Goal: Register for event/course: Sign up to attend an event or enroll in a course

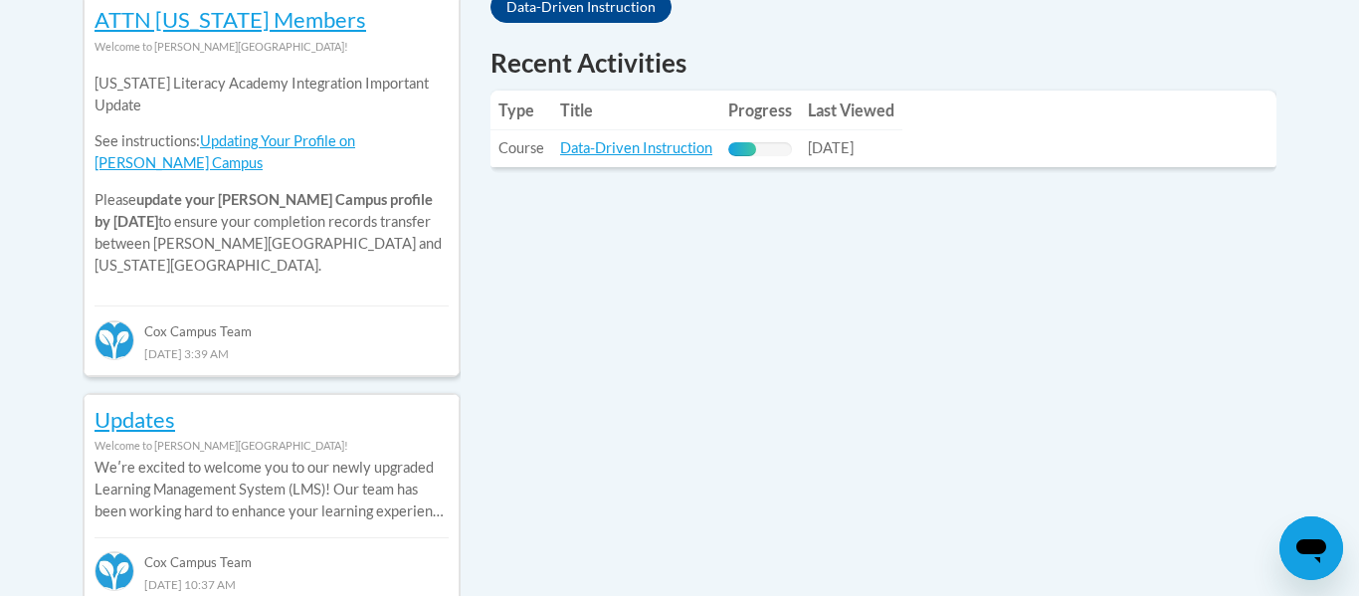
scroll to position [904, 0]
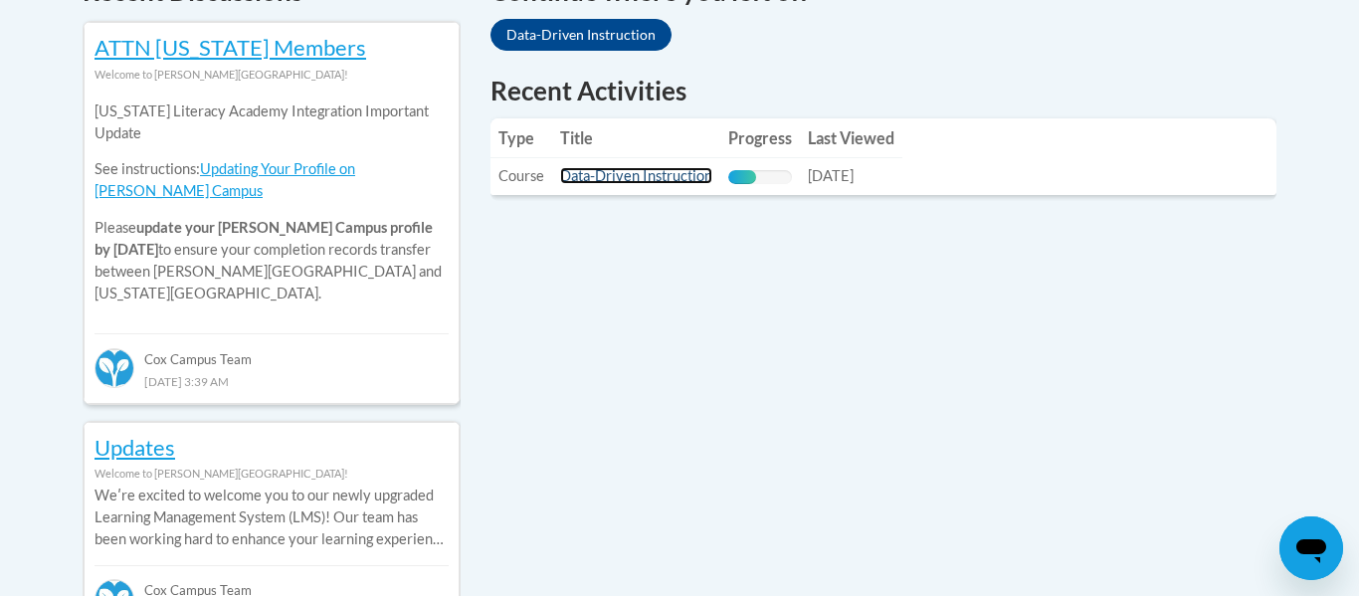
click at [622, 179] on link "Data-Driven Instruction" at bounding box center [636, 175] width 152 height 17
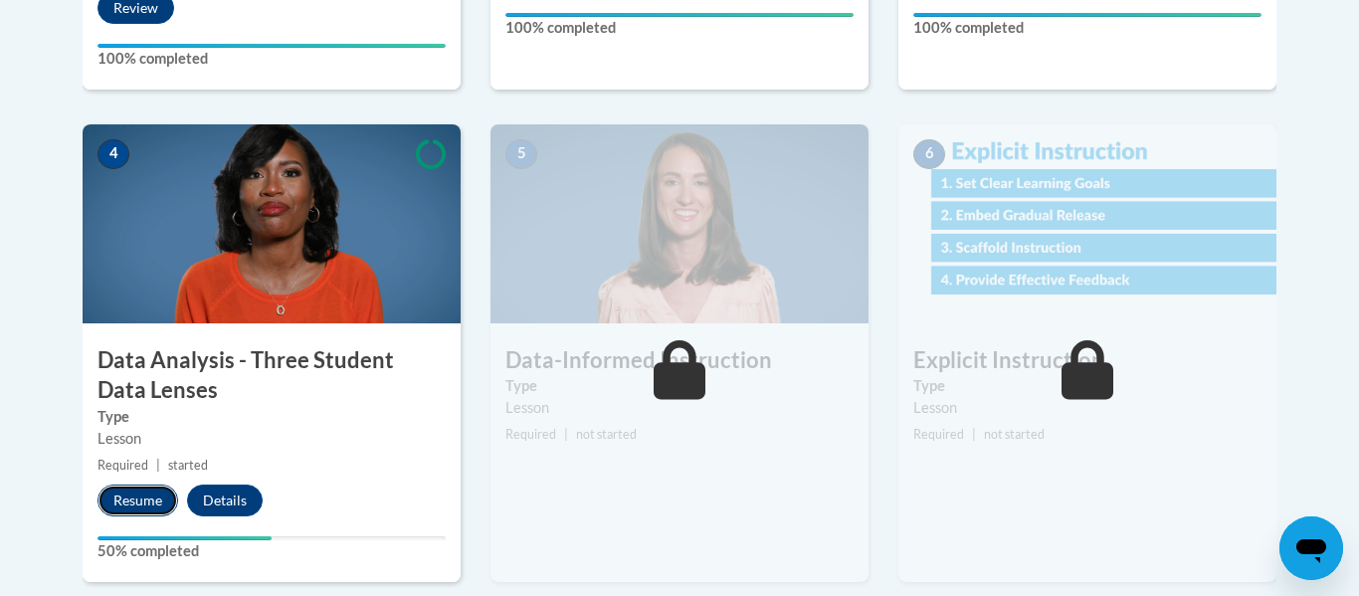
click at [135, 505] on button "Resume" at bounding box center [137, 501] width 81 height 32
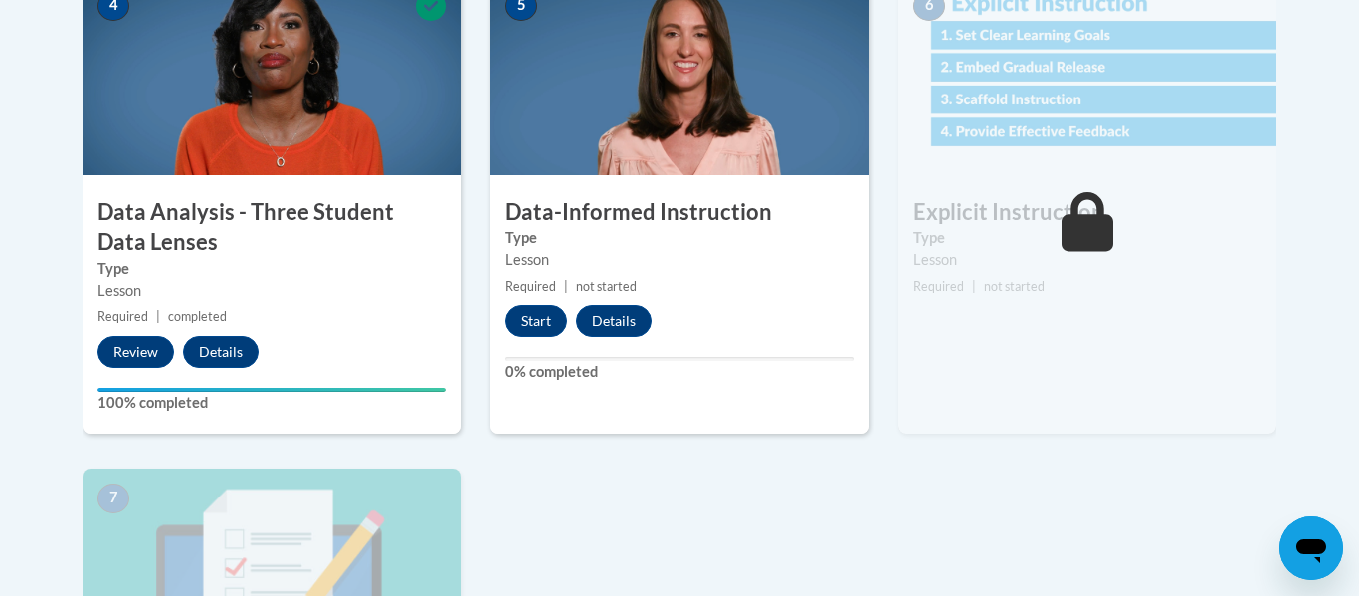
scroll to position [1186, 0]
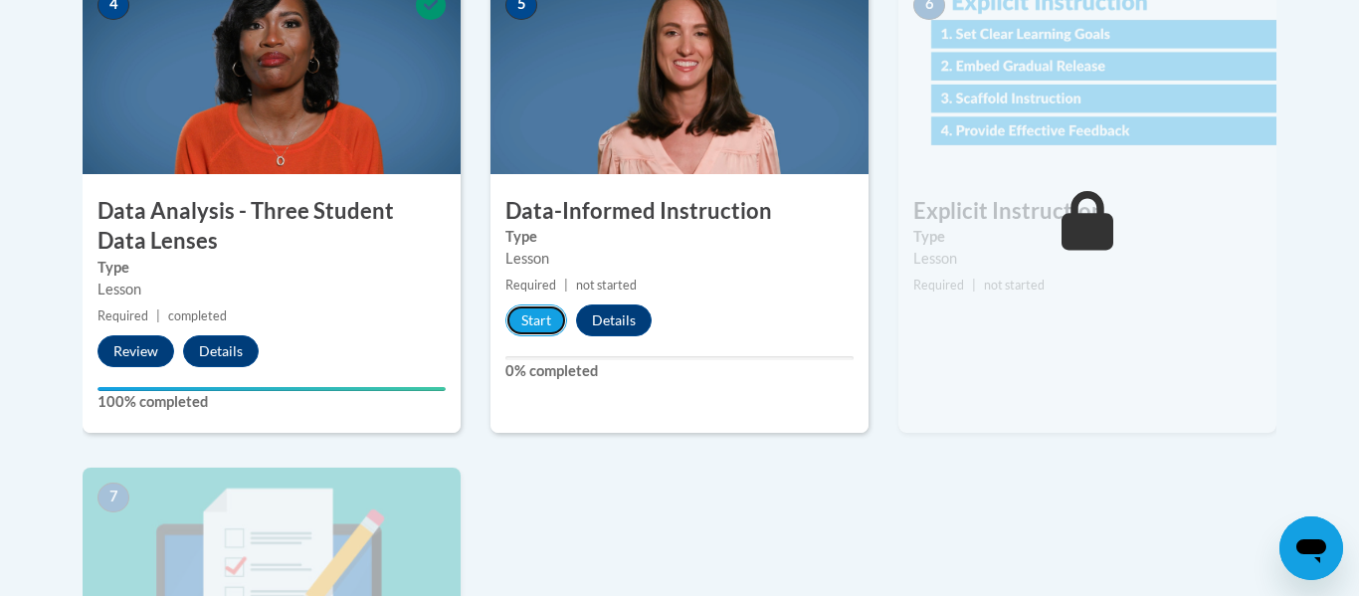
click at [553, 324] on button "Start" at bounding box center [536, 320] width 62 height 32
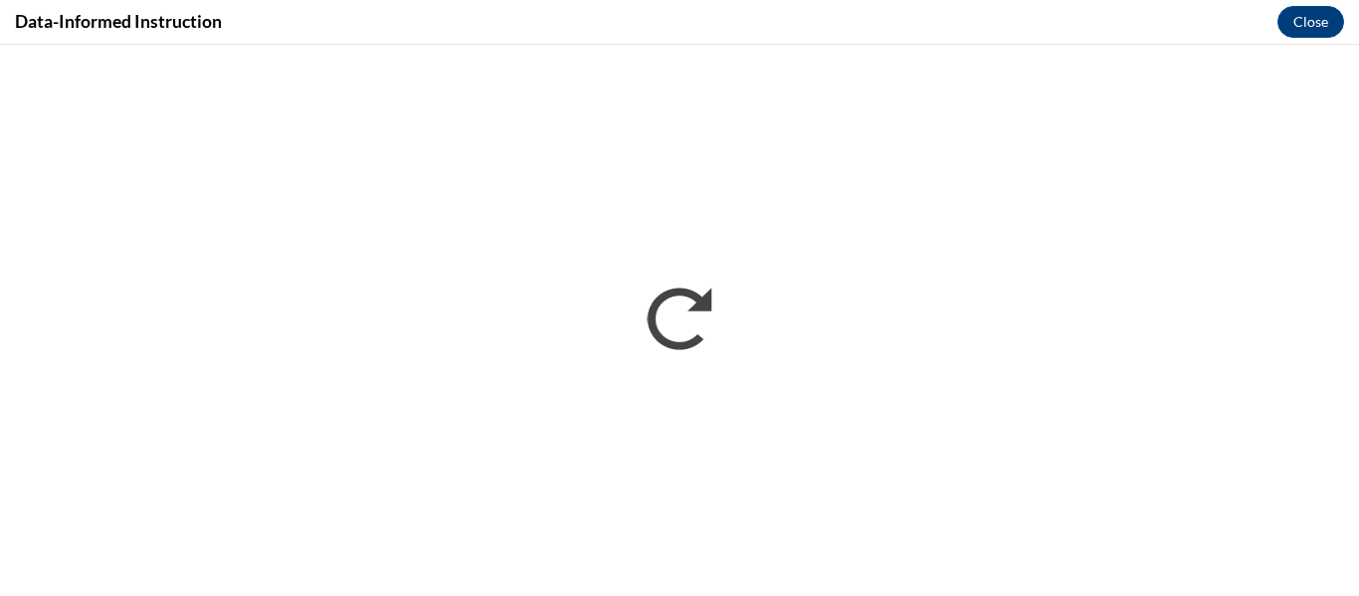
scroll to position [0, 0]
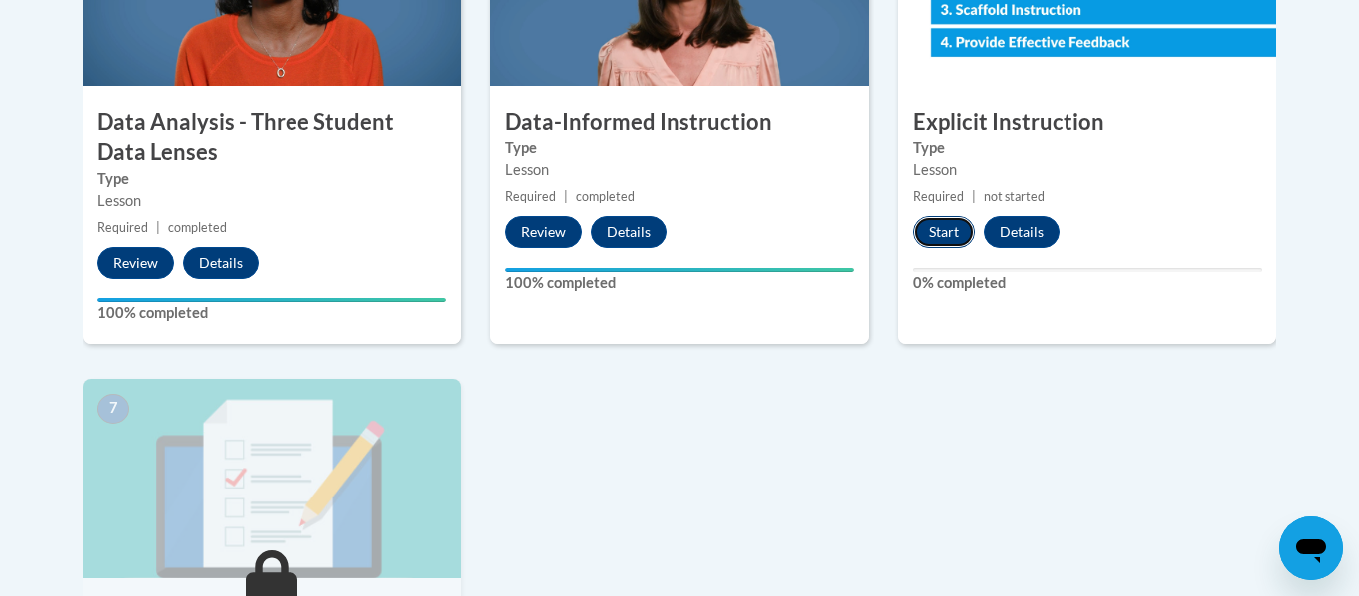
click at [946, 230] on button "Start" at bounding box center [944, 232] width 62 height 32
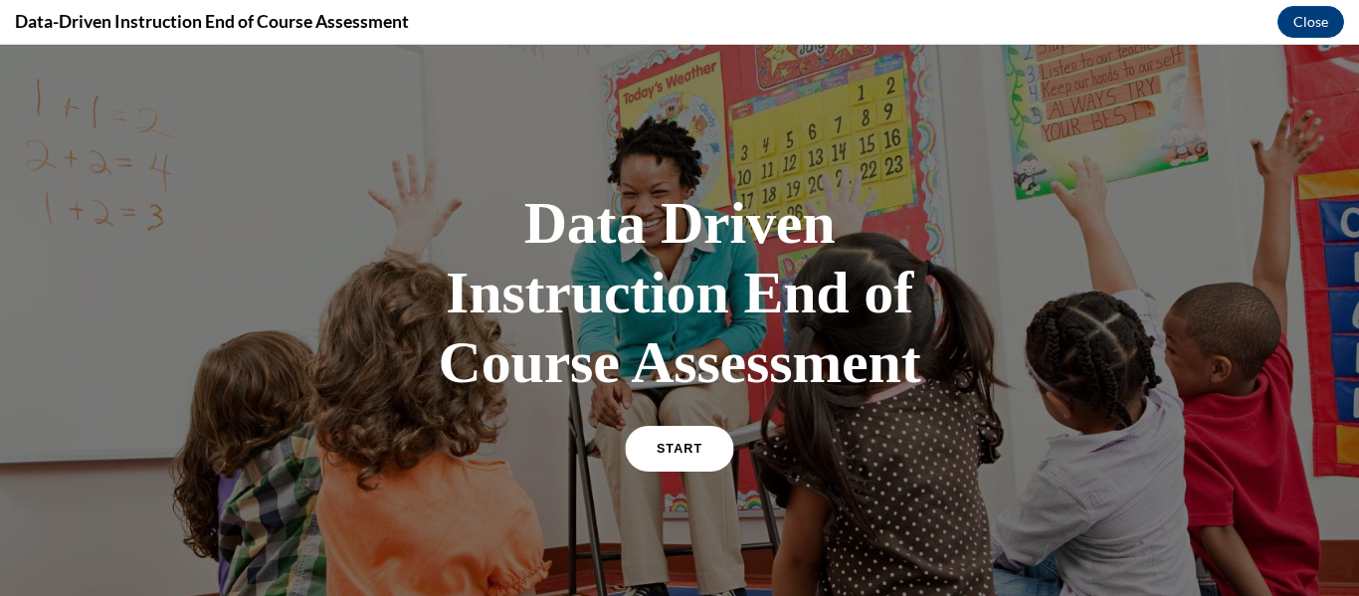
click at [679, 453] on span "START" at bounding box center [680, 449] width 46 height 15
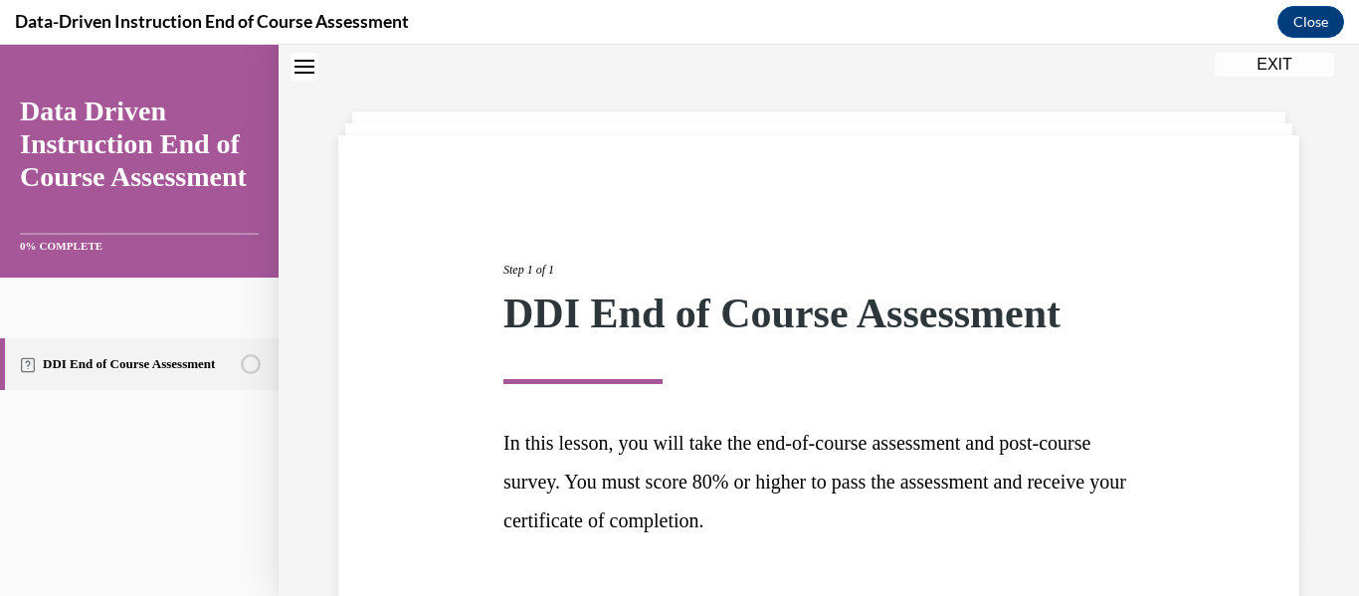
scroll to position [204, 0]
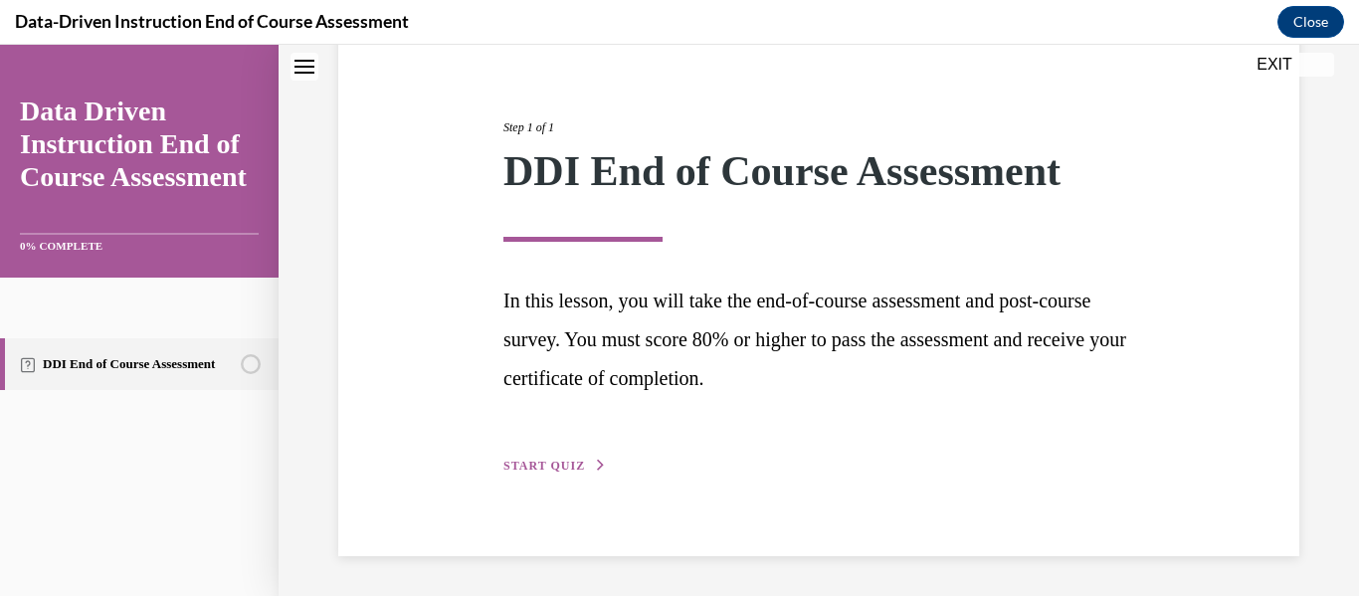
click at [518, 471] on span "START QUIZ" at bounding box center [544, 466] width 82 height 14
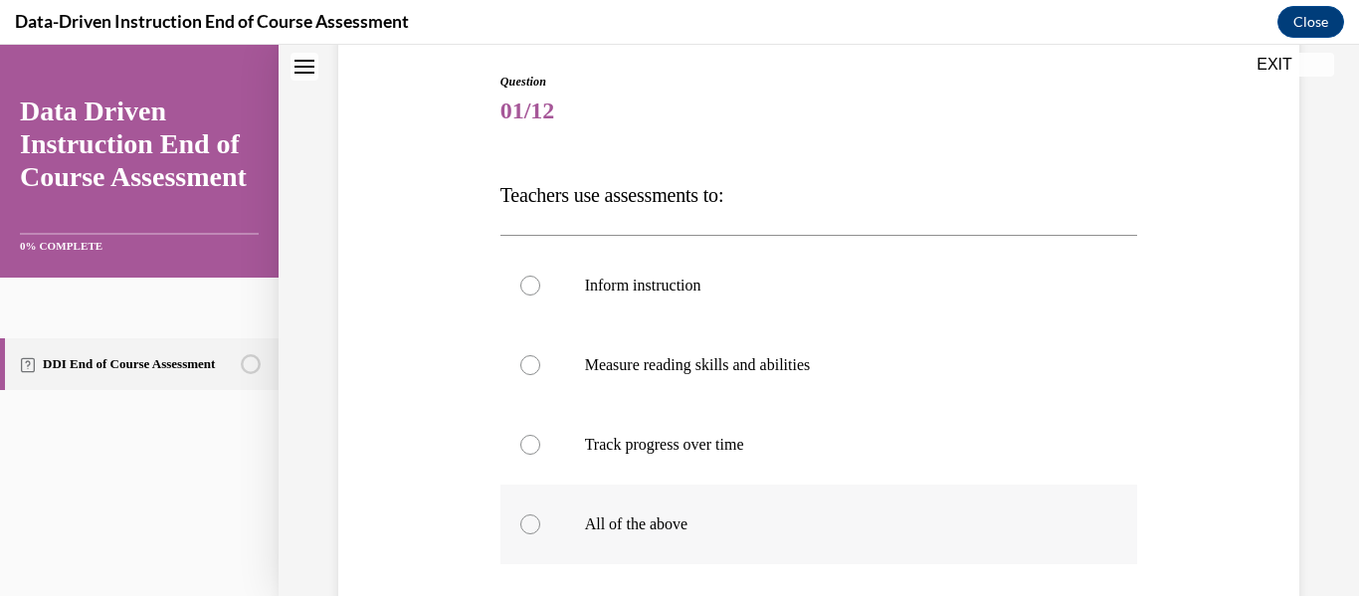
click at [541, 525] on label "All of the above" at bounding box center [819, 525] width 638 height 80
click at [540, 525] on input "All of the above" at bounding box center [530, 524] width 20 height 20
radio input "true"
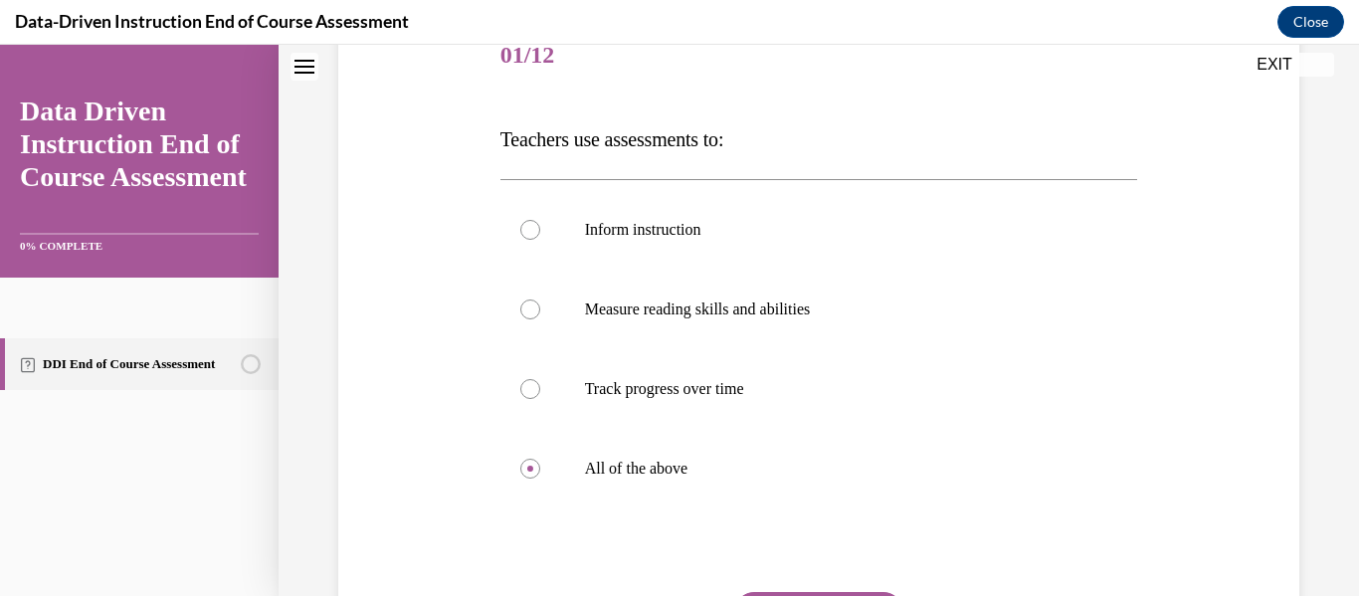
scroll to position [321, 0]
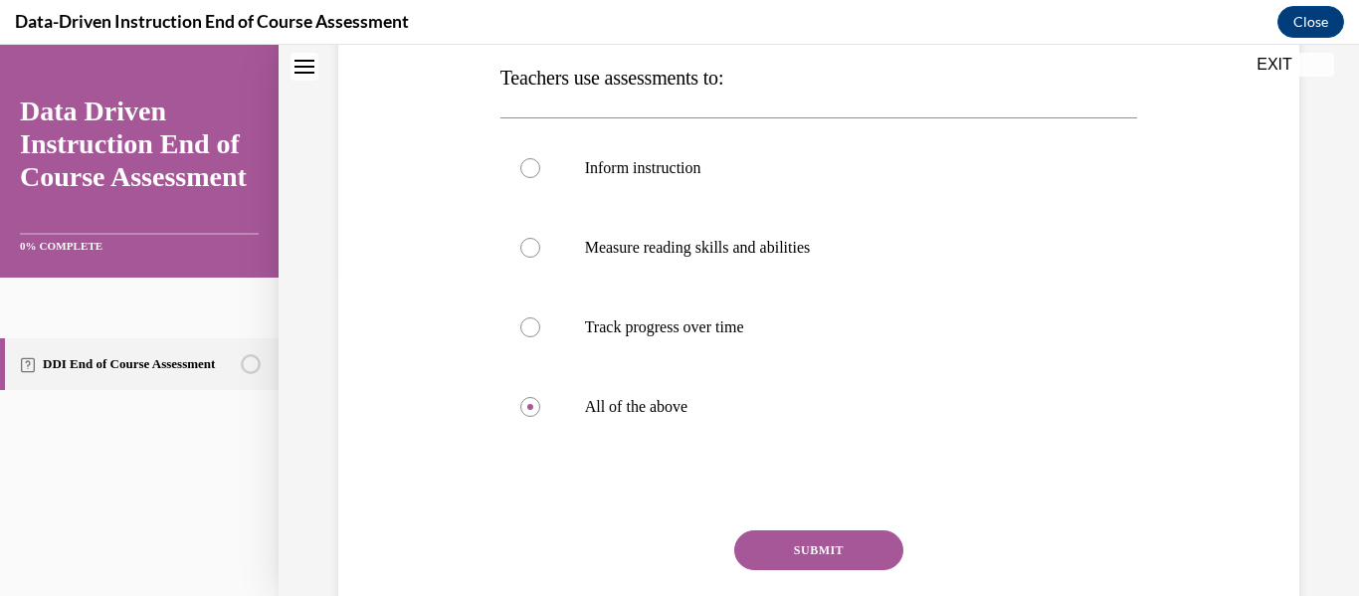
click at [793, 554] on button "SUBMIT" at bounding box center [818, 550] width 169 height 40
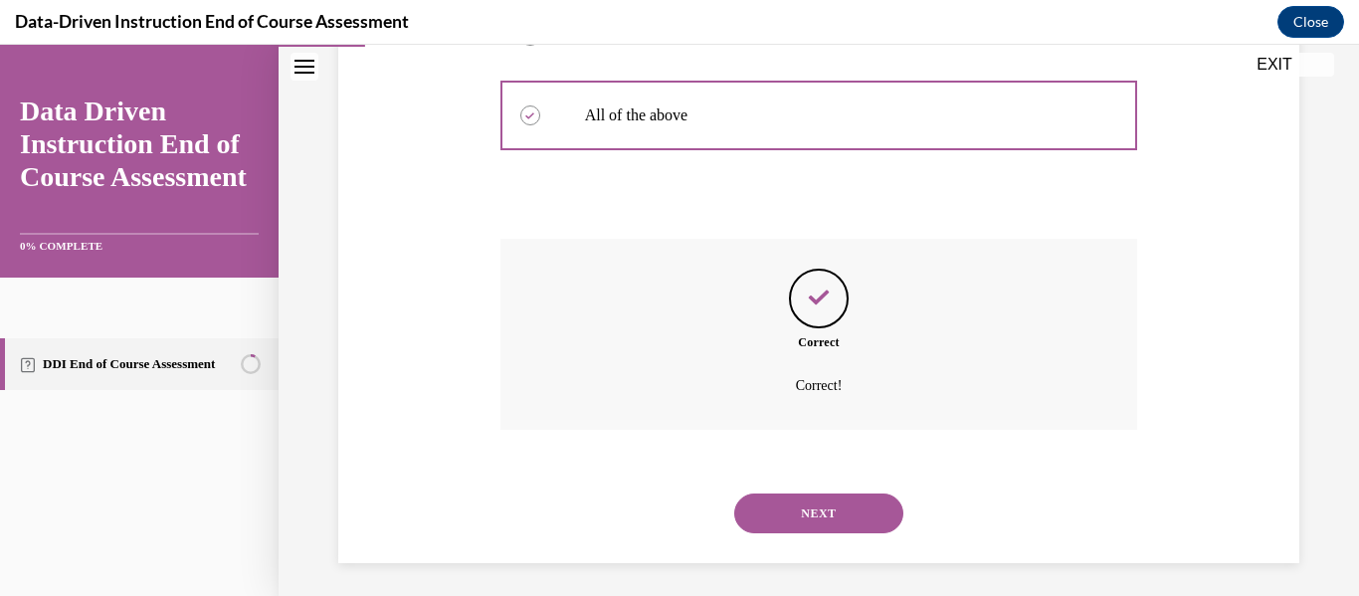
scroll to position [620, 0]
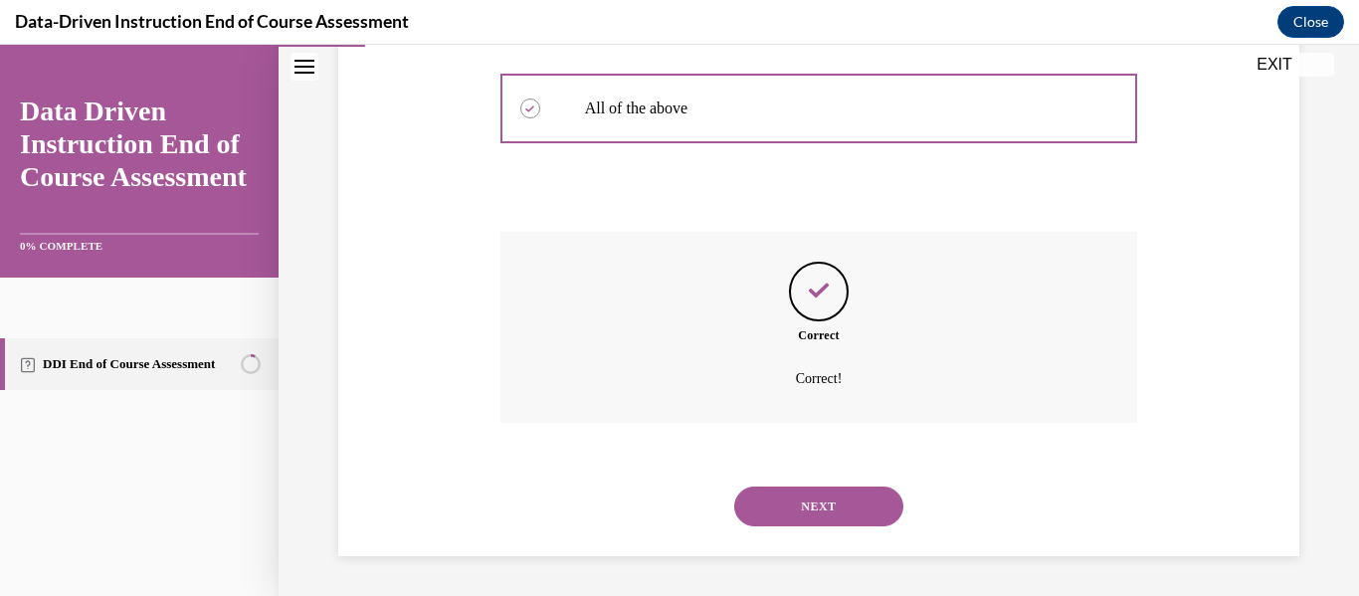
click at [787, 533] on div "NEXT" at bounding box center [819, 507] width 638 height 80
click at [783, 524] on button "NEXT" at bounding box center [818, 506] width 169 height 40
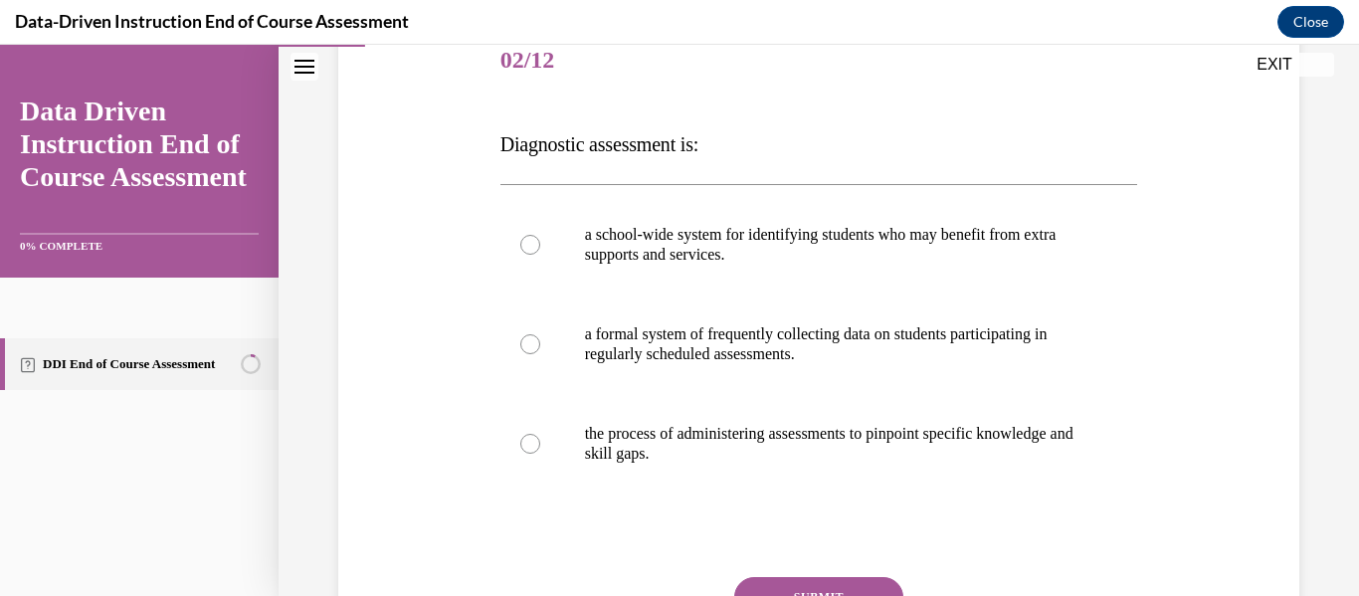
scroll to position [256, 0]
click at [683, 256] on p "a school-wide system for identifying students who may benefit from extra suppor…" at bounding box center [836, 244] width 503 height 40
click at [540, 254] on input "a school-wide system for identifying students who may benefit from extra suppor…" at bounding box center [530, 244] width 20 height 20
radio input "true"
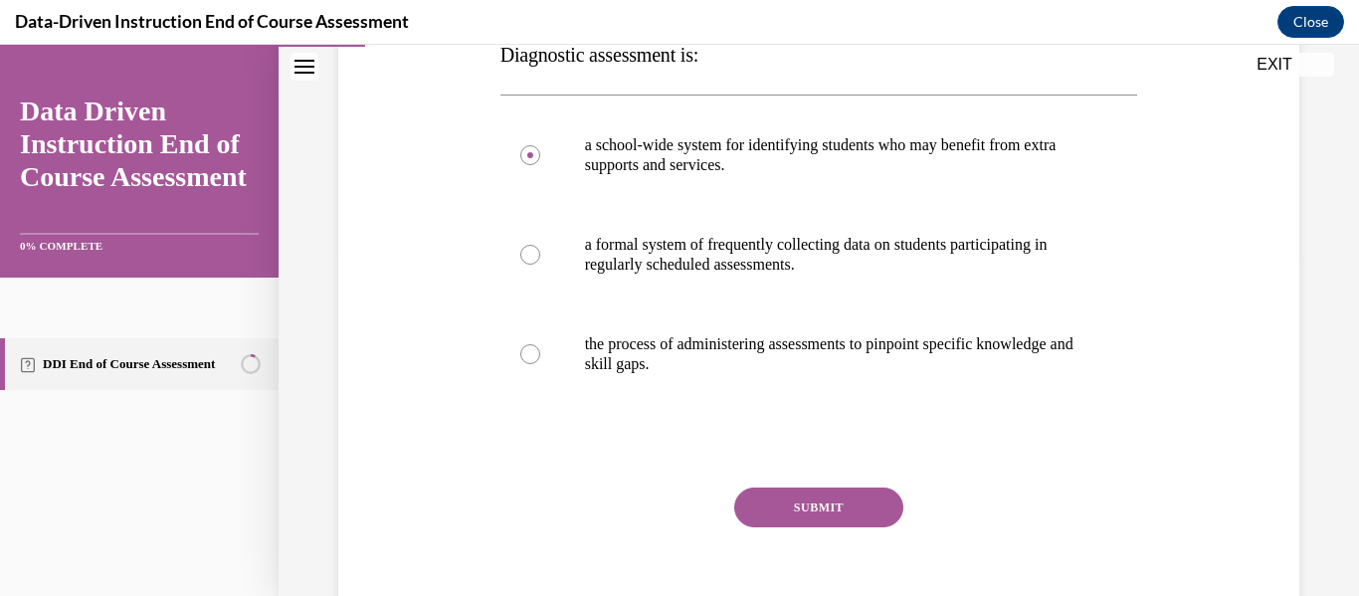
click at [793, 493] on button "SUBMIT" at bounding box center [818, 507] width 169 height 40
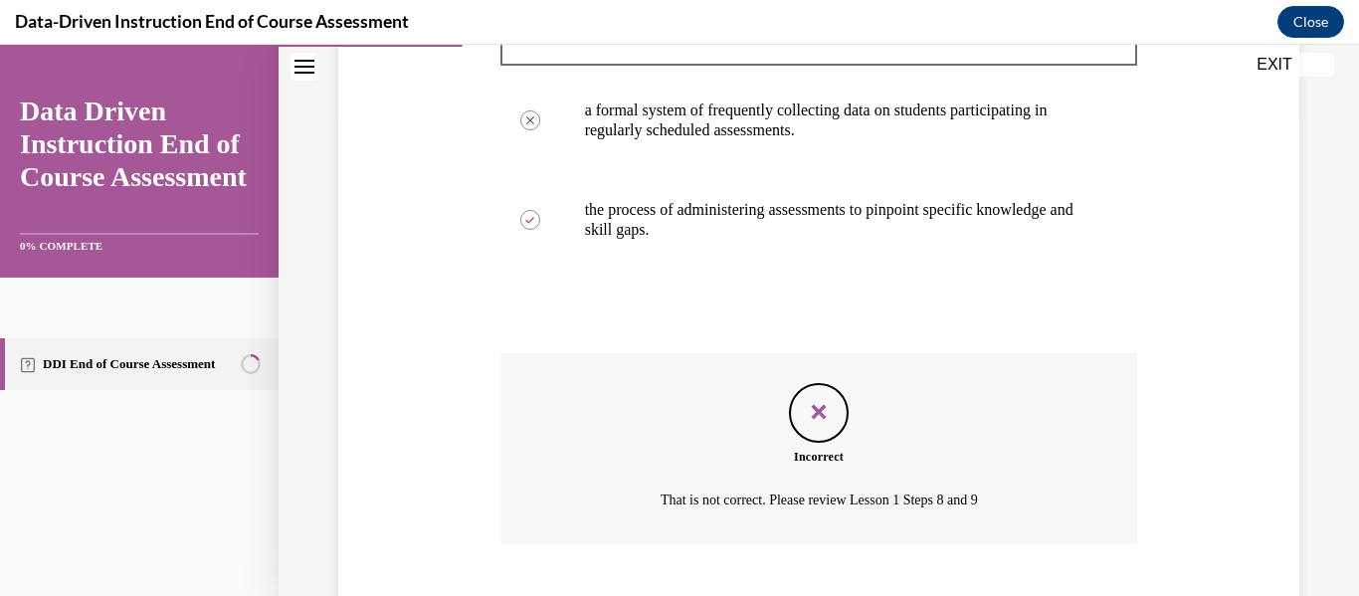
scroll to position [584, 0]
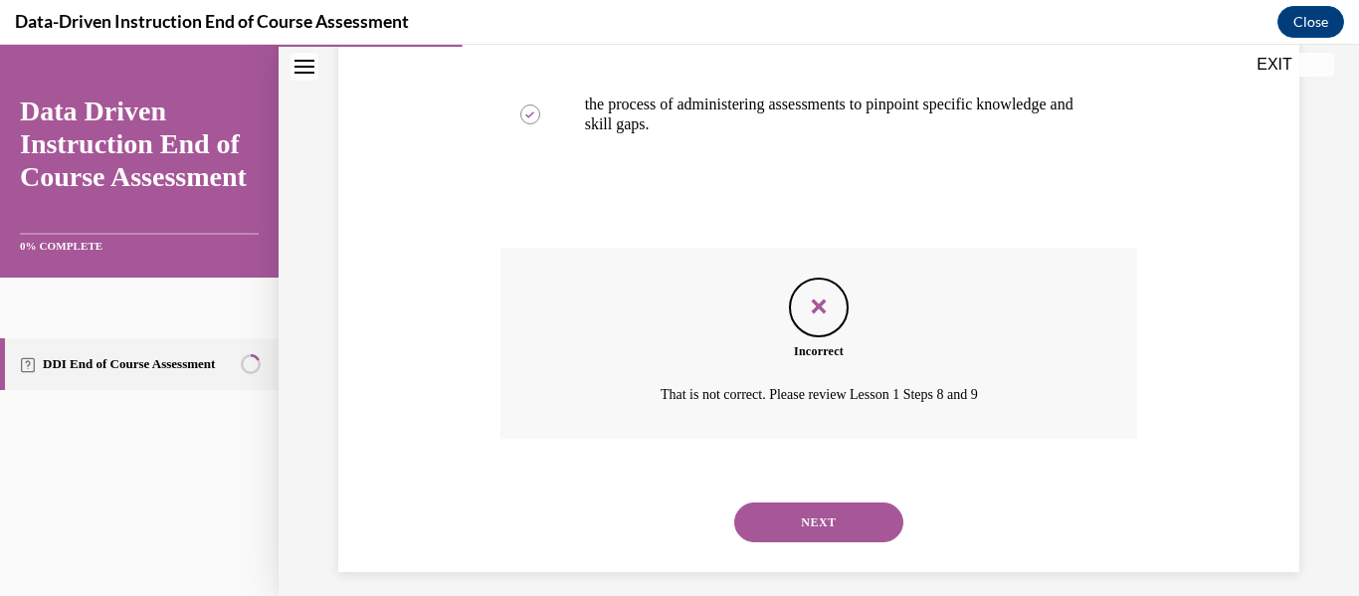
click at [806, 521] on button "NEXT" at bounding box center [818, 522] width 169 height 40
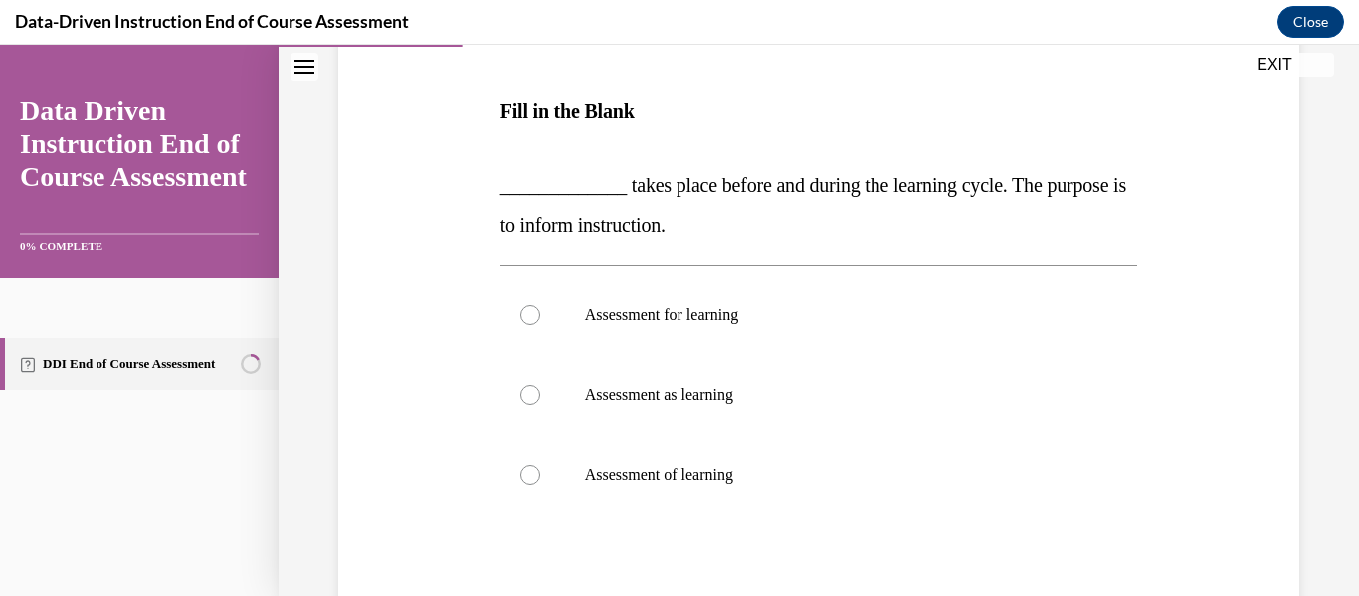
scroll to position [289, 0]
click at [664, 455] on label "Assessment of learning" at bounding box center [819, 474] width 638 height 80
click at [540, 464] on input "Assessment of learning" at bounding box center [530, 474] width 20 height 20
radio input "true"
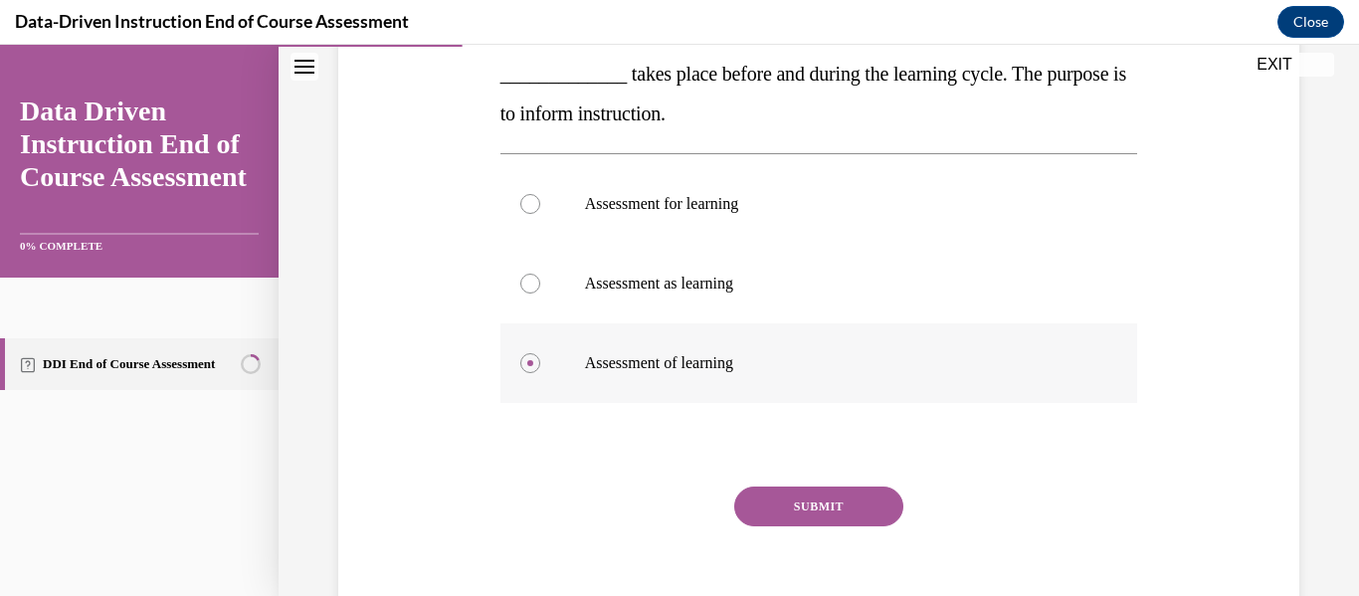
scroll to position [400, 0]
click at [796, 513] on button "SUBMIT" at bounding box center [818, 505] width 169 height 40
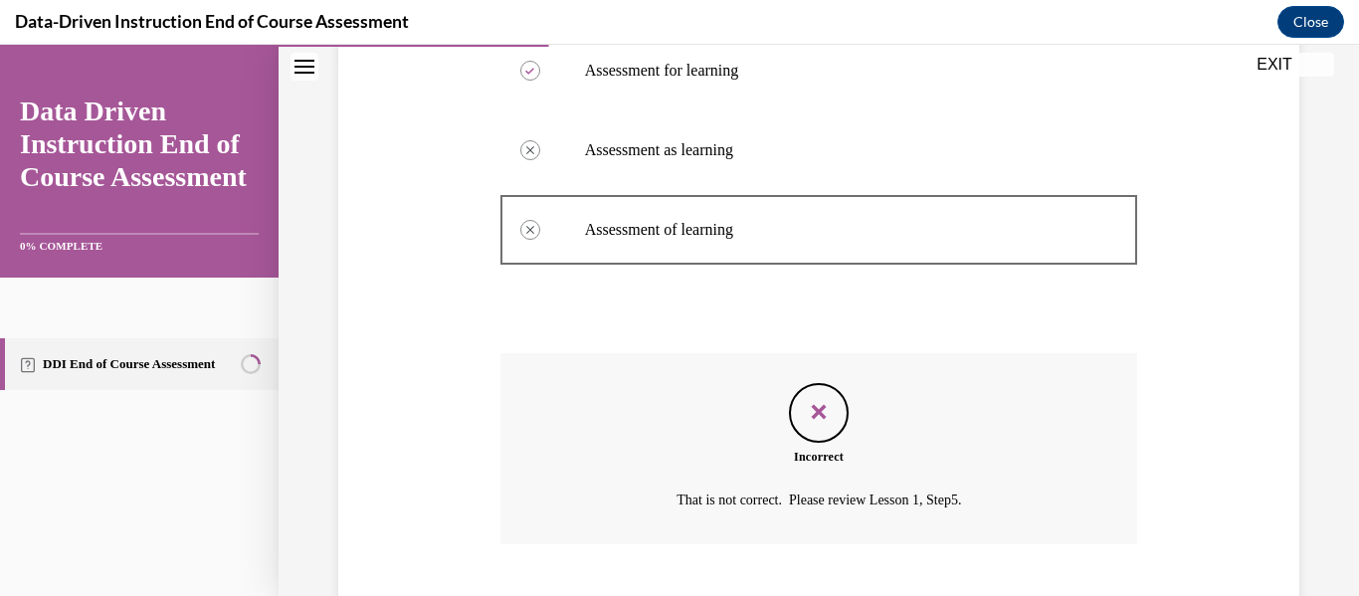
scroll to position [651, 0]
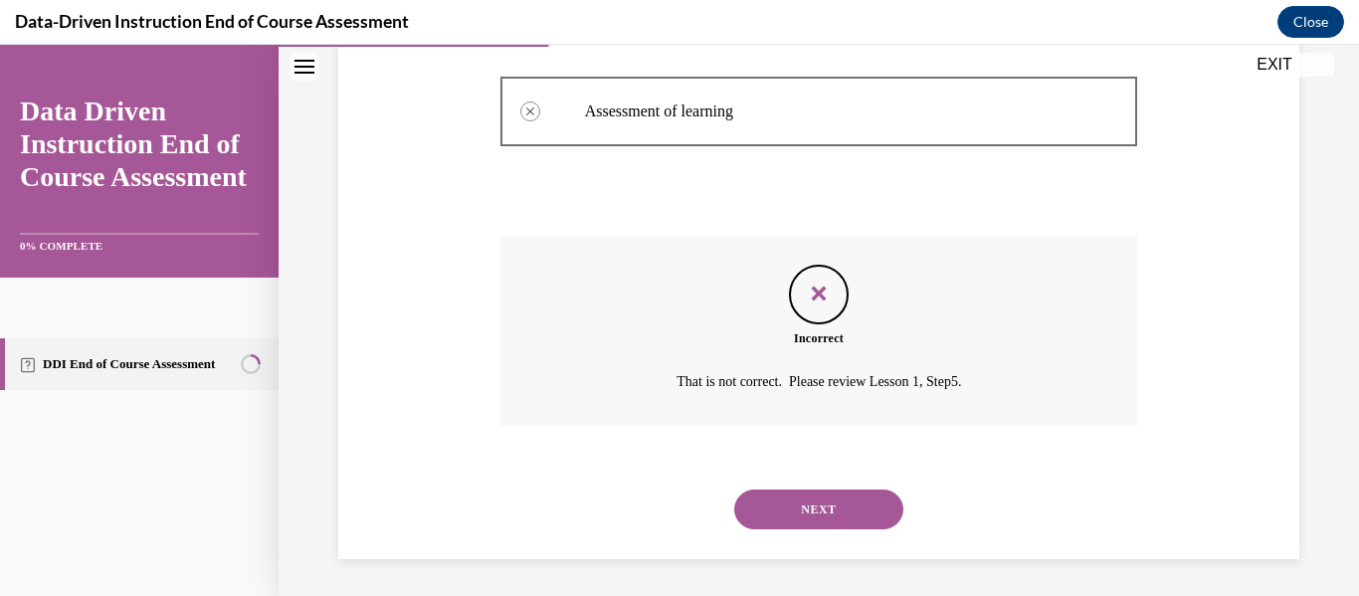
click at [796, 513] on button "NEXT" at bounding box center [818, 509] width 169 height 40
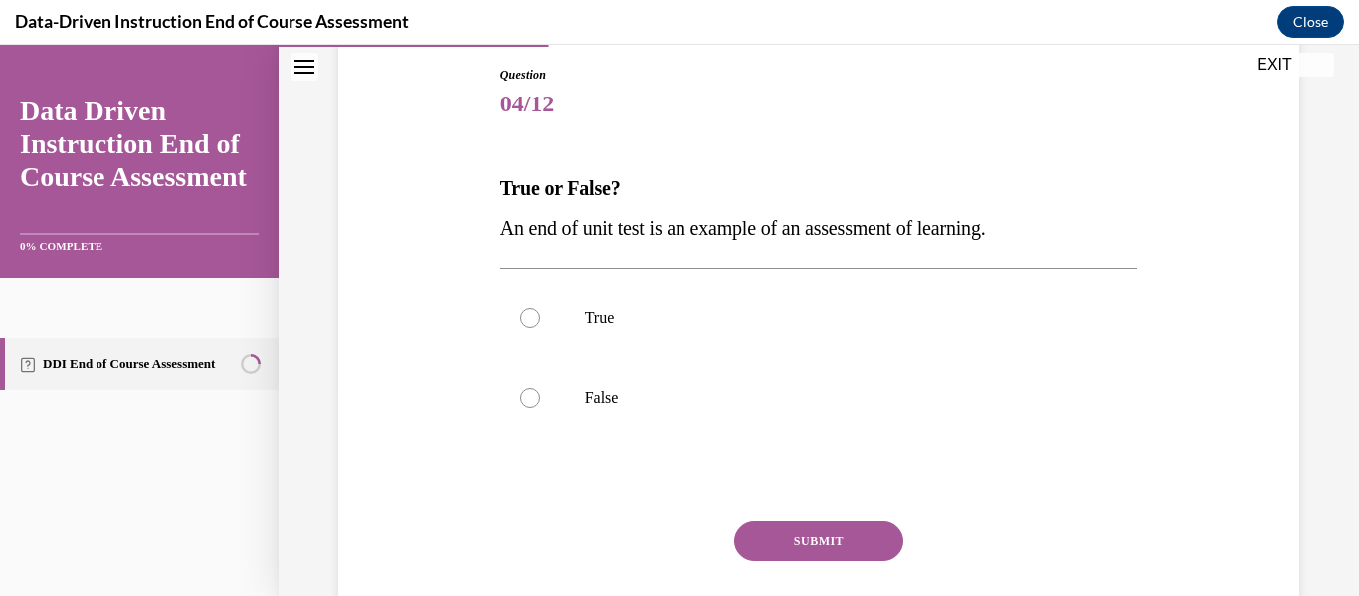
scroll to position [234, 0]
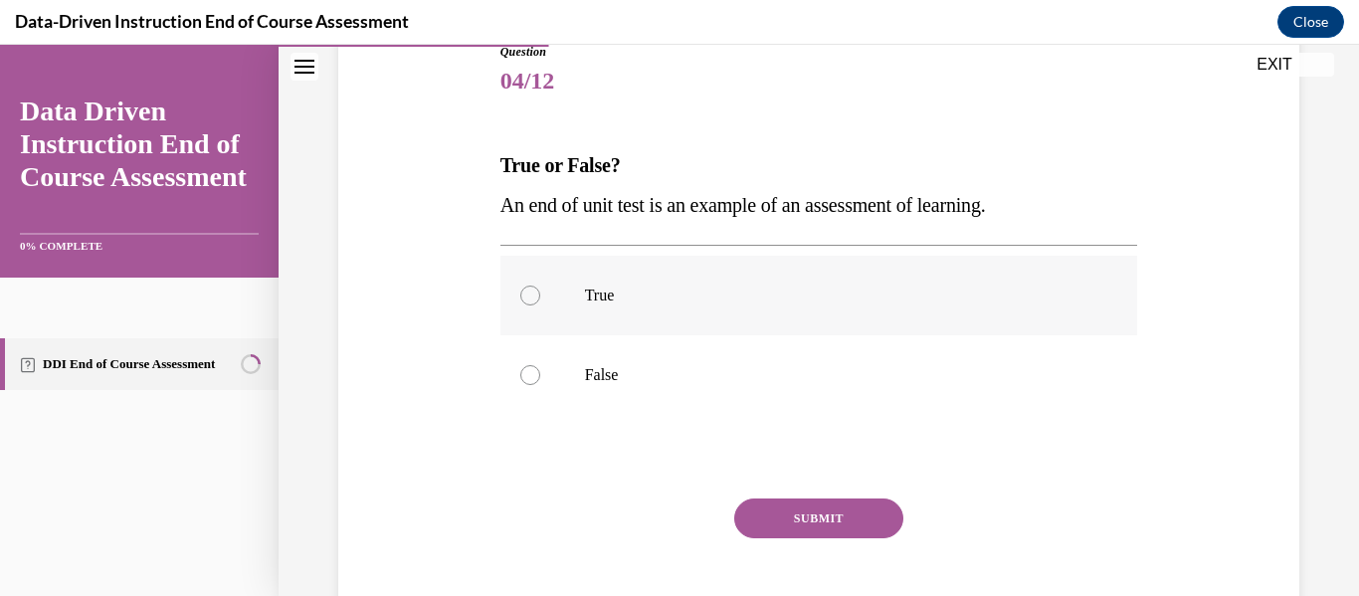
click at [634, 268] on label "True" at bounding box center [819, 296] width 638 height 80
click at [540, 286] on input "True" at bounding box center [530, 296] width 20 height 20
radio input "true"
click at [811, 515] on button "SUBMIT" at bounding box center [818, 518] width 169 height 40
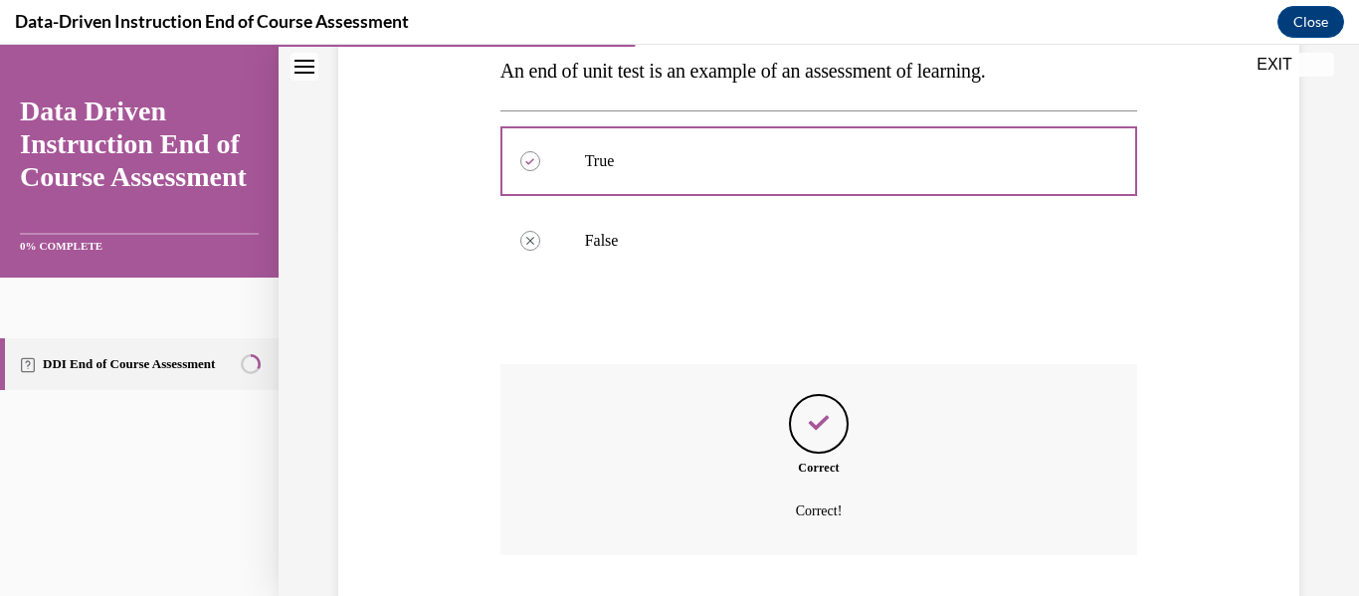
scroll to position [500, 0]
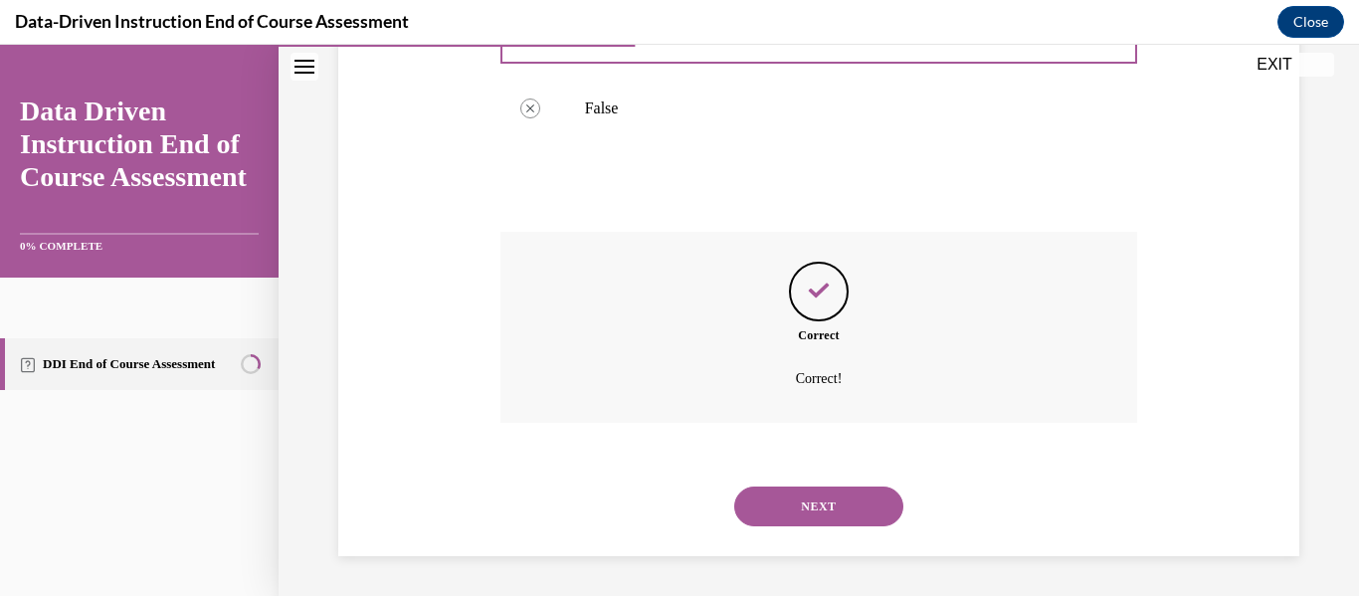
click at [811, 498] on button "NEXT" at bounding box center [818, 506] width 169 height 40
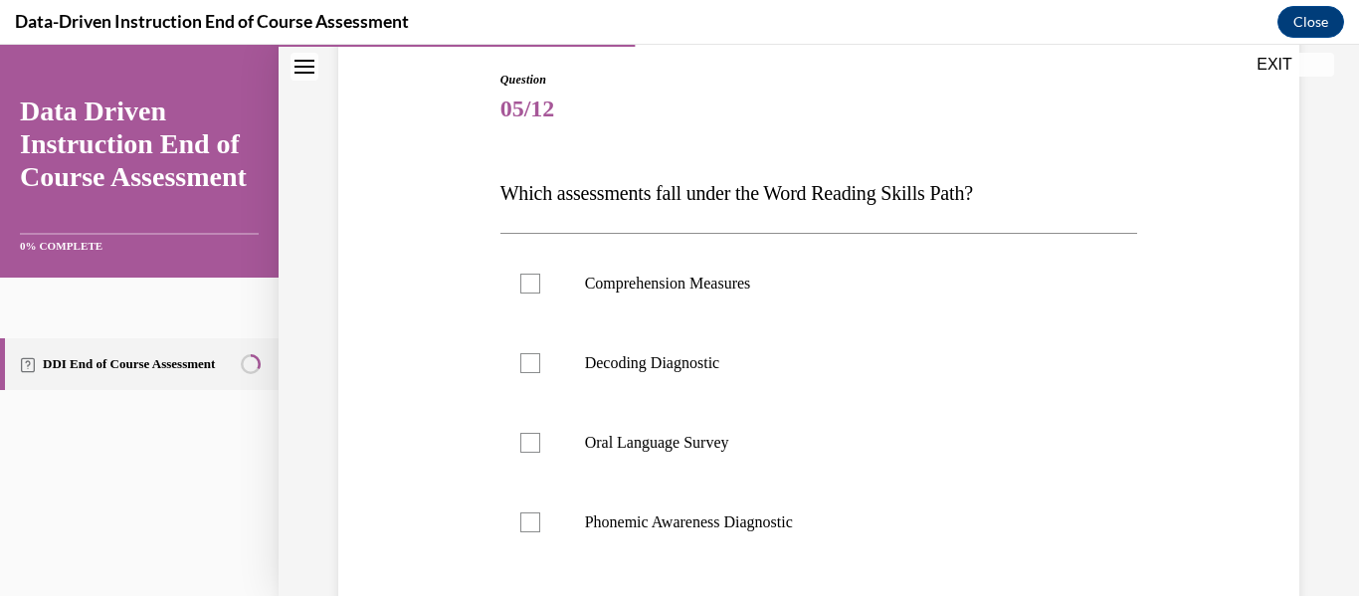
scroll to position [224, 0]
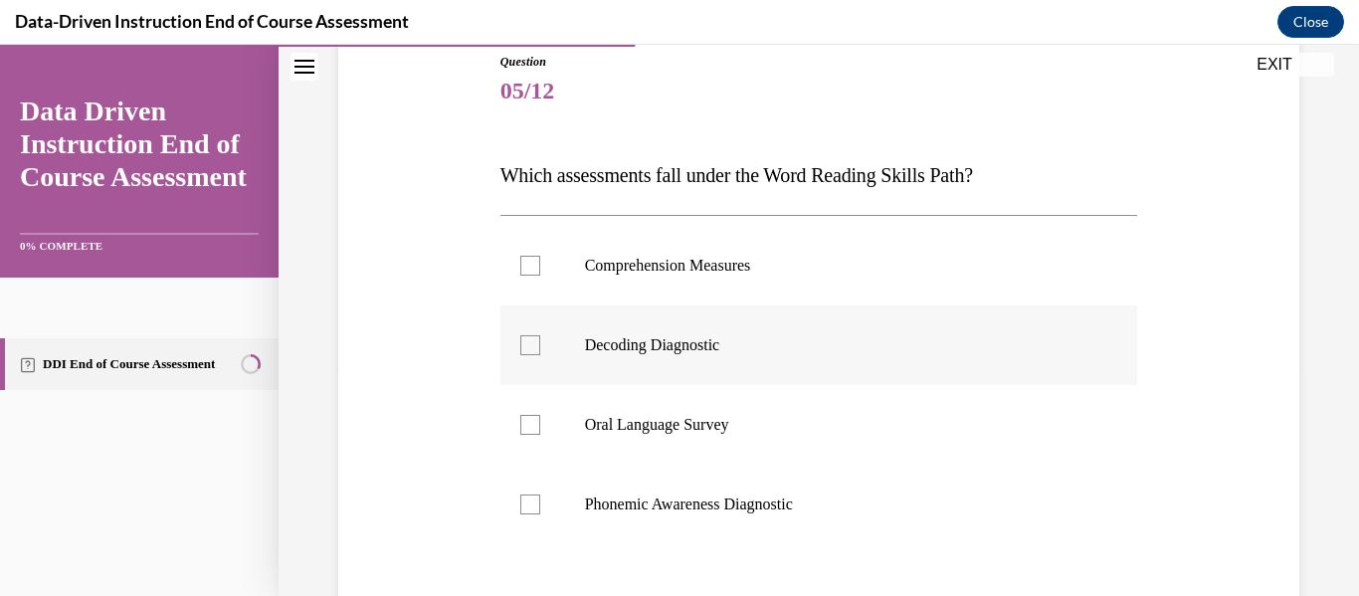
click at [528, 347] on div at bounding box center [530, 345] width 20 height 20
click at [528, 347] on input "Decoding Diagnostic" at bounding box center [530, 345] width 20 height 20
checkbox input "true"
click at [625, 259] on p "Comprehension Measures" at bounding box center [836, 266] width 503 height 20
click at [540, 259] on input "Comprehension Measures" at bounding box center [530, 266] width 20 height 20
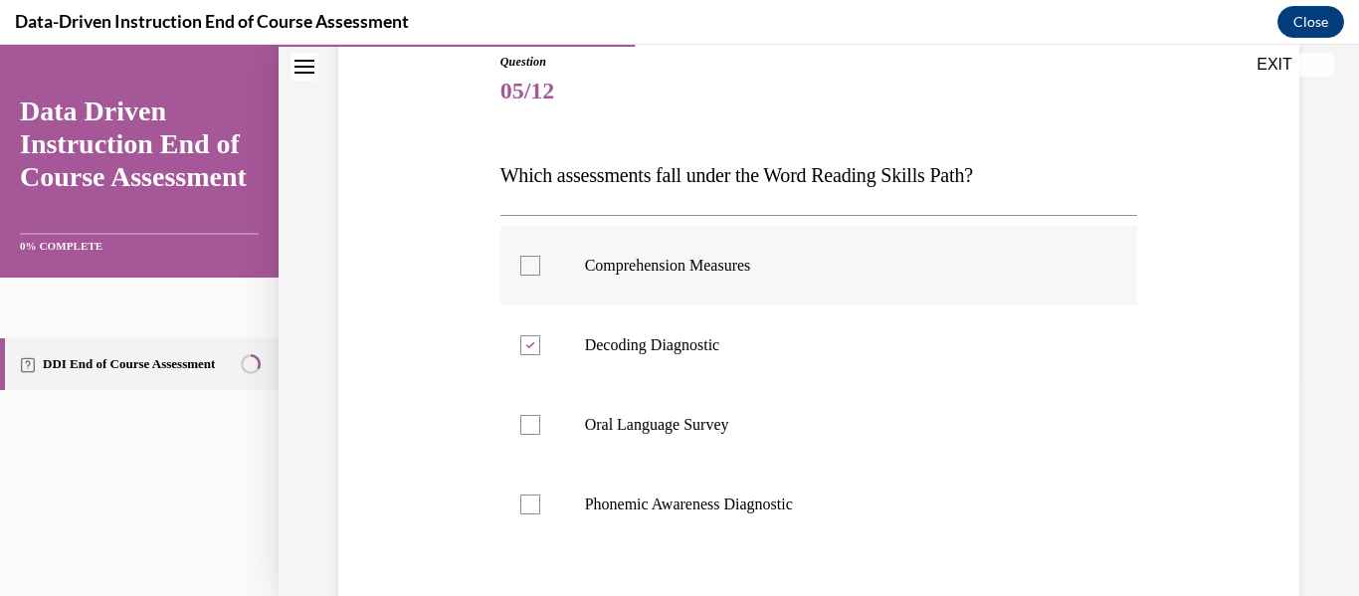
checkbox input "true"
click at [682, 477] on label "Phonemic Awareness Diagnostic" at bounding box center [819, 505] width 638 height 80
click at [540, 494] on input "Phonemic Awareness Diagnostic" at bounding box center [530, 504] width 20 height 20
checkbox input "true"
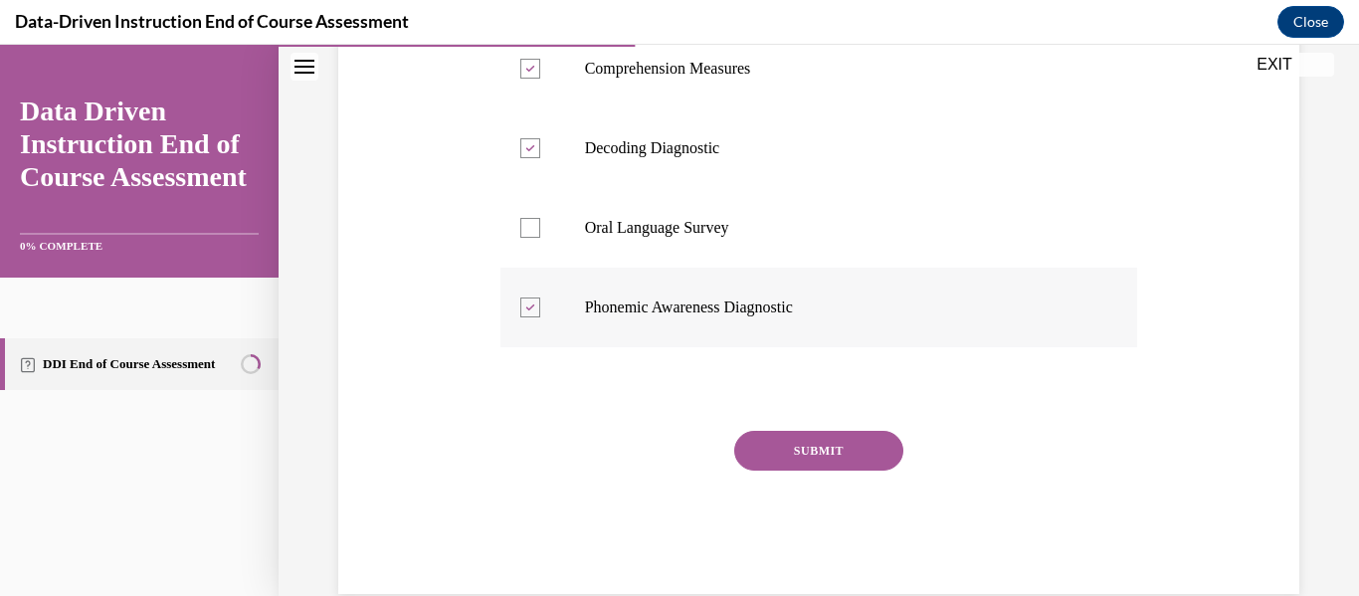
scroll to position [439, 0]
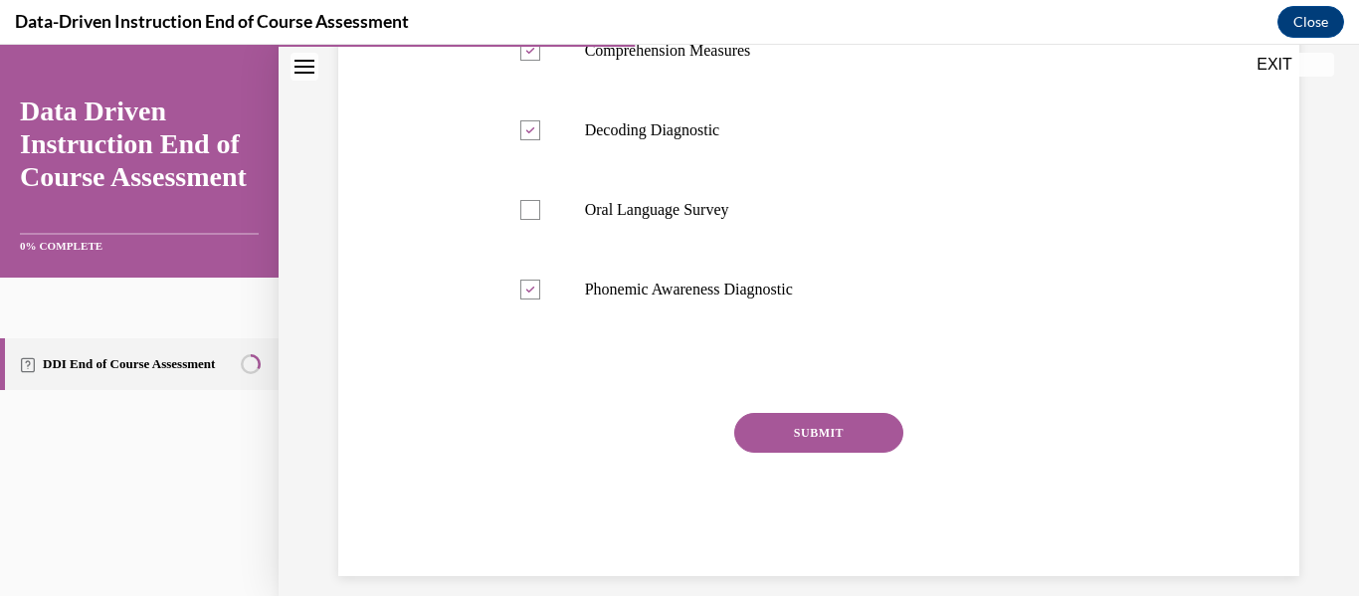
click at [806, 445] on button "SUBMIT" at bounding box center [818, 433] width 169 height 40
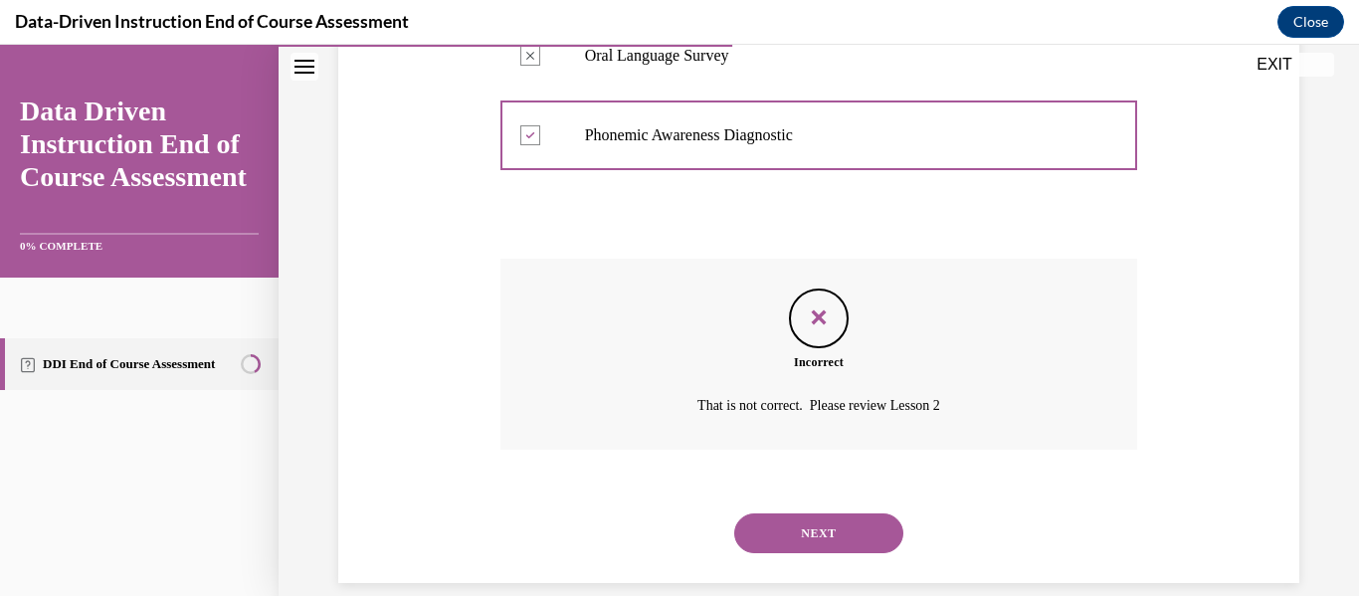
scroll to position [620, 0]
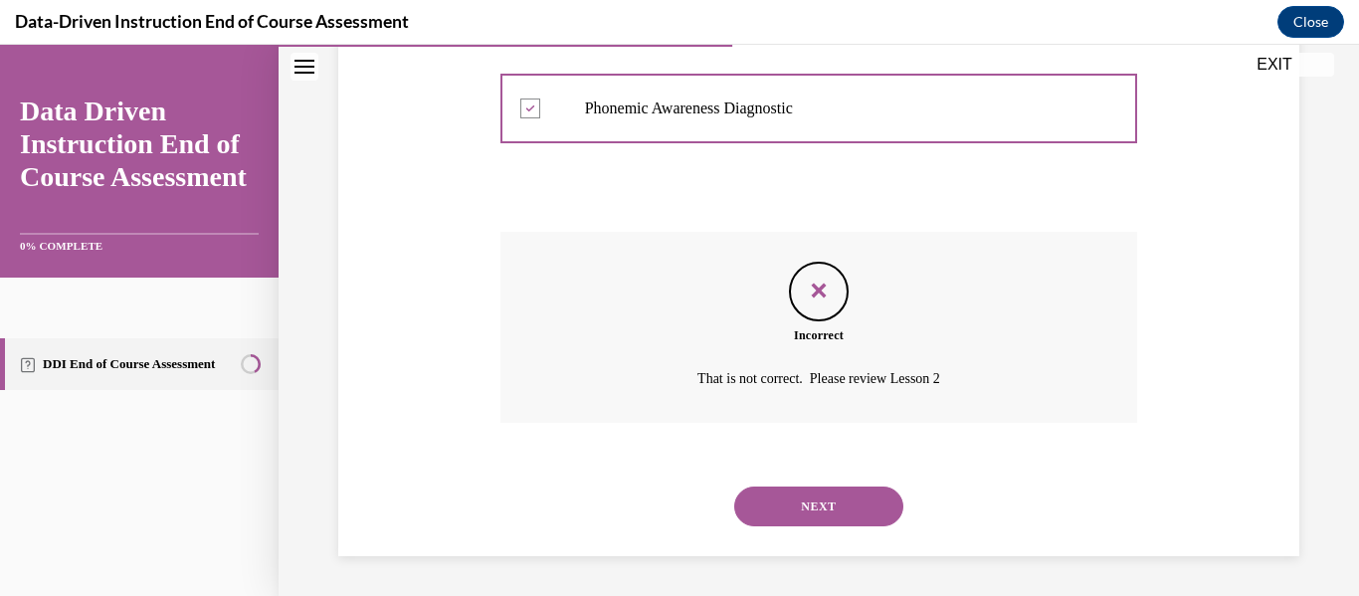
click at [799, 493] on button "NEXT" at bounding box center [818, 506] width 169 height 40
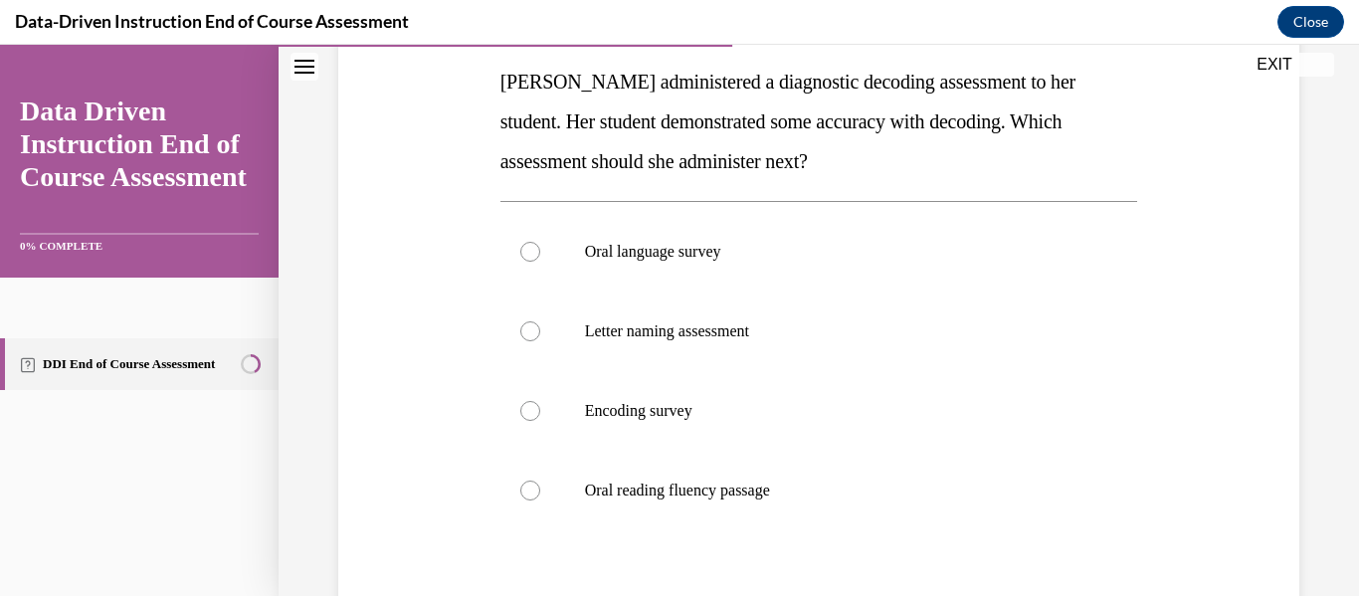
scroll to position [323, 0]
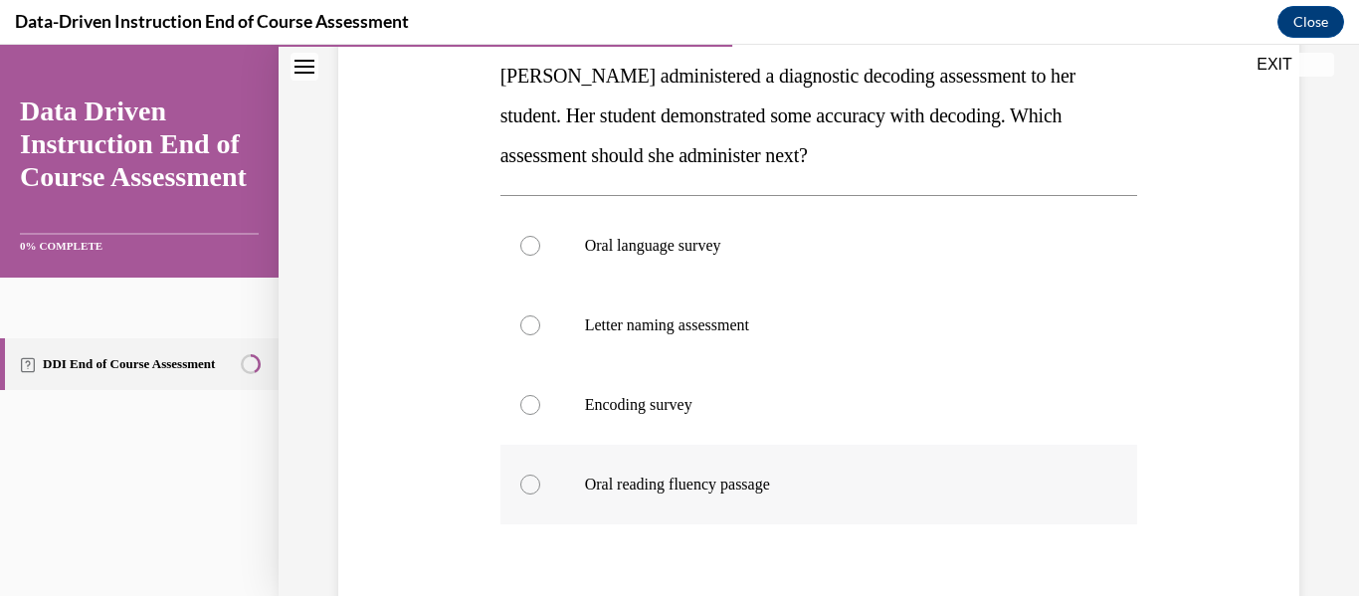
click at [745, 481] on p "Oral reading fluency passage" at bounding box center [836, 485] width 503 height 20
click at [540, 481] on input "Oral reading fluency passage" at bounding box center [530, 485] width 20 height 20
radio input "true"
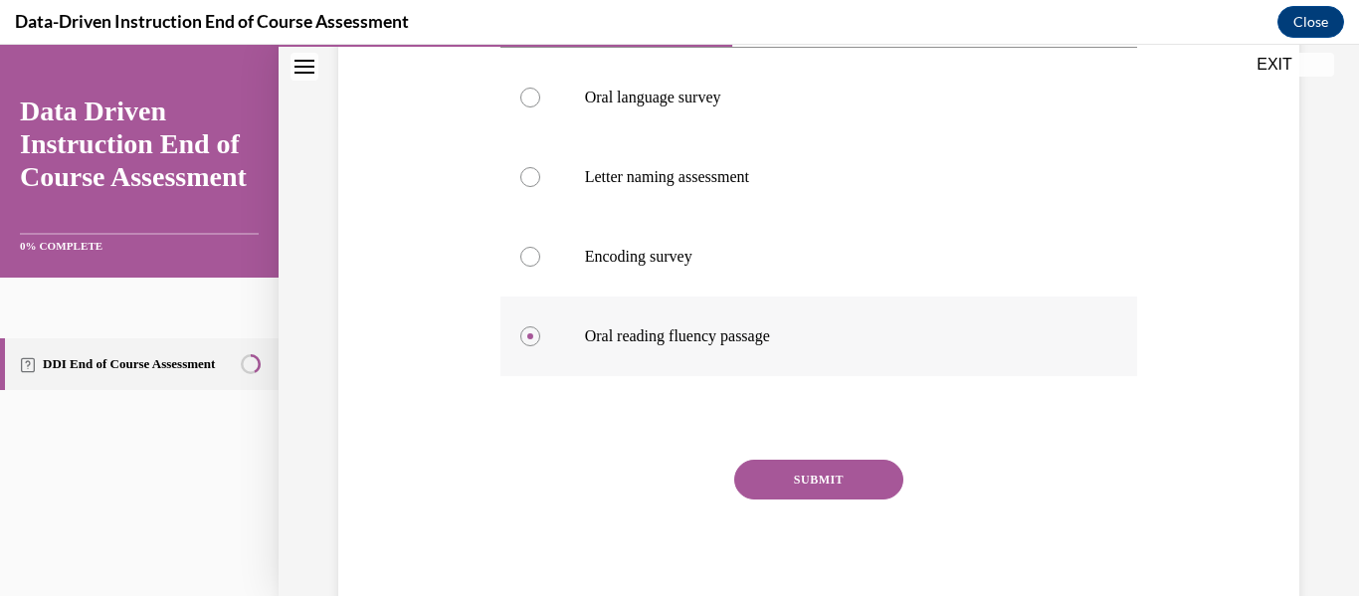
scroll to position [509, 0]
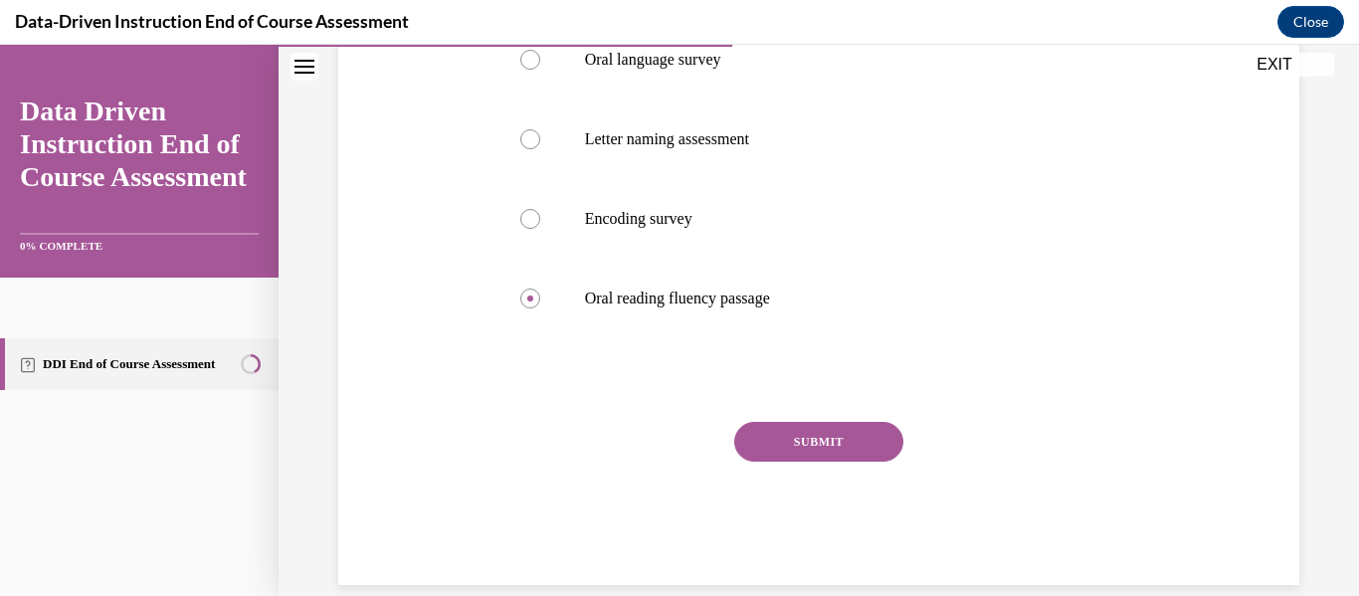
click at [794, 422] on button "SUBMIT" at bounding box center [818, 442] width 169 height 40
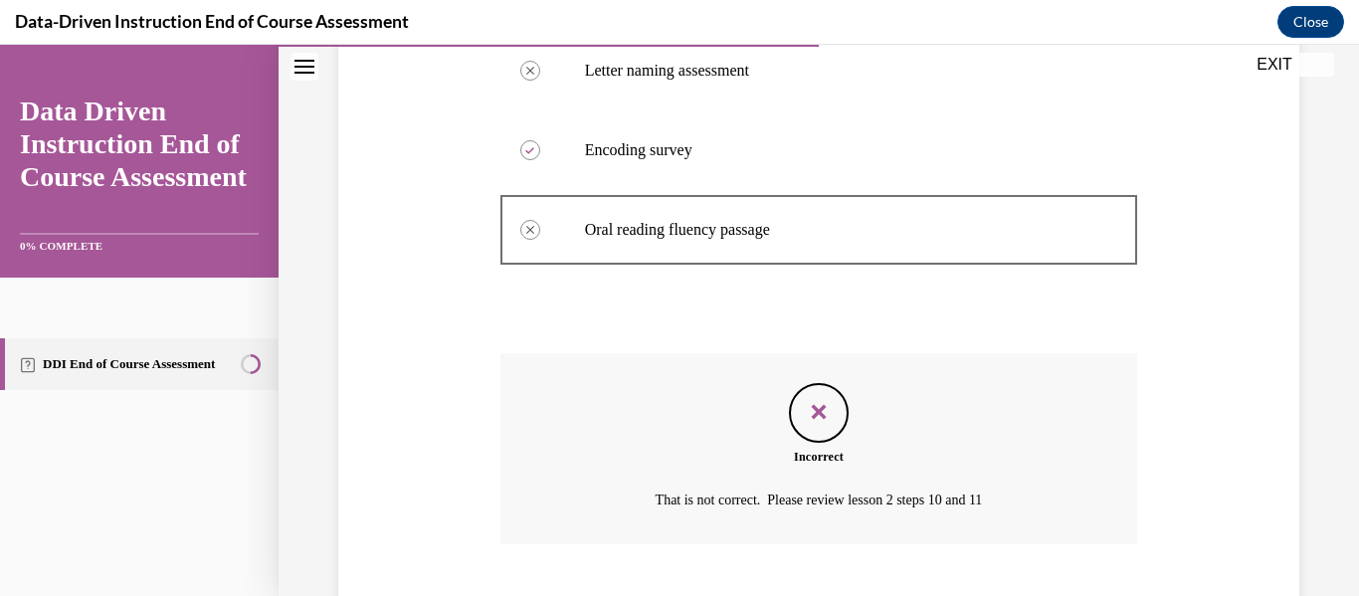
scroll to position [699, 0]
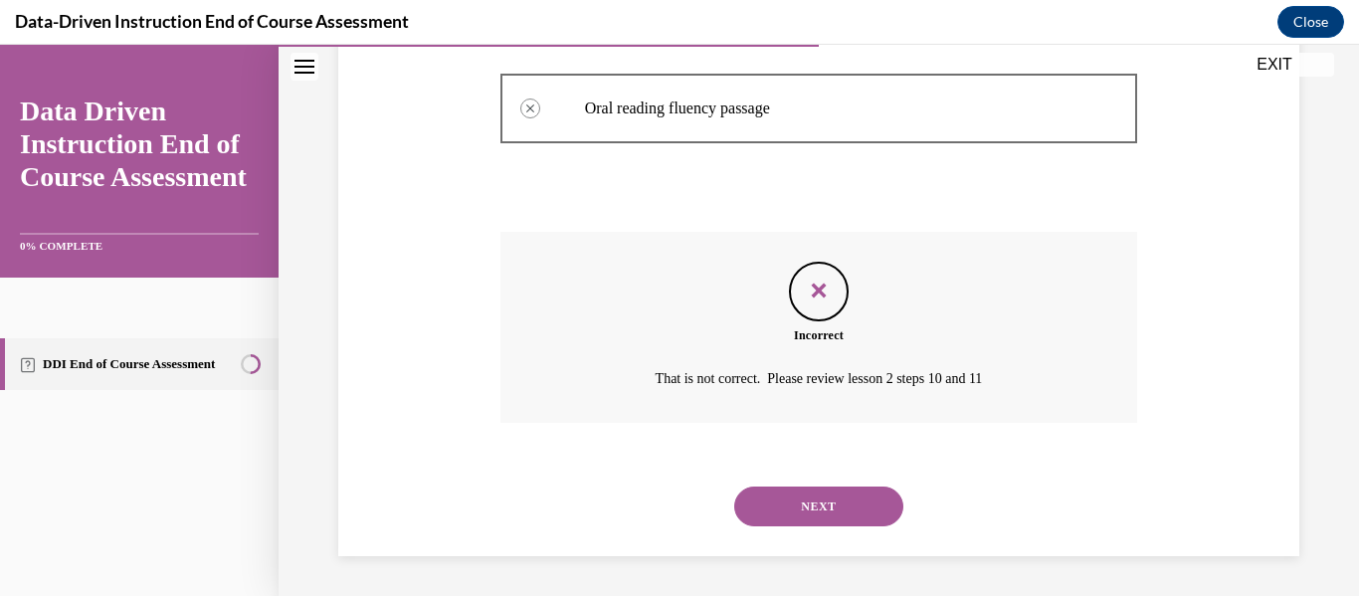
click at [876, 507] on button "NEXT" at bounding box center [818, 506] width 169 height 40
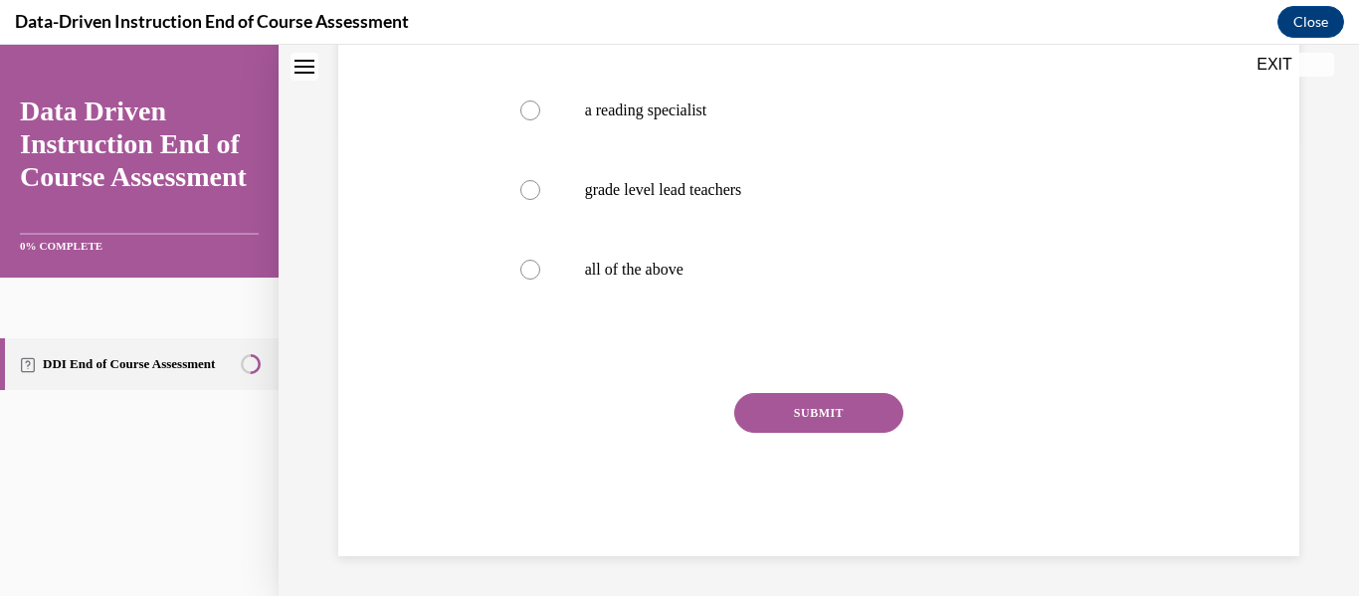
scroll to position [0, 0]
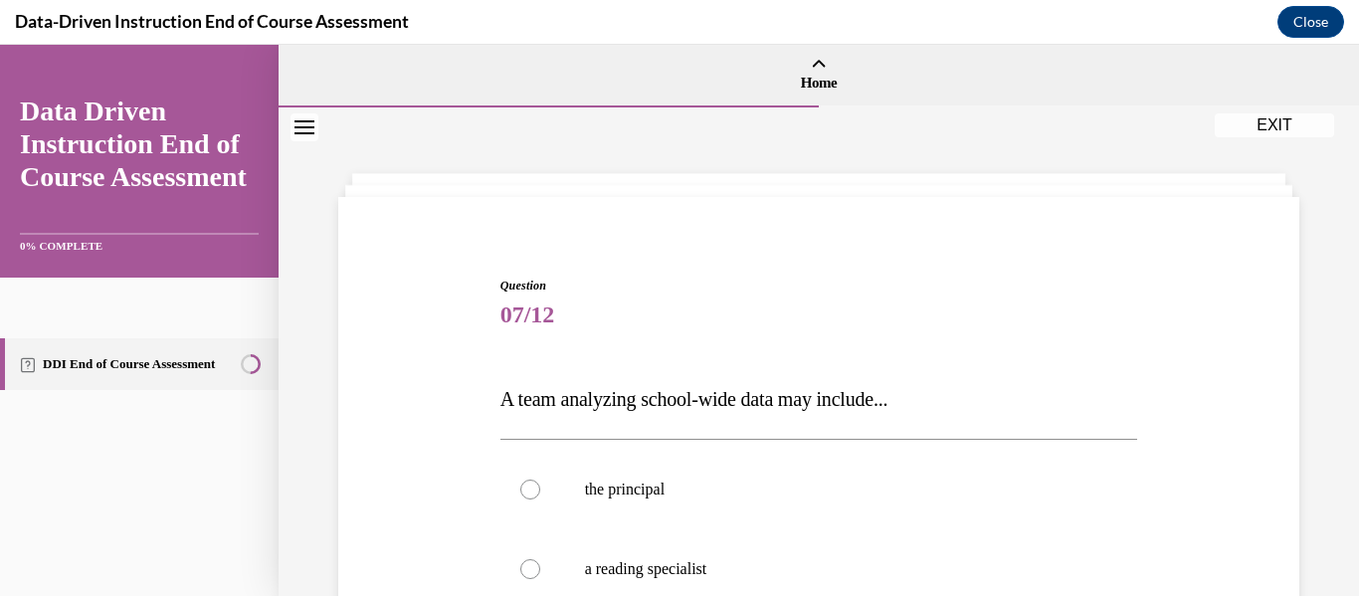
click at [876, 507] on label "the principal" at bounding box center [819, 490] width 638 height 80
click at [540, 499] on input "the principal" at bounding box center [530, 490] width 20 height 20
radio input "true"
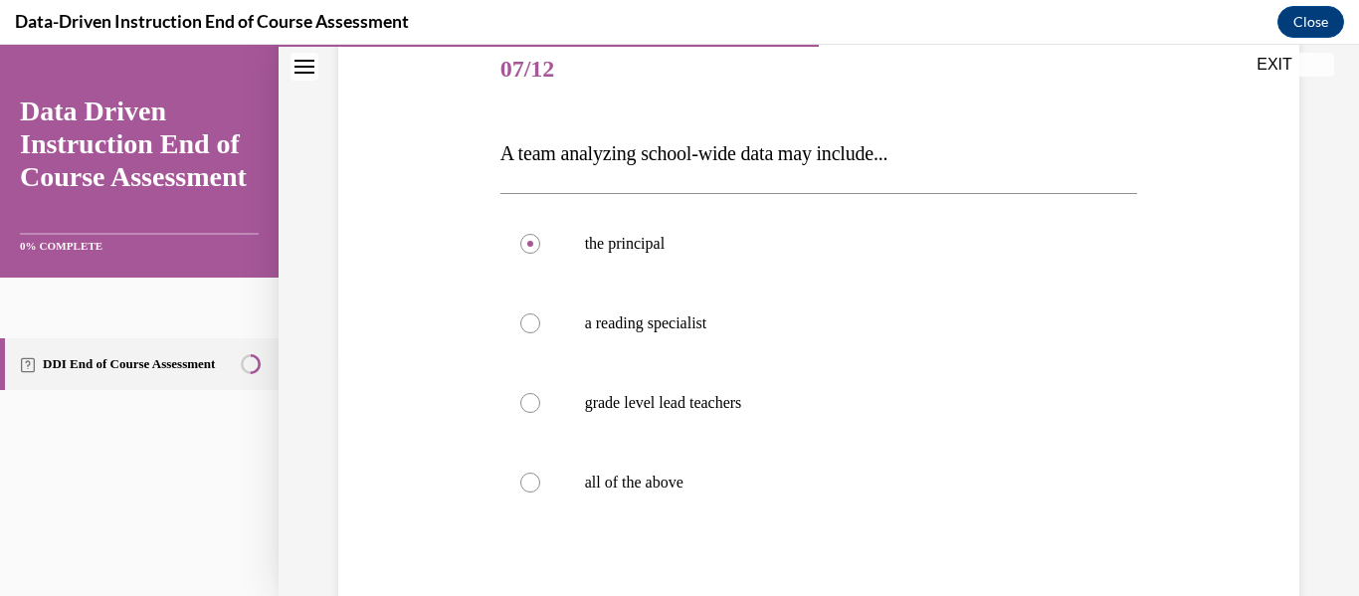
scroll to position [247, 0]
click at [653, 487] on p "all of the above" at bounding box center [836, 482] width 503 height 20
click at [540, 487] on input "all of the above" at bounding box center [530, 482] width 20 height 20
radio input "true"
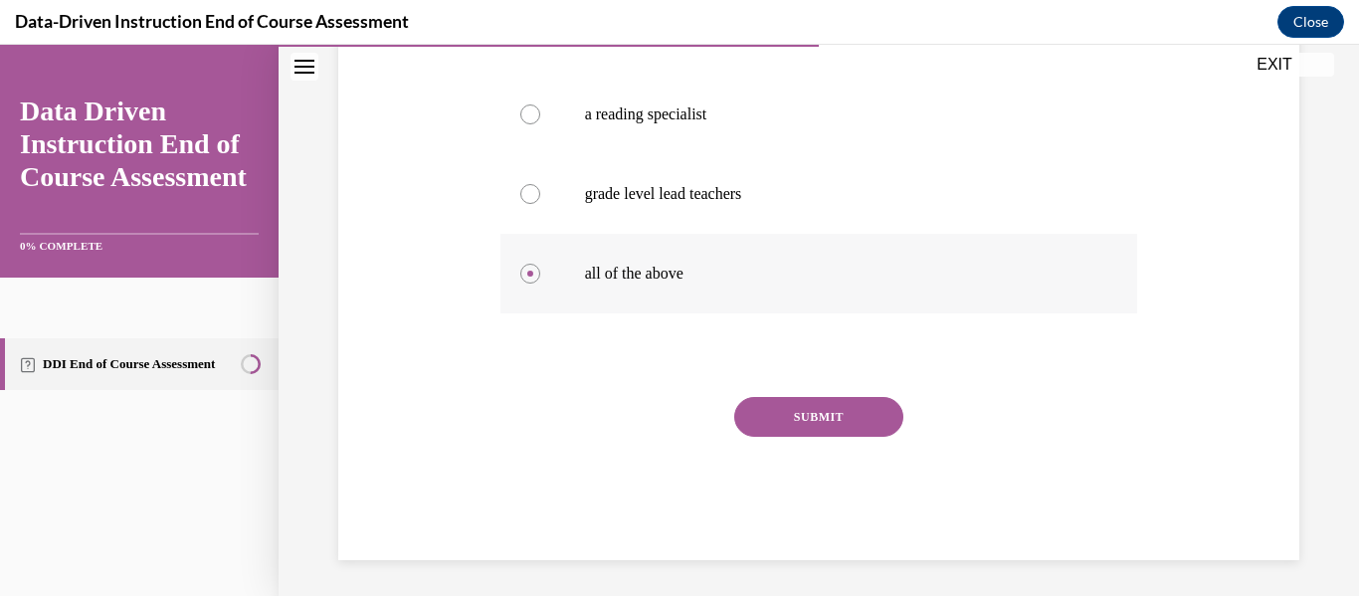
scroll to position [459, 0]
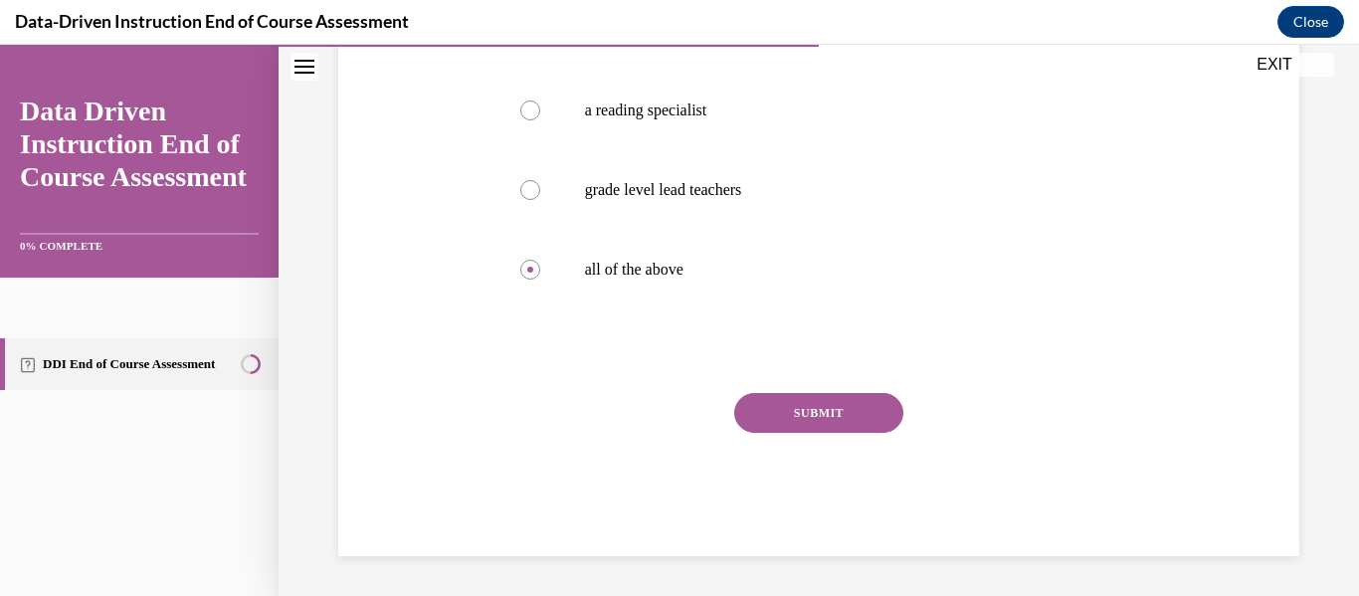
click at [810, 428] on button "SUBMIT" at bounding box center [818, 413] width 169 height 40
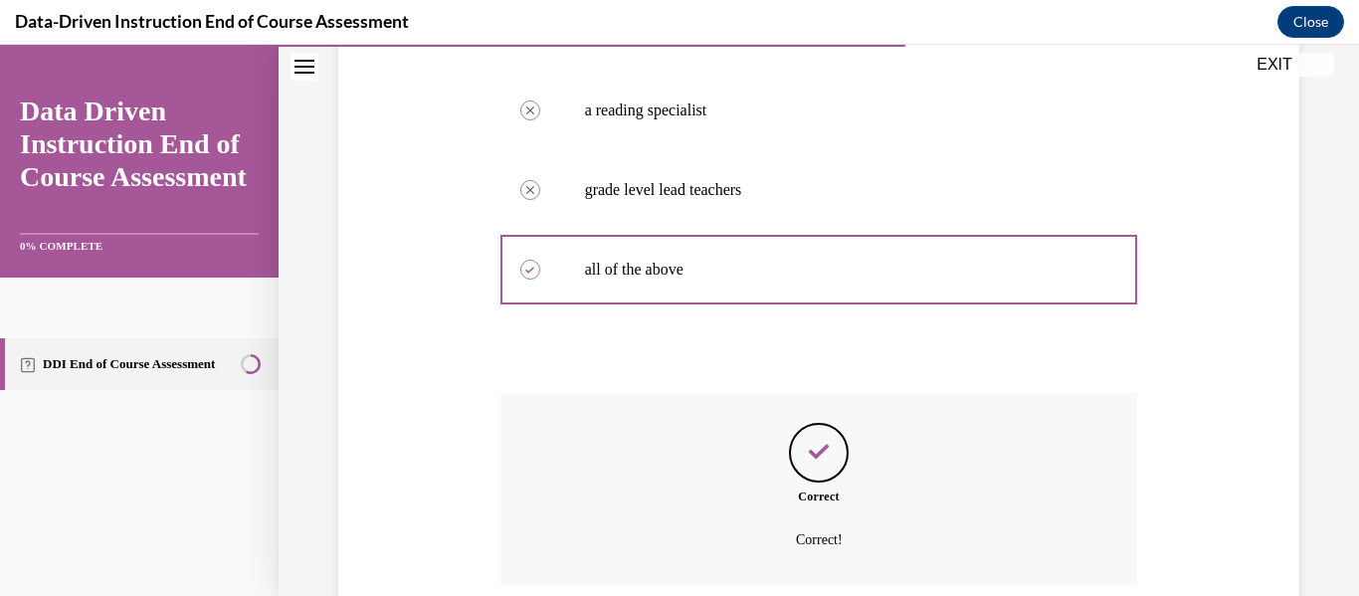
scroll to position [620, 0]
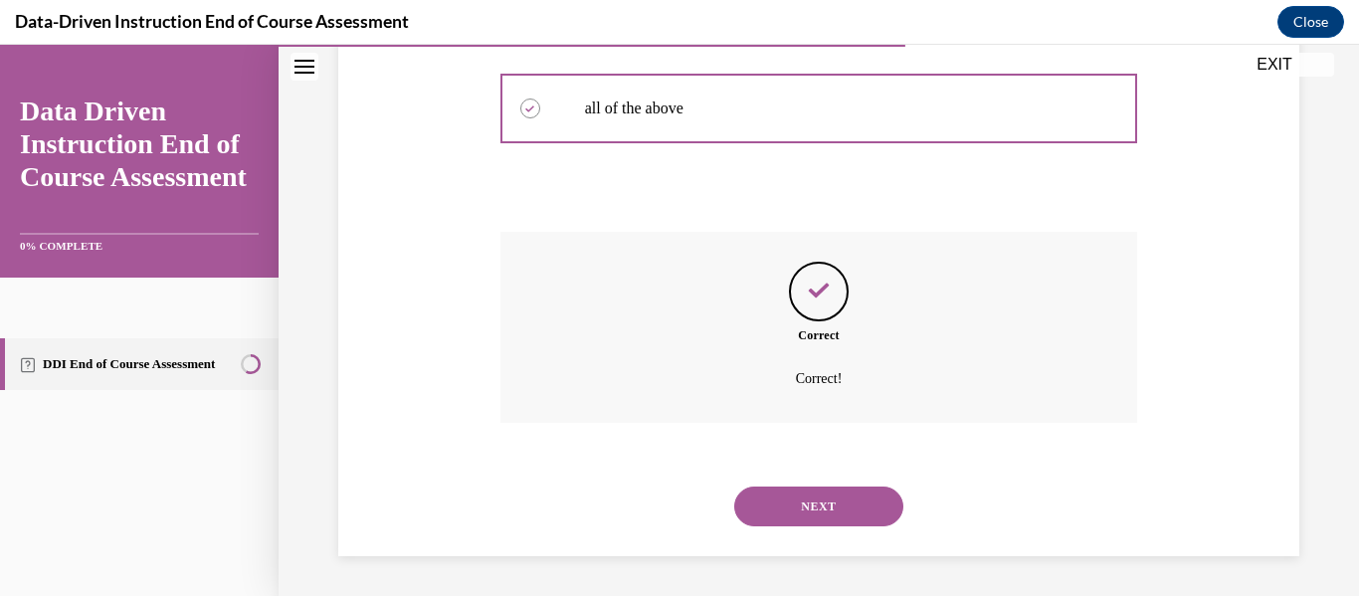
click at [819, 489] on button "NEXT" at bounding box center [818, 506] width 169 height 40
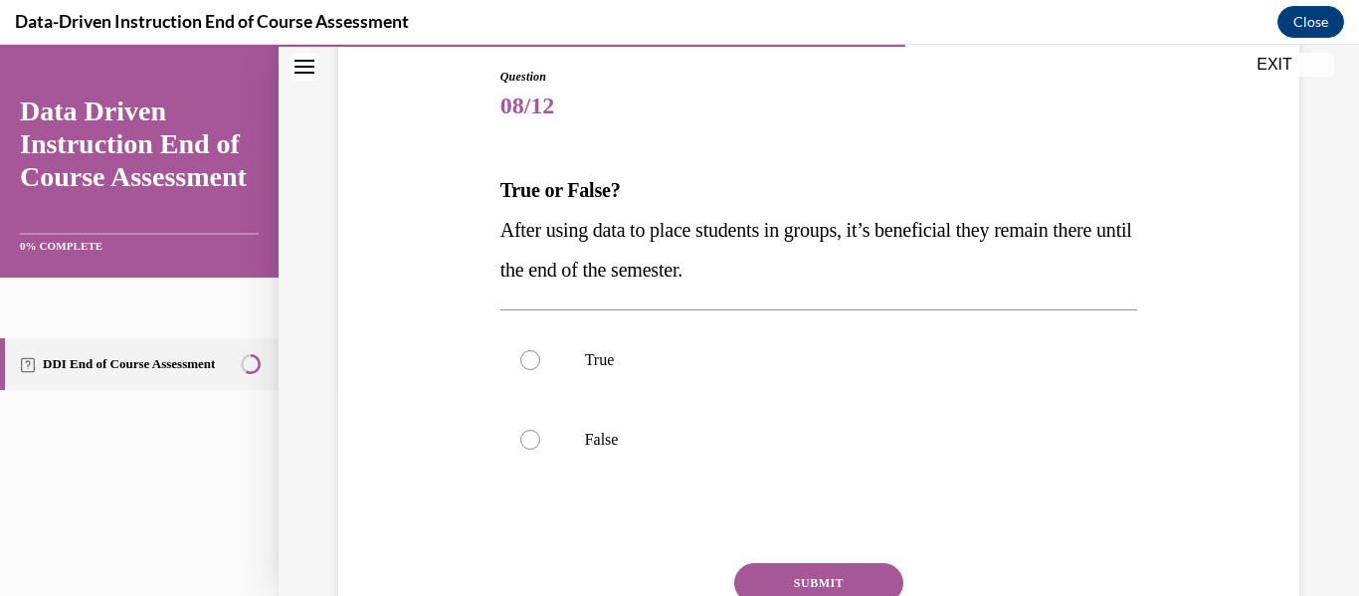
scroll to position [210, 0]
click at [652, 444] on p "False" at bounding box center [836, 439] width 503 height 20
click at [540, 444] on input "False" at bounding box center [530, 439] width 20 height 20
radio input "true"
click at [820, 578] on button "SUBMIT" at bounding box center [818, 582] width 169 height 40
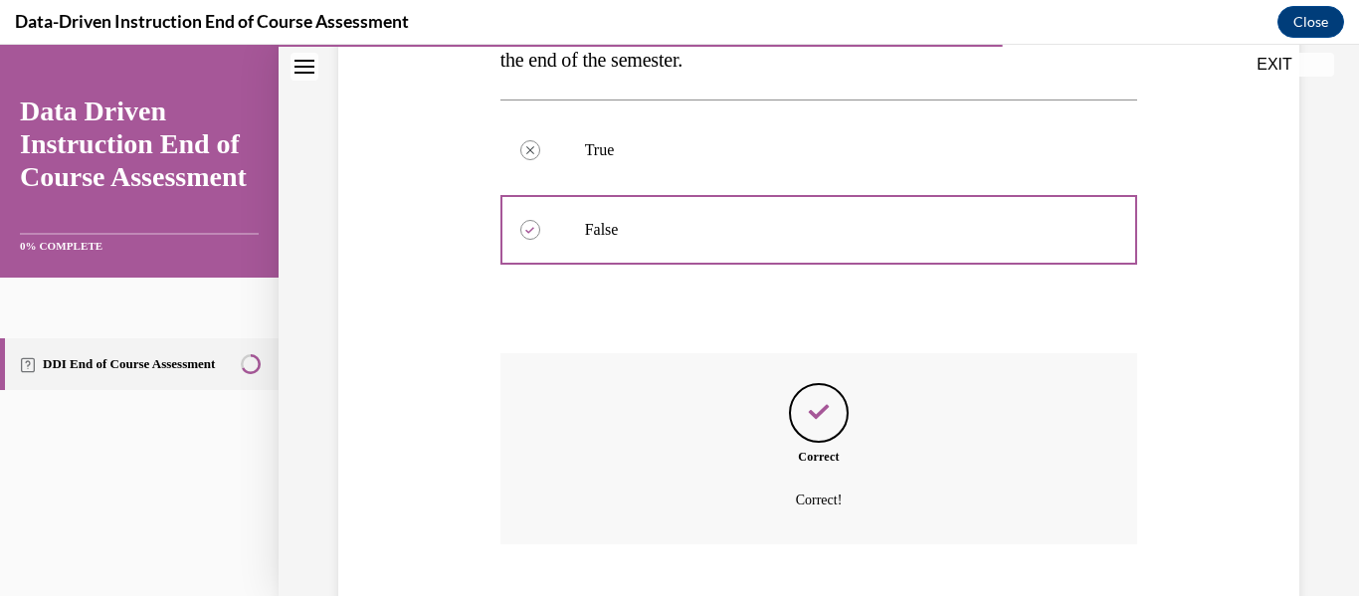
scroll to position [540, 0]
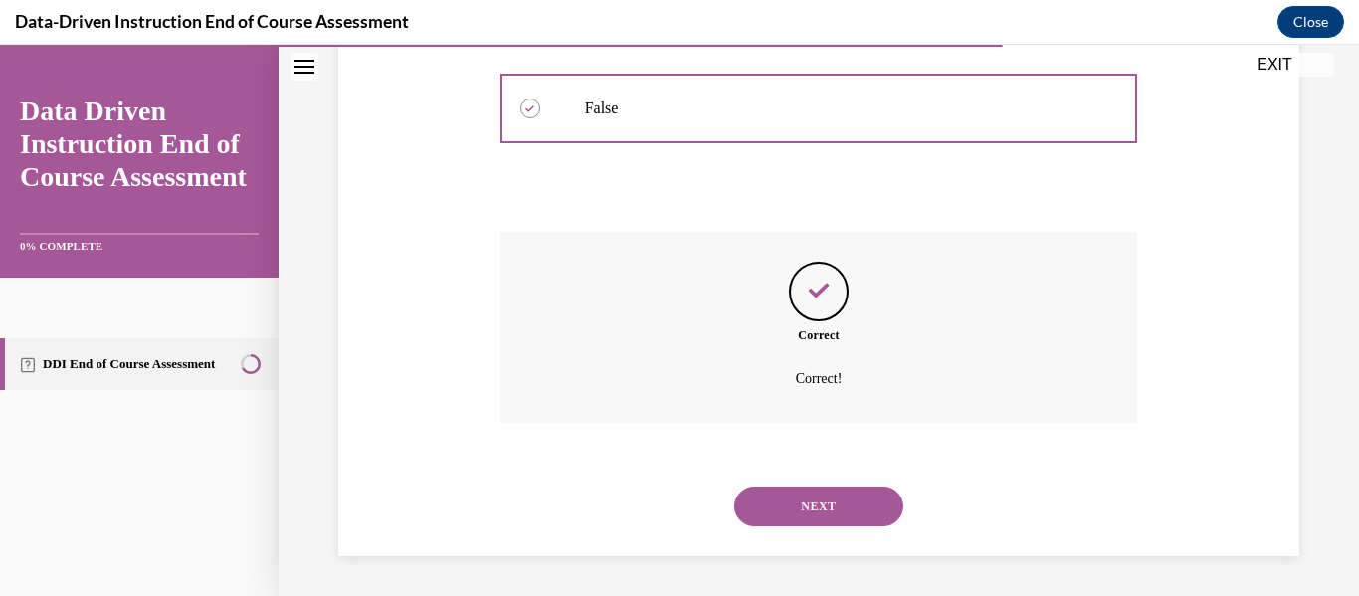
click at [805, 513] on button "NEXT" at bounding box center [818, 506] width 169 height 40
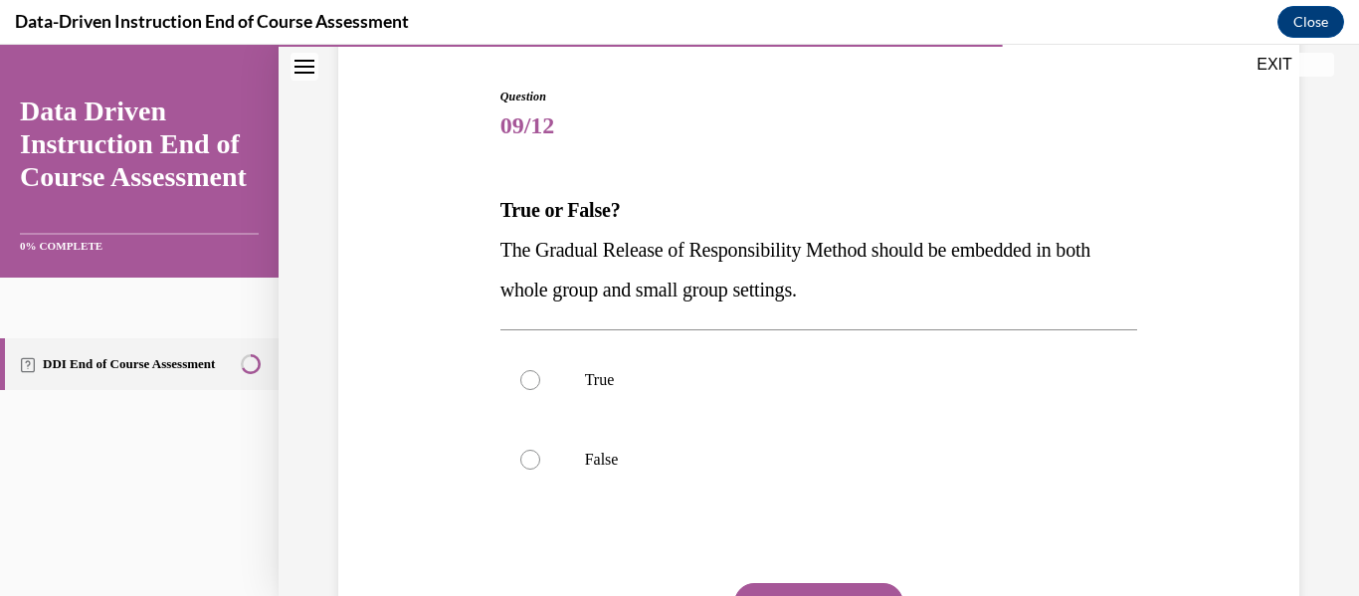
scroll to position [195, 0]
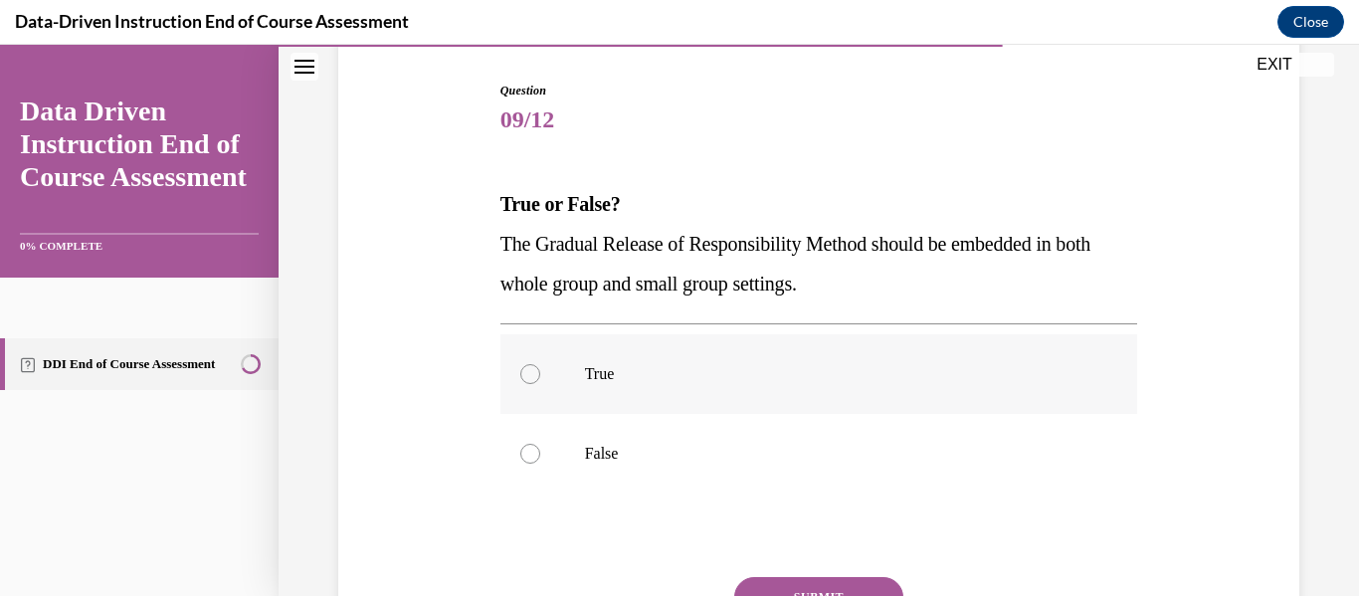
click at [716, 392] on label "True" at bounding box center [819, 374] width 638 height 80
click at [540, 384] on input "True" at bounding box center [530, 374] width 20 height 20
radio input "true"
click at [783, 590] on button "SUBMIT" at bounding box center [818, 597] width 169 height 40
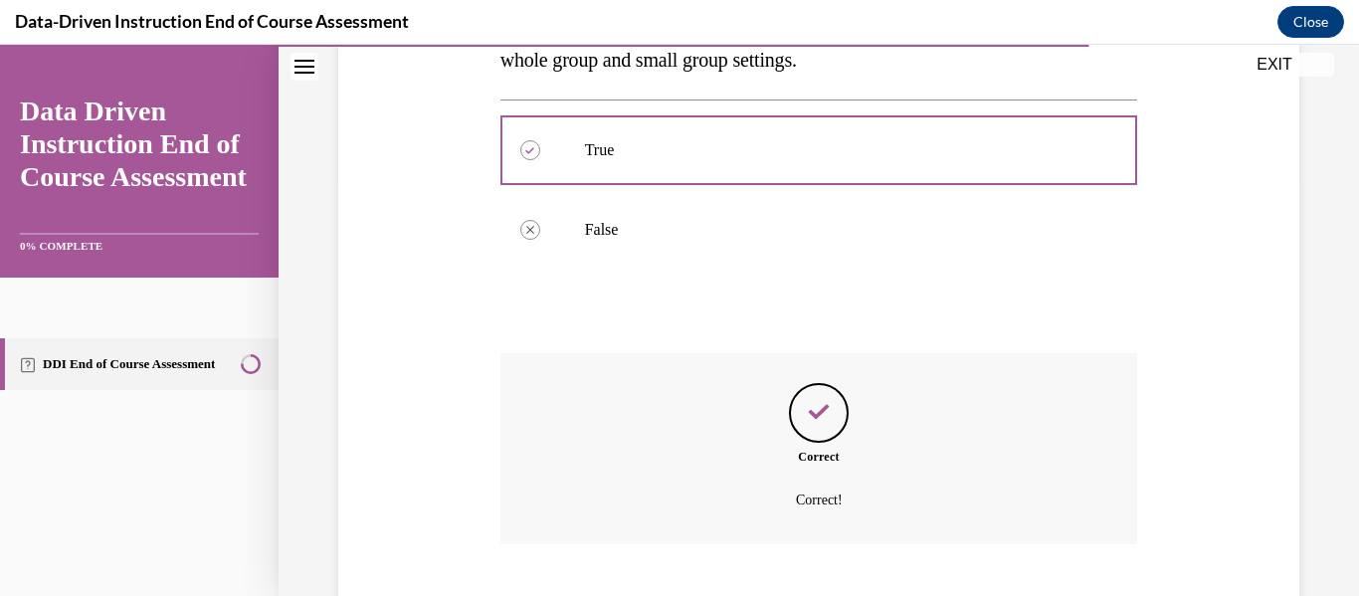
scroll to position [540, 0]
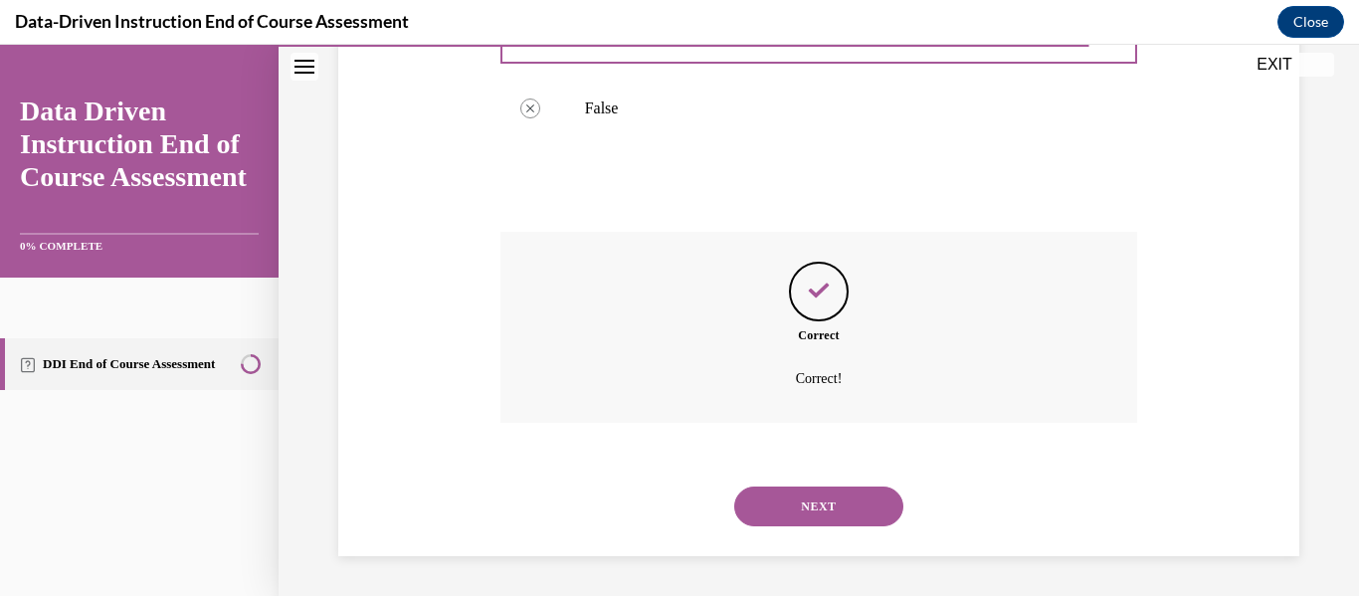
click at [815, 498] on button "NEXT" at bounding box center [818, 506] width 169 height 40
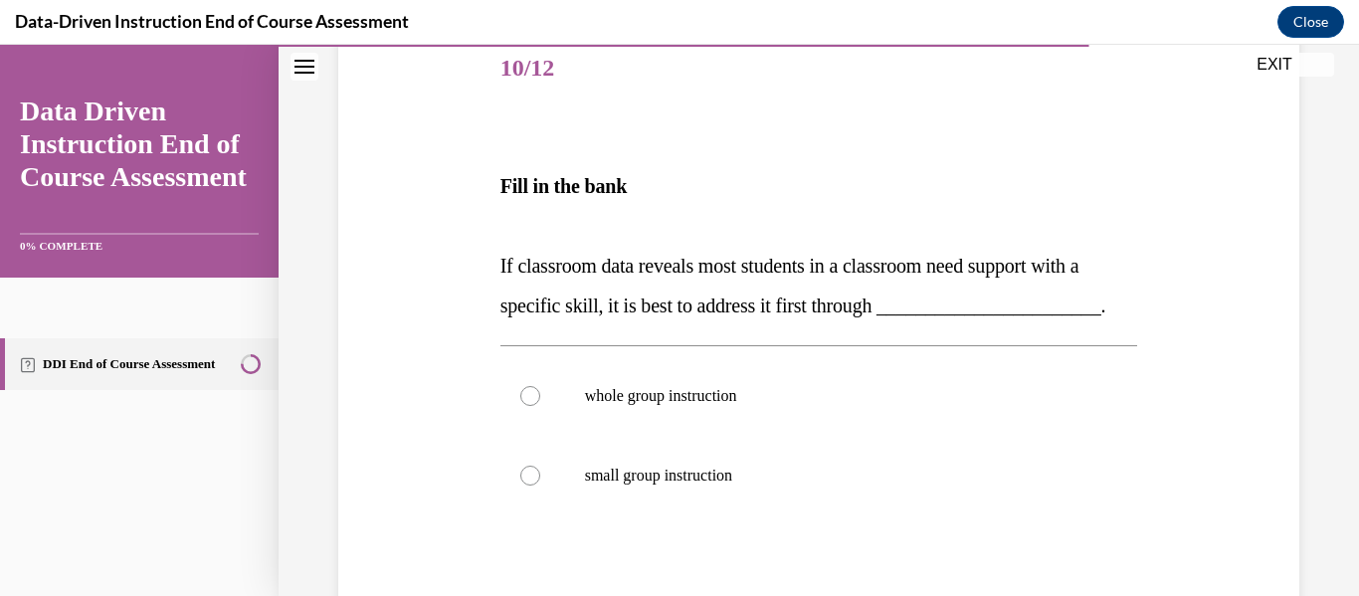
scroll to position [252, 0]
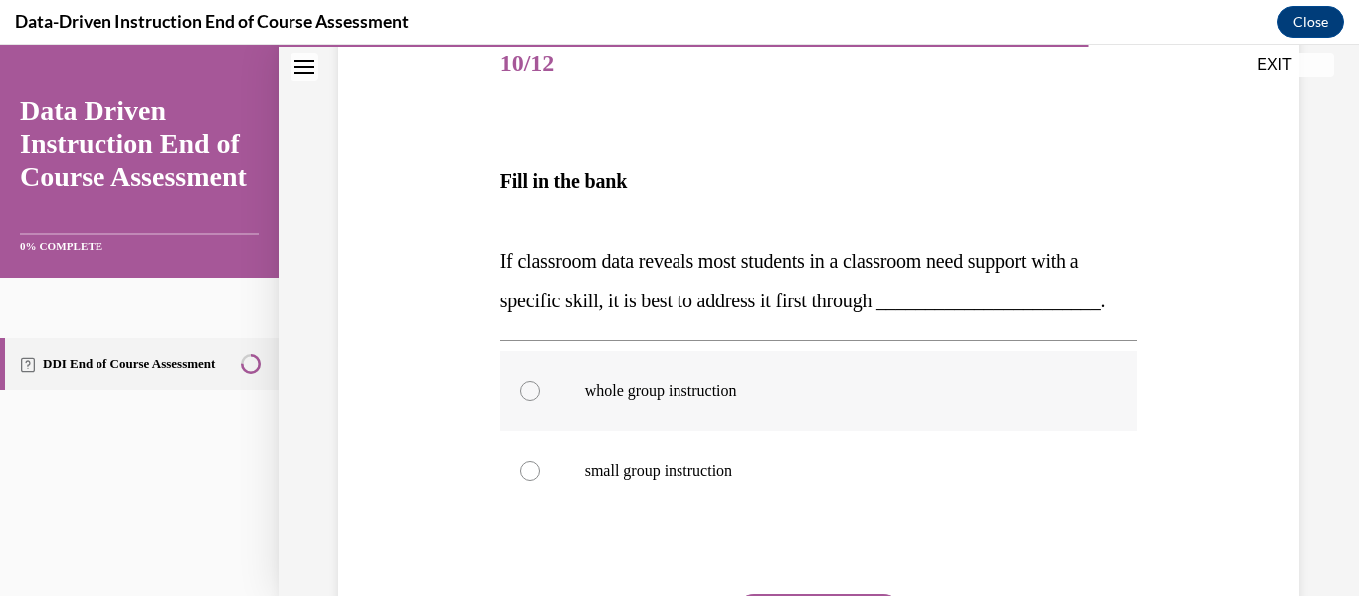
click at [782, 388] on p "whole group instruction" at bounding box center [836, 391] width 503 height 20
click at [540, 388] on input "whole group instruction" at bounding box center [530, 391] width 20 height 20
radio input "true"
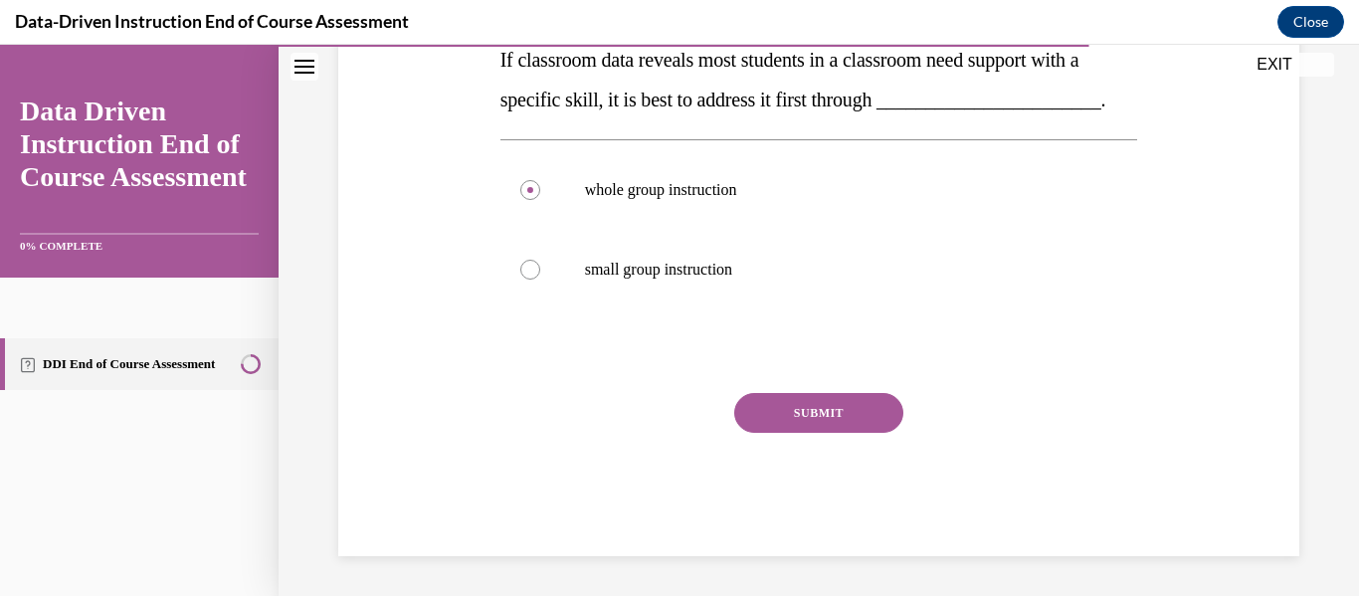
click at [791, 421] on button "SUBMIT" at bounding box center [818, 413] width 169 height 40
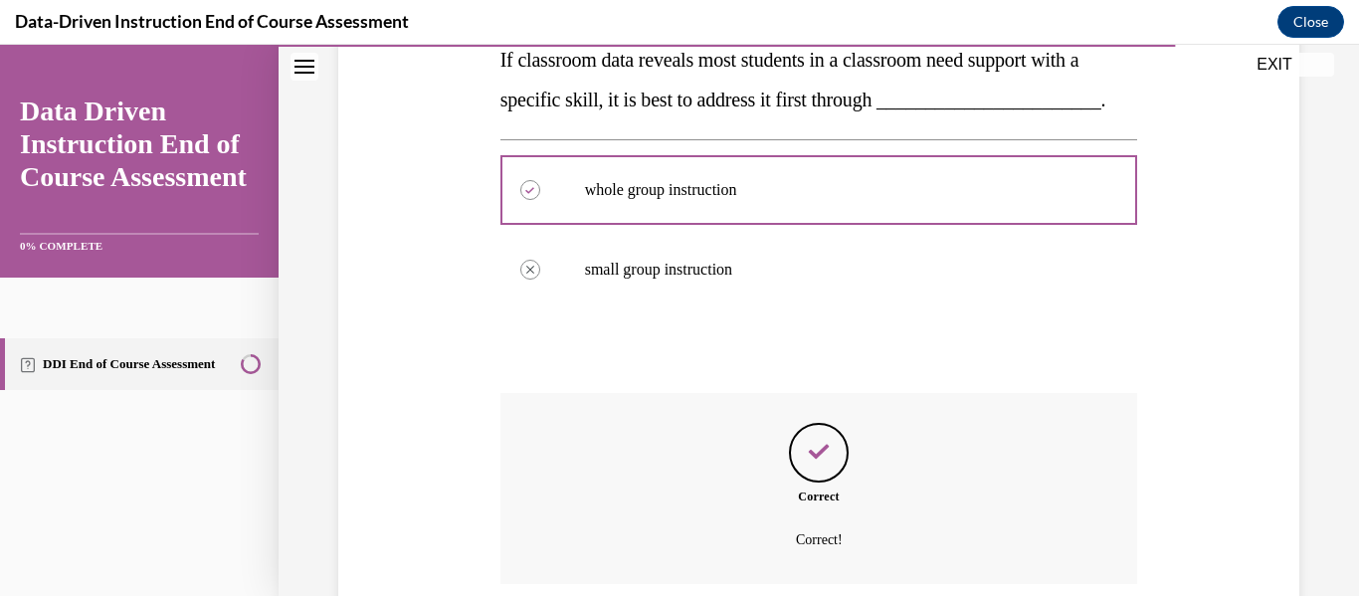
scroll to position [614, 0]
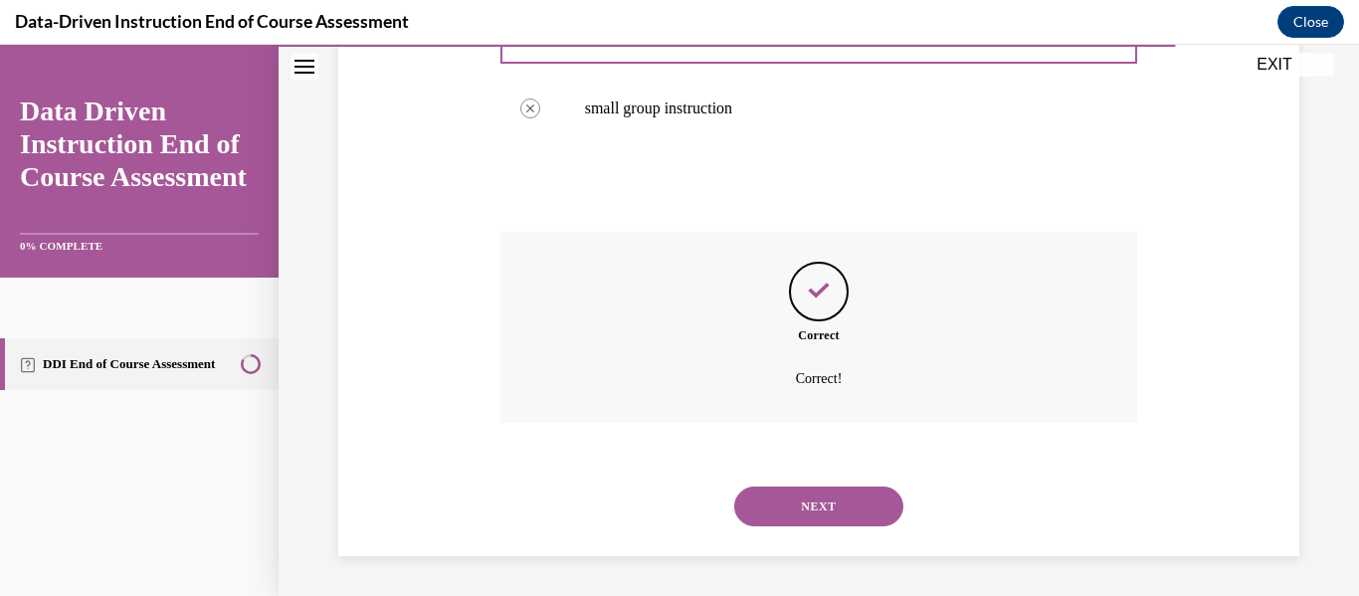
click at [784, 513] on button "NEXT" at bounding box center [818, 506] width 169 height 40
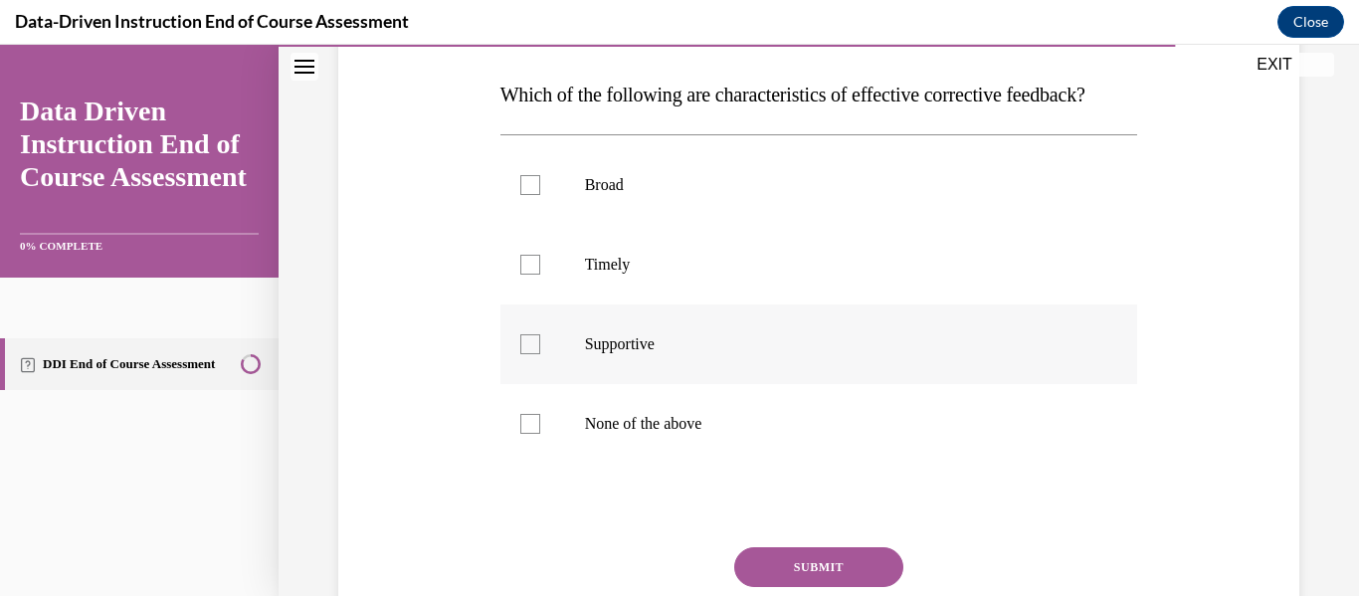
scroll to position [305, 0]
click at [654, 369] on label "Supportive" at bounding box center [819, 343] width 638 height 80
click at [540, 353] on input "Supportive" at bounding box center [530, 343] width 20 height 20
checkbox input "true"
click at [629, 274] on p "Timely" at bounding box center [836, 264] width 503 height 20
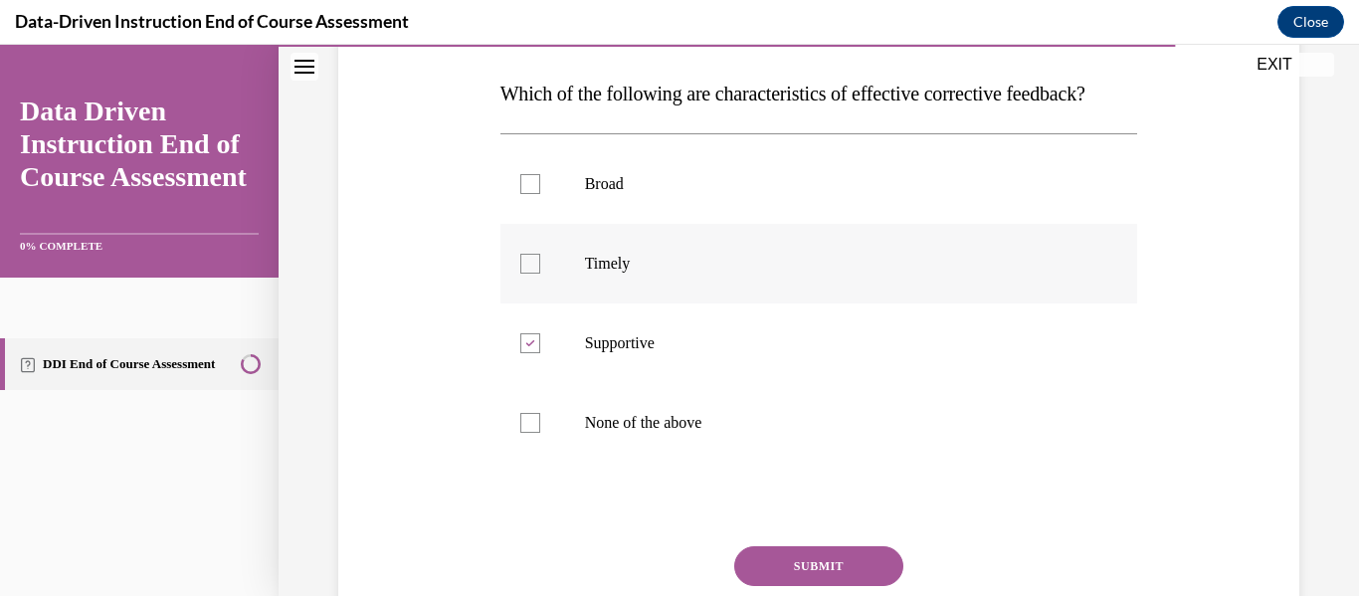
click at [540, 274] on input "Timely" at bounding box center [530, 264] width 20 height 20
checkbox input "true"
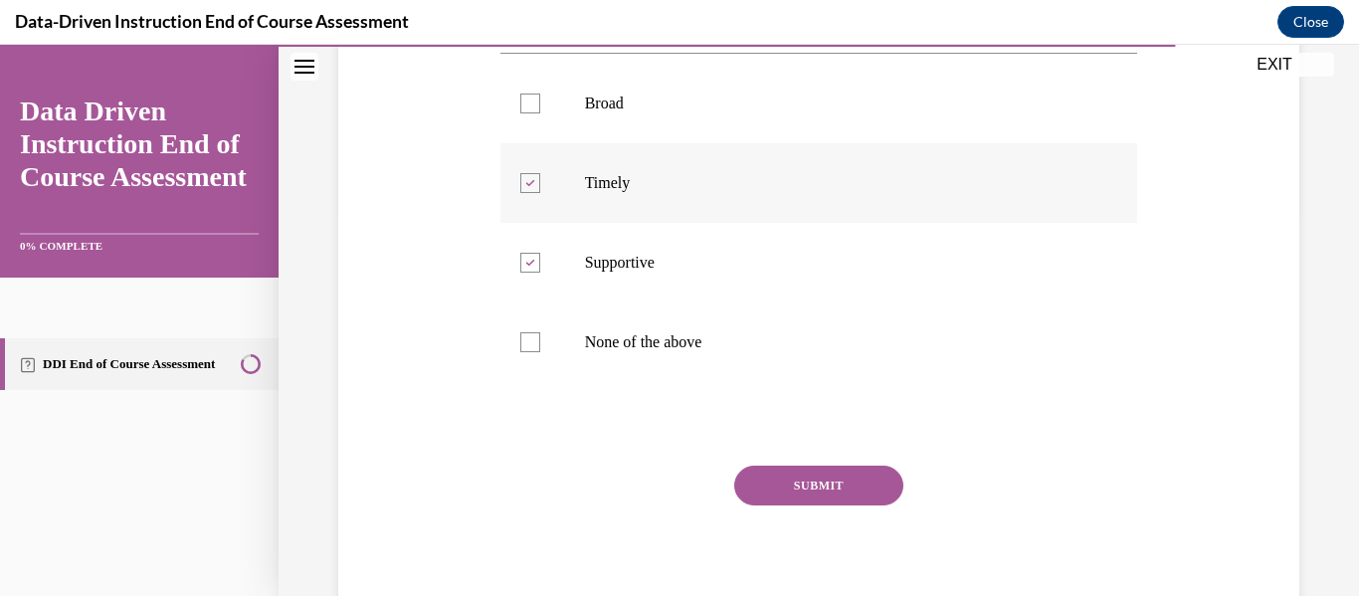
scroll to position [388, 0]
click at [817, 503] on button "SUBMIT" at bounding box center [818, 484] width 169 height 40
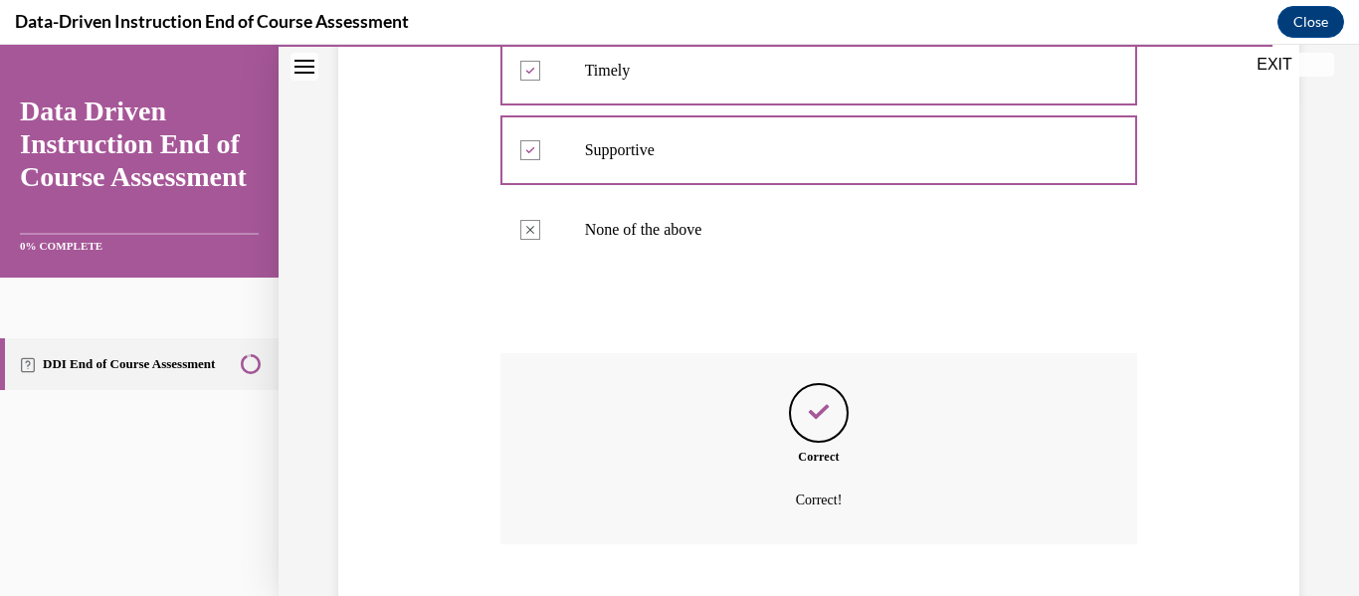
scroll to position [660, 0]
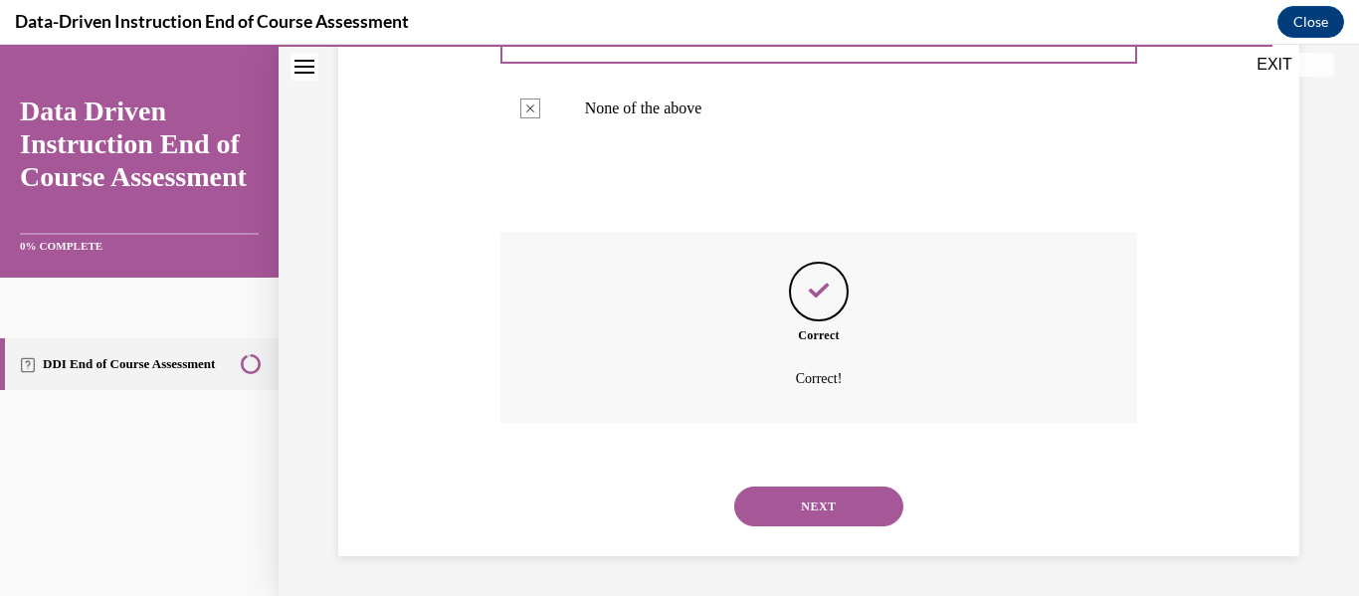
click at [817, 522] on button "NEXT" at bounding box center [818, 506] width 169 height 40
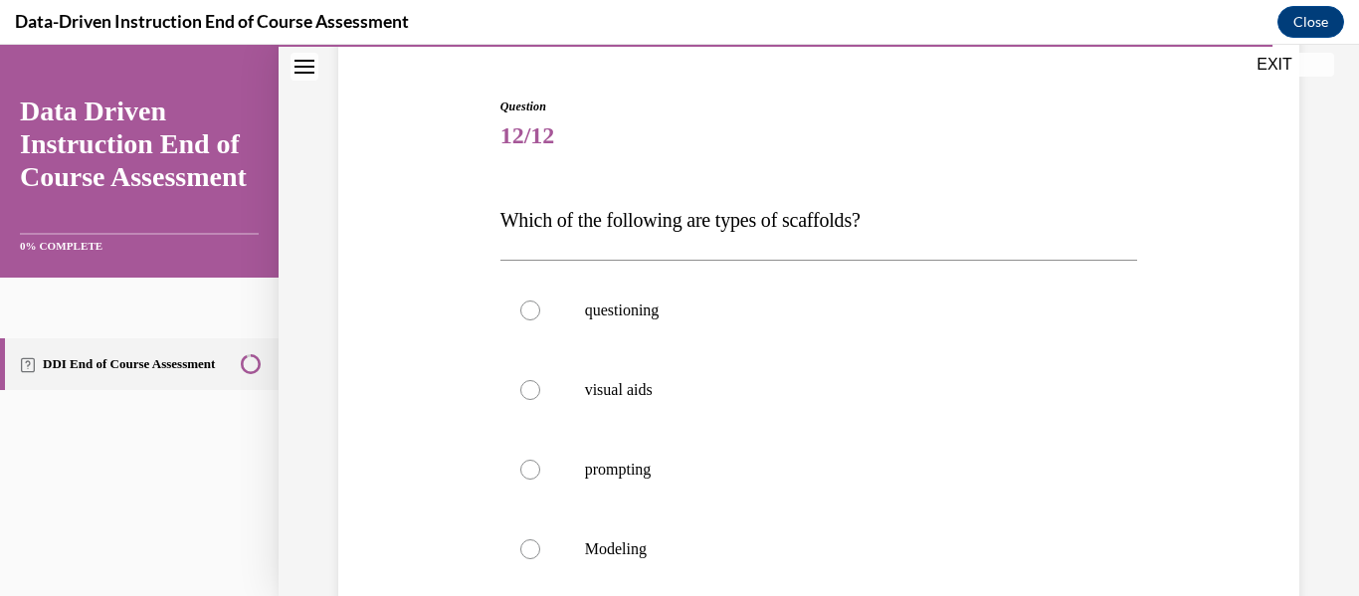
scroll to position [183, 0]
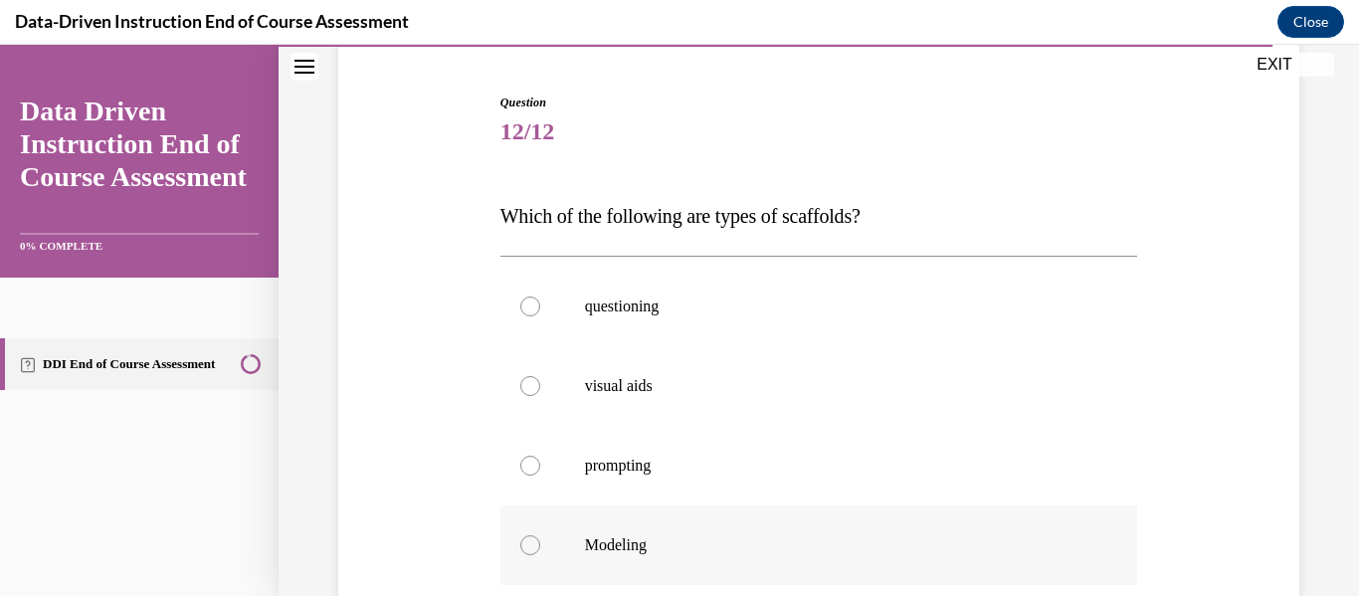
click at [711, 544] on p "Modeling" at bounding box center [836, 545] width 503 height 20
click at [540, 544] on input "Modeling" at bounding box center [530, 545] width 20 height 20
radio input "true"
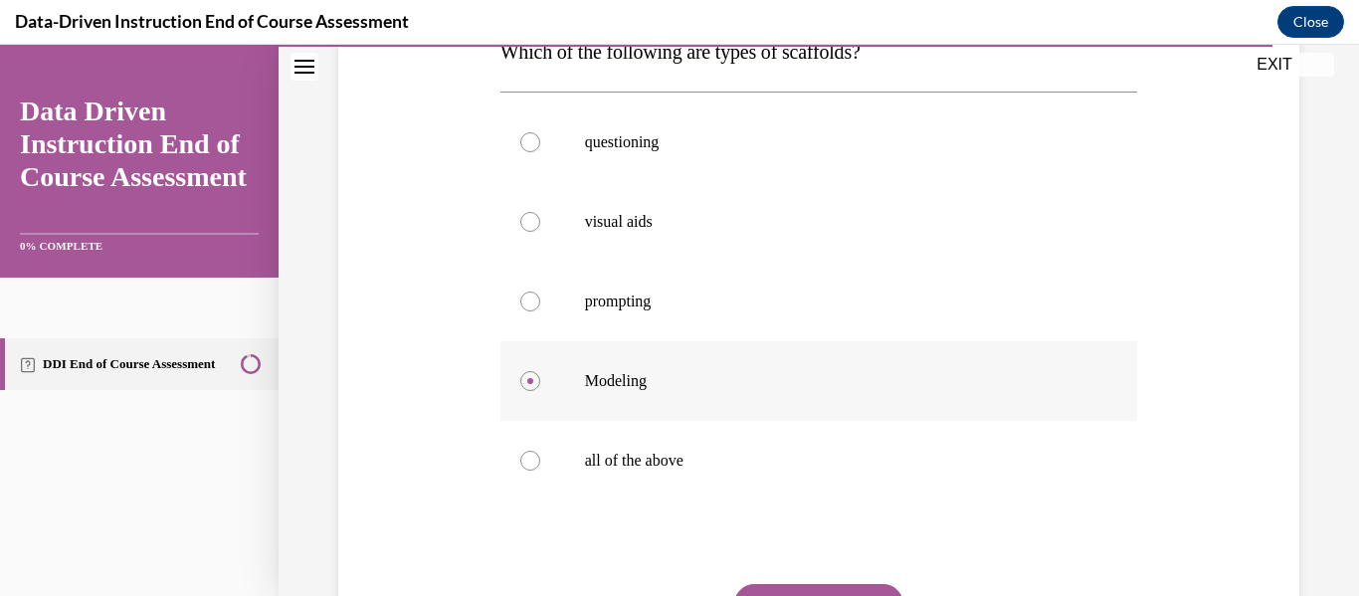
scroll to position [350, 0]
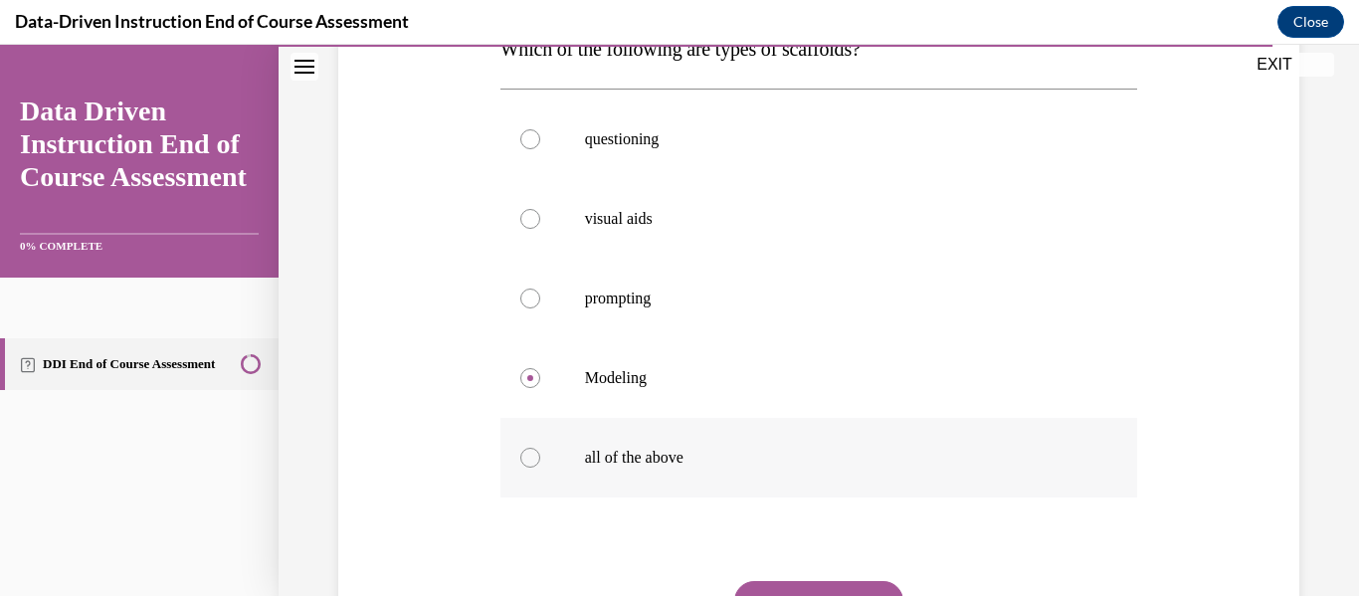
click at [644, 466] on p "all of the above" at bounding box center [836, 458] width 503 height 20
click at [540, 466] on input "all of the above" at bounding box center [530, 458] width 20 height 20
radio input "true"
click at [767, 590] on button "SUBMIT" at bounding box center [818, 601] width 169 height 40
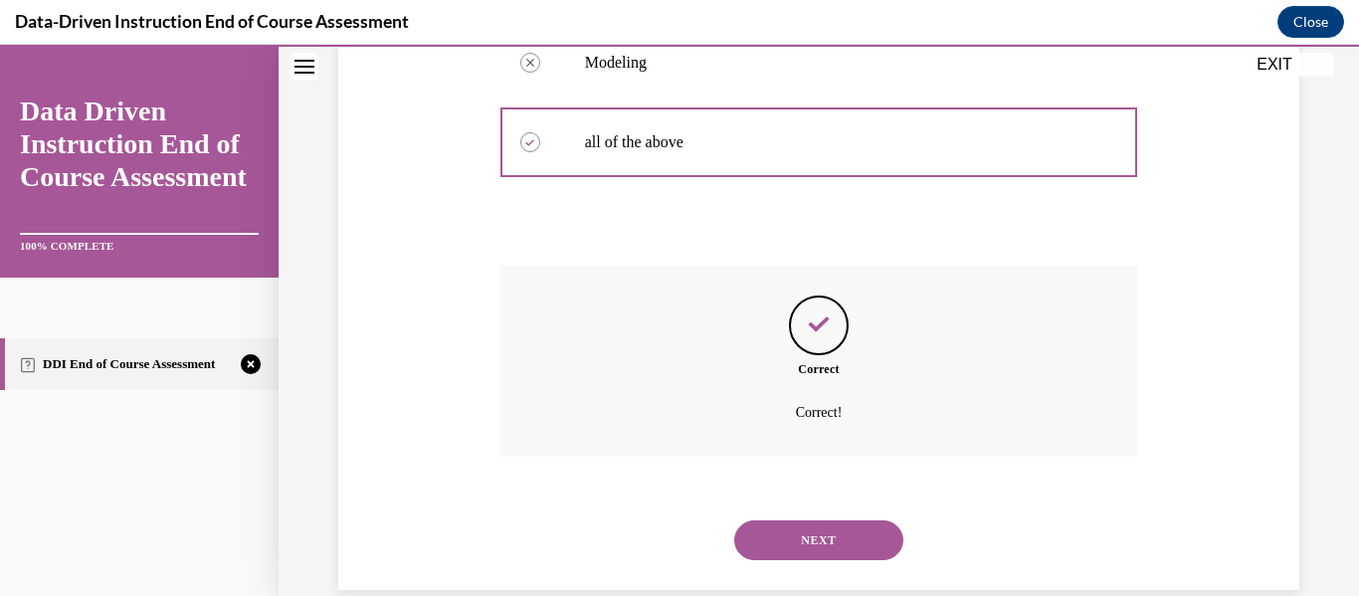
scroll to position [699, 0]
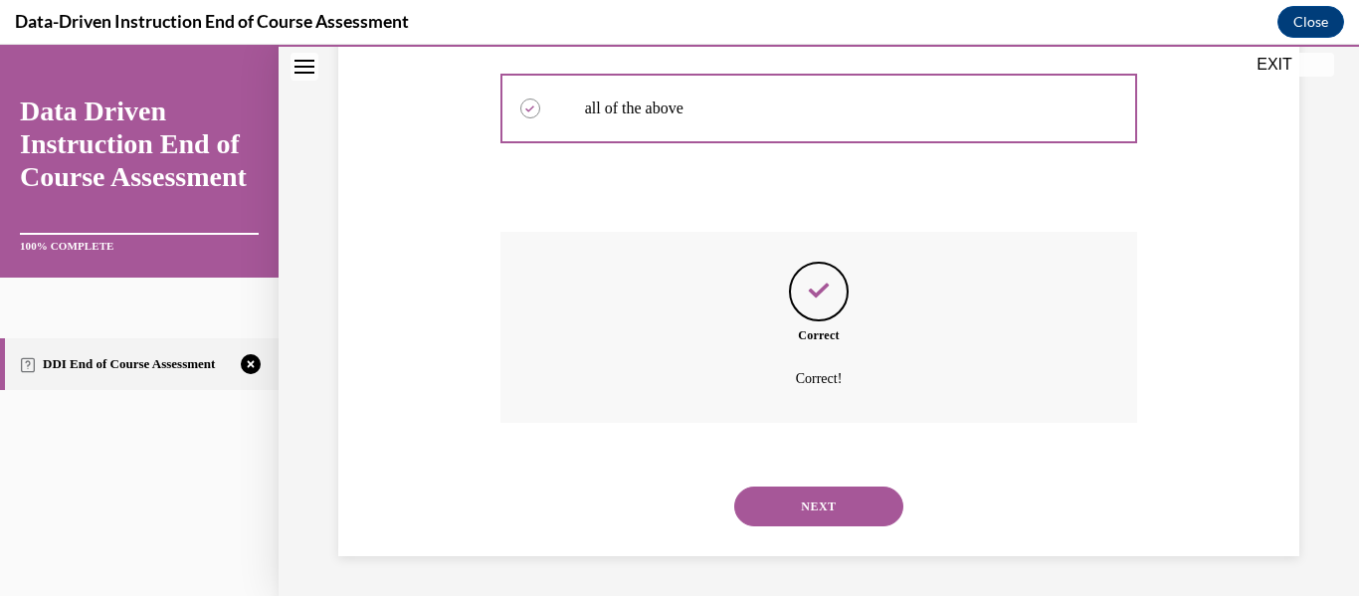
click at [812, 512] on button "NEXT" at bounding box center [818, 506] width 169 height 40
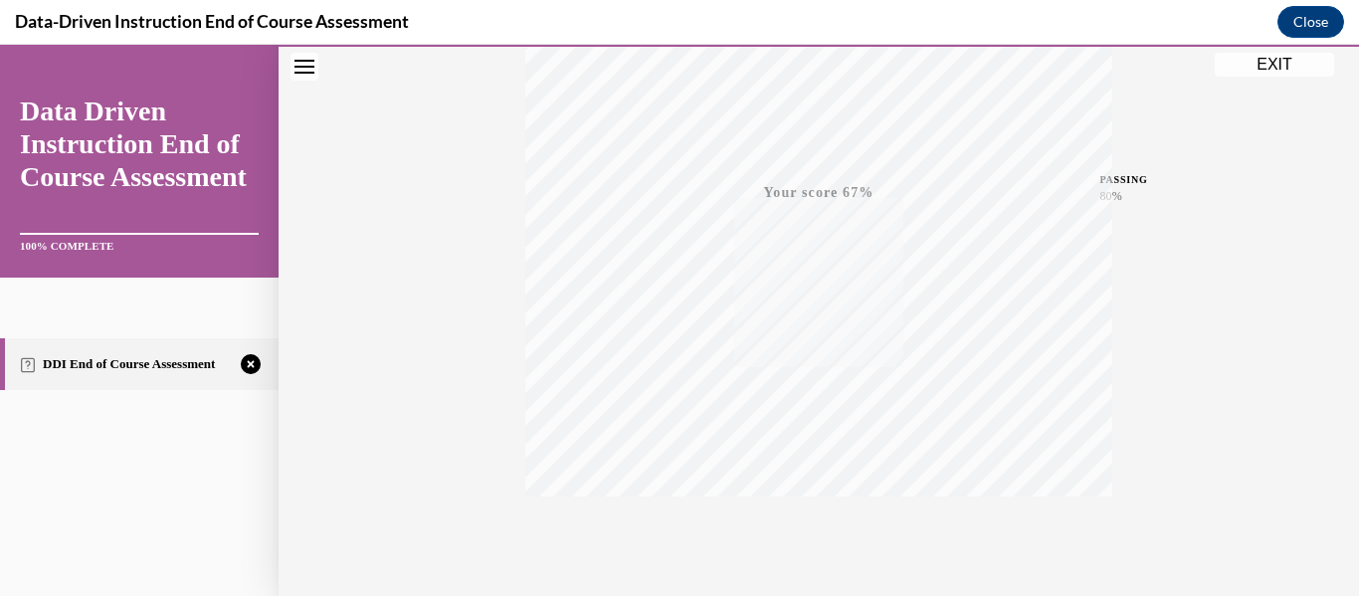
scroll to position [469, 0]
click at [817, 473] on icon "button" at bounding box center [819, 475] width 71 height 22
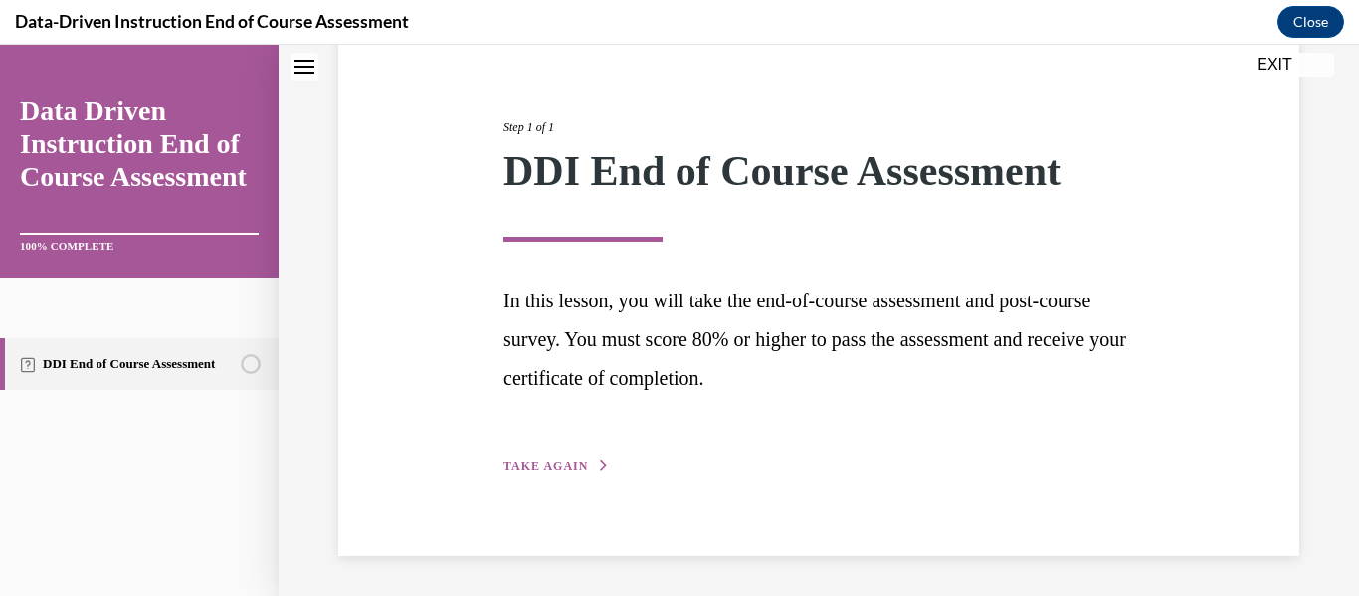
scroll to position [204, 0]
click at [551, 454] on div "Step 1 of 1 DDI End of Course Assessment In this lesson, you will take the end-…" at bounding box center [818, 275] width 661 height 404
click at [554, 460] on span "TAKE AGAIN" at bounding box center [545, 466] width 85 height 14
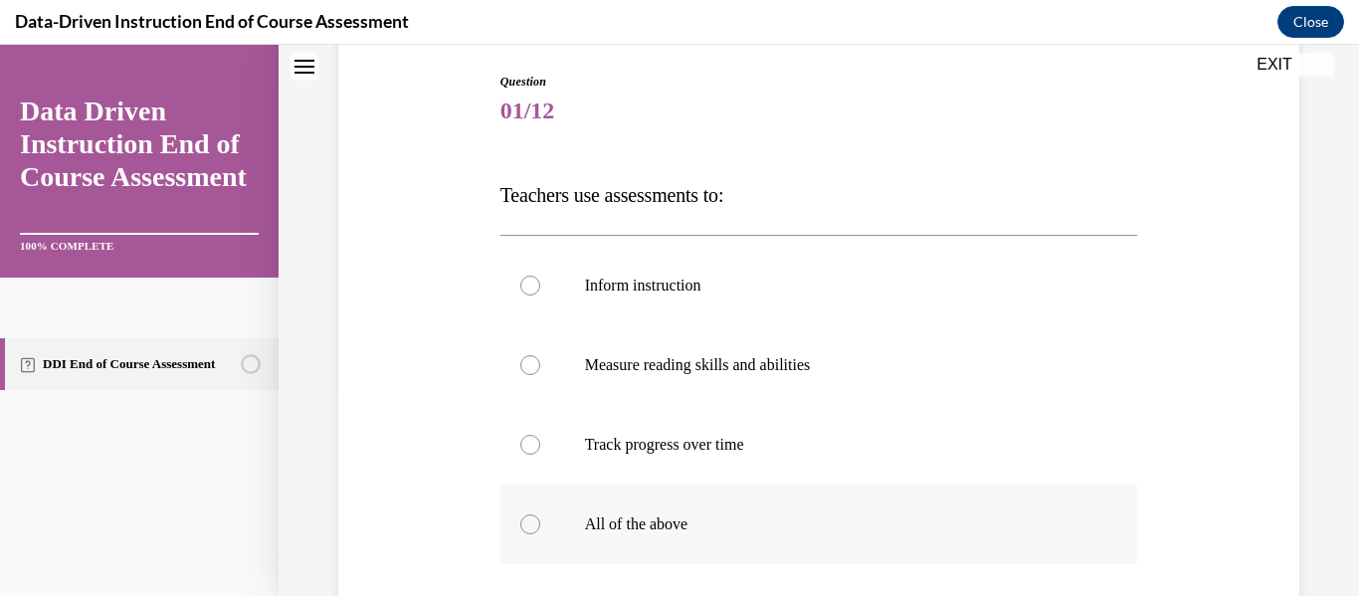
click at [620, 558] on label "All of the above" at bounding box center [819, 525] width 638 height 80
click at [540, 534] on input "All of the above" at bounding box center [530, 524] width 20 height 20
radio input "true"
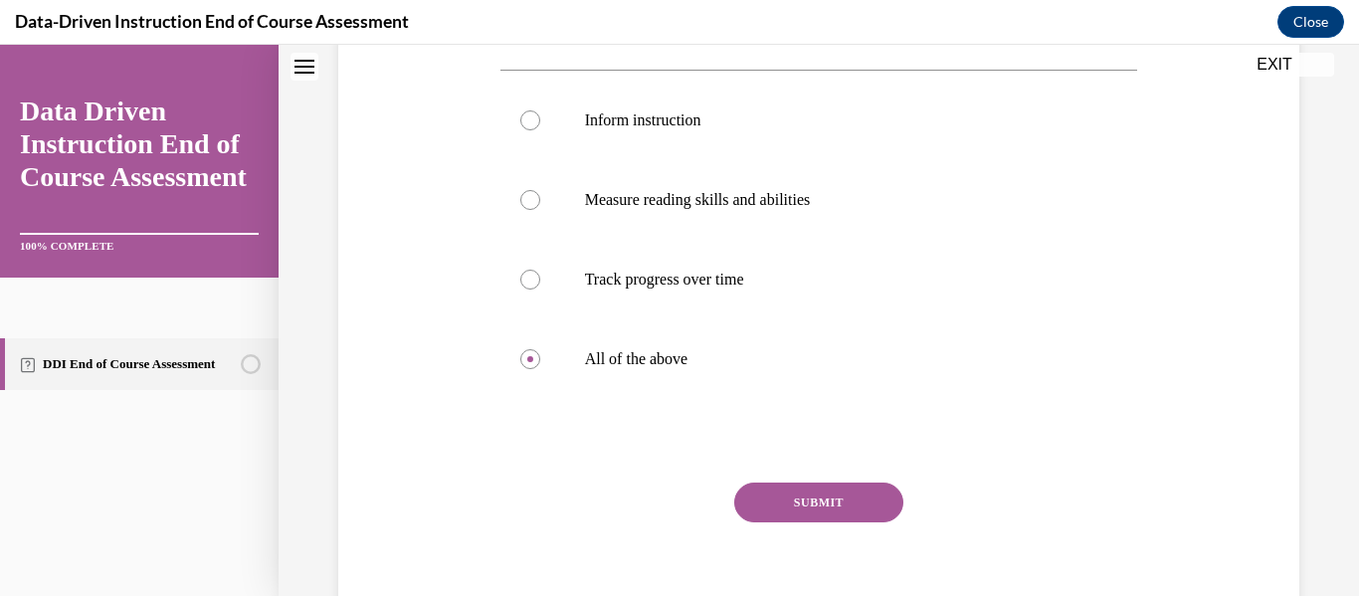
click at [810, 503] on button "SUBMIT" at bounding box center [818, 503] width 169 height 40
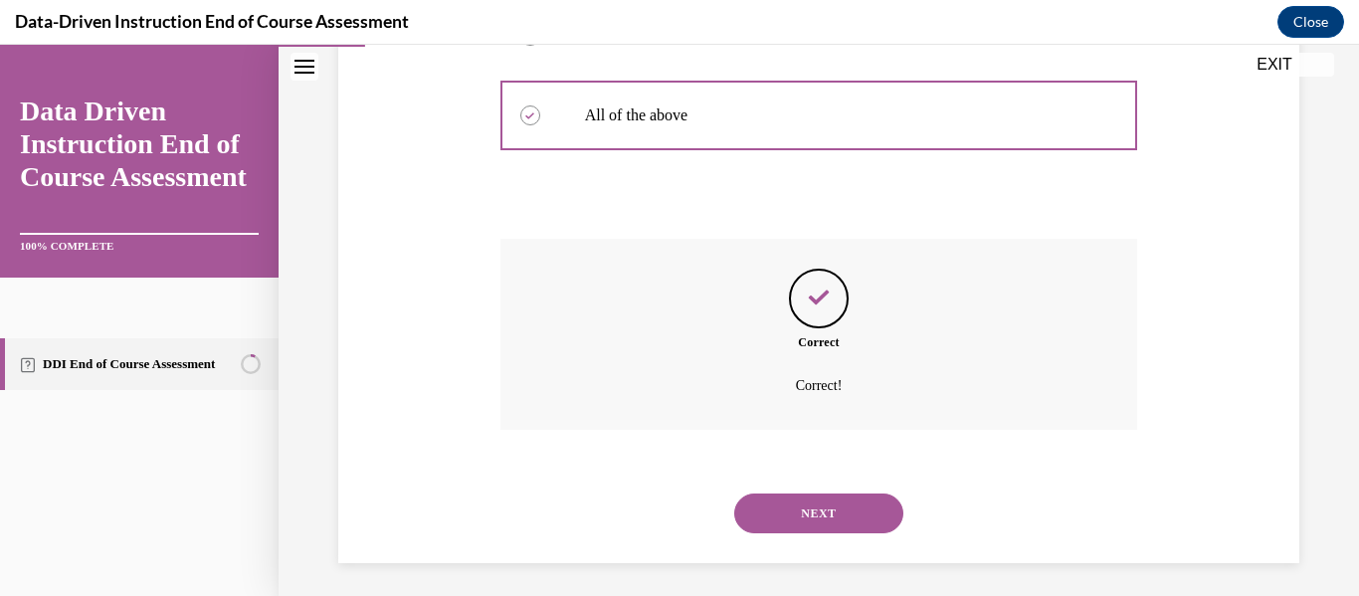
scroll to position [620, 0]
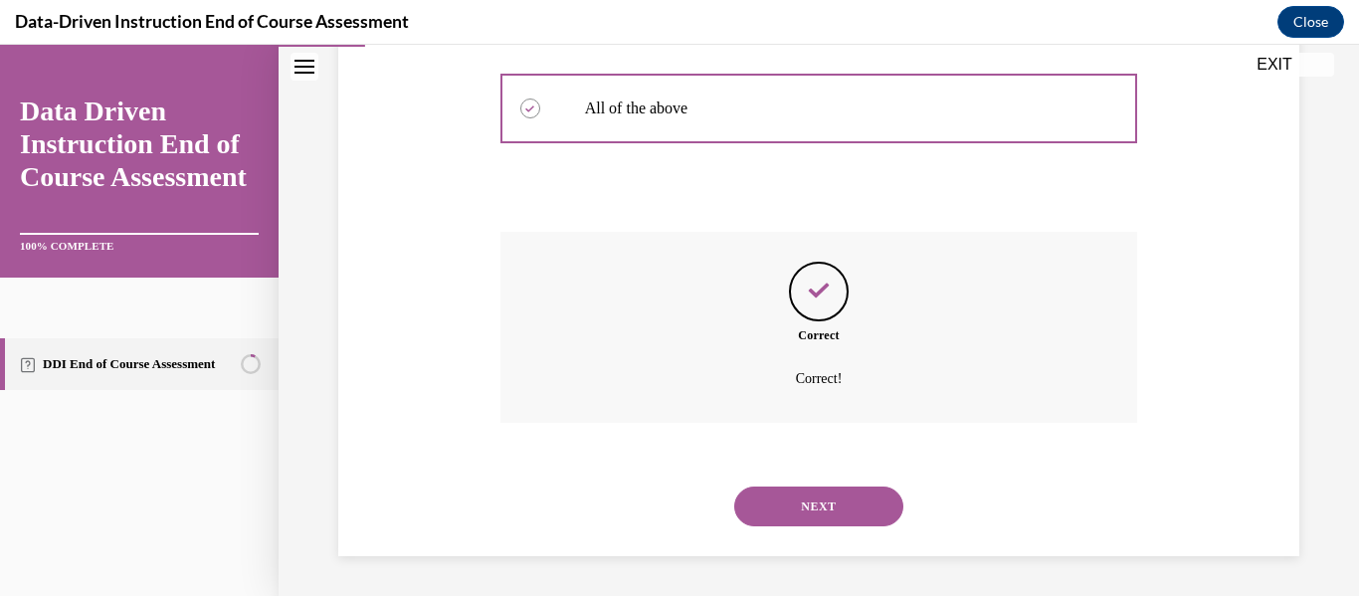
click at [810, 503] on button "NEXT" at bounding box center [818, 506] width 169 height 40
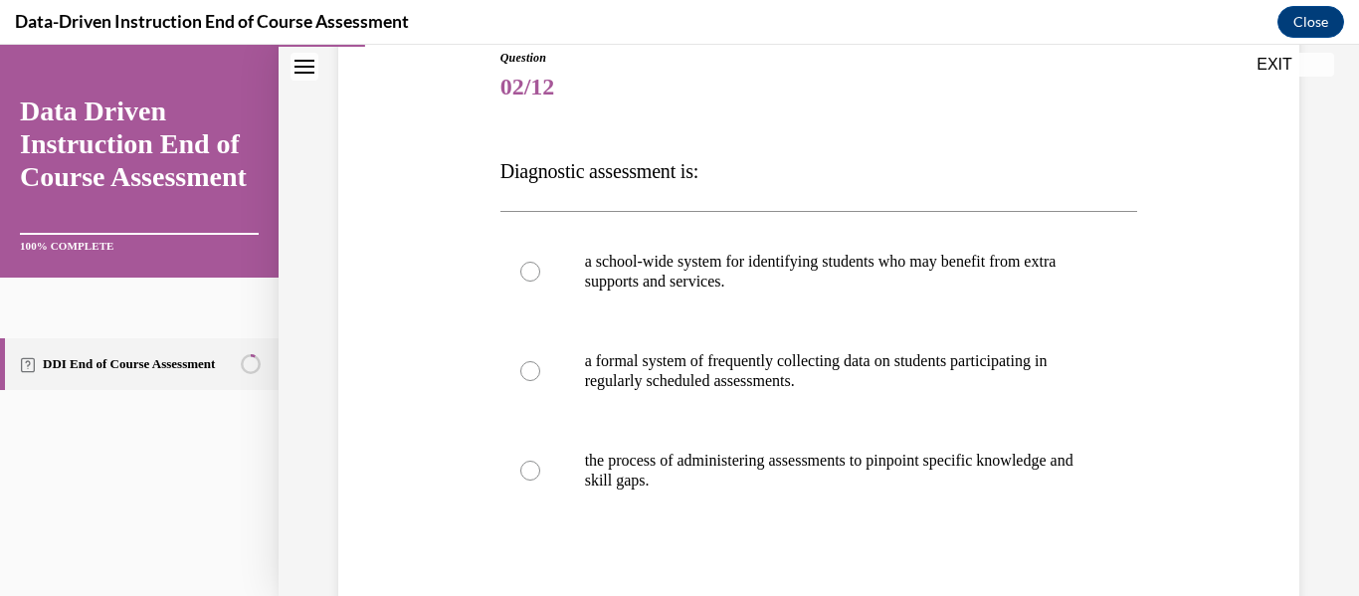
scroll to position [234, 0]
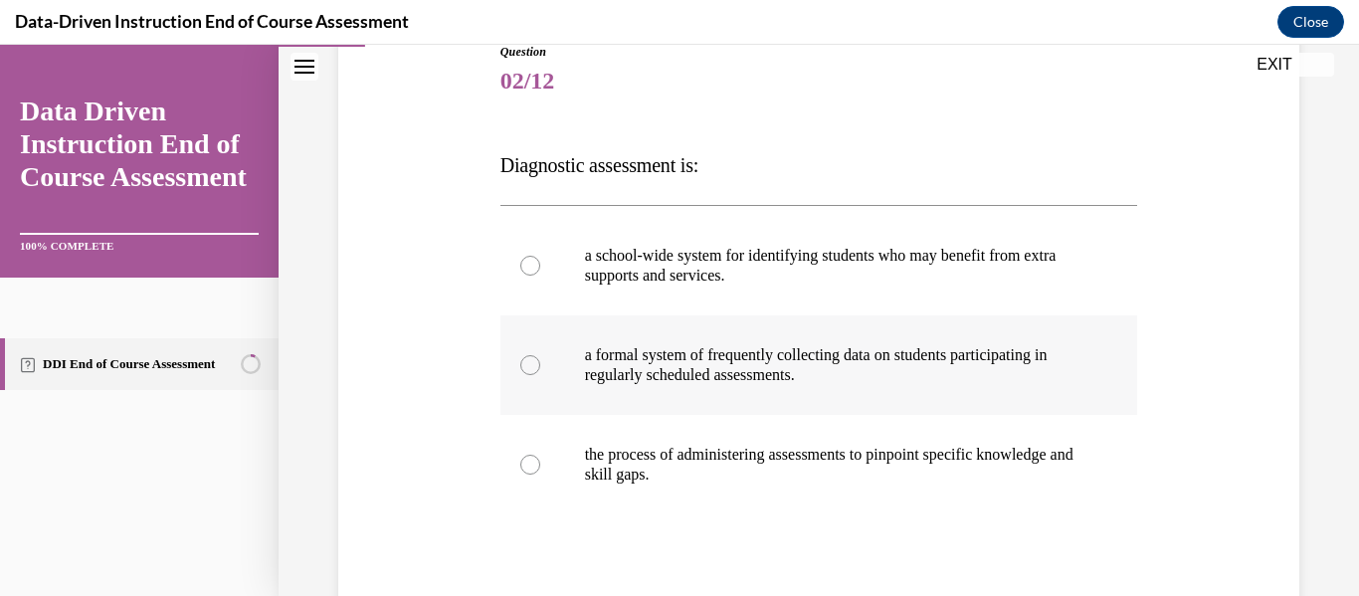
click at [736, 400] on label "a formal system of frequently collecting data on students participating in regu…" at bounding box center [819, 364] width 638 height 99
click at [540, 375] on input "a formal system of frequently collecting data on students participating in regu…" at bounding box center [530, 365] width 20 height 20
radio input "true"
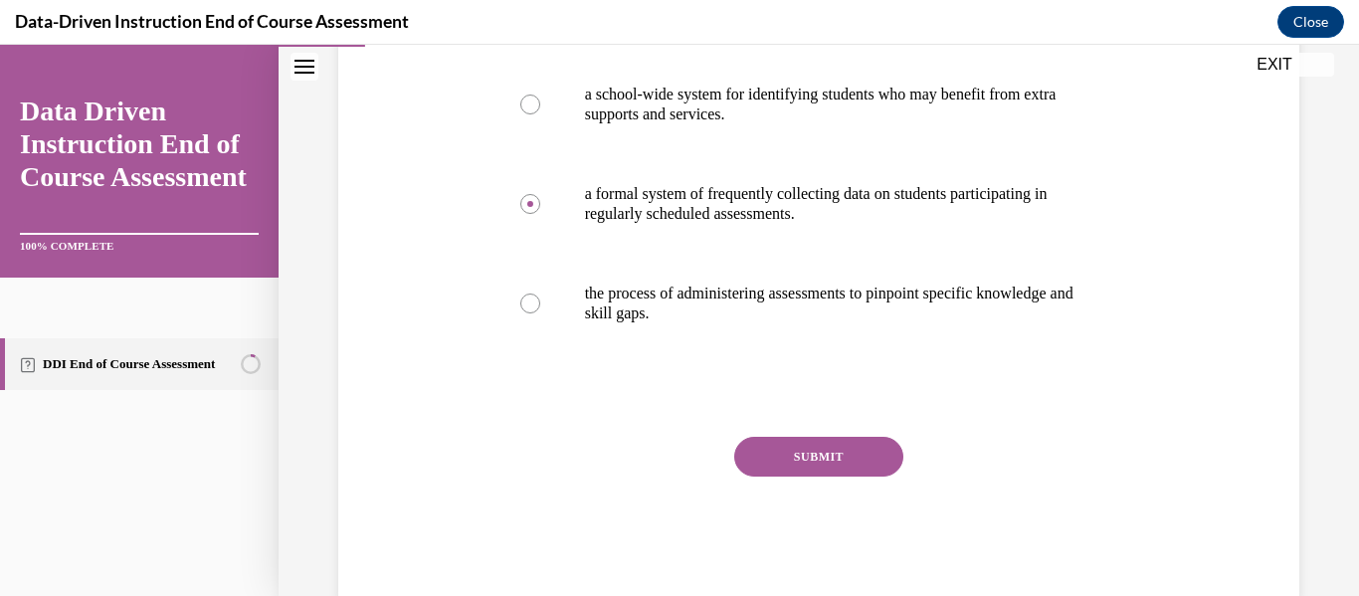
click at [774, 458] on button "SUBMIT" at bounding box center [818, 457] width 169 height 40
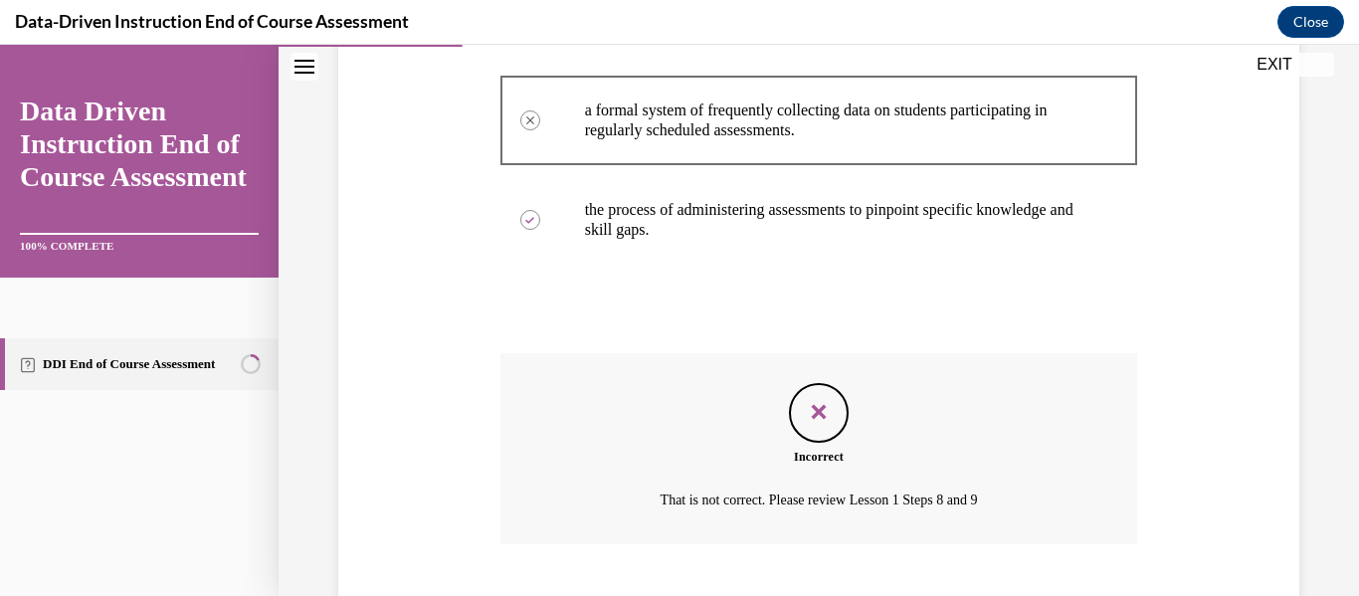
scroll to position [599, 0]
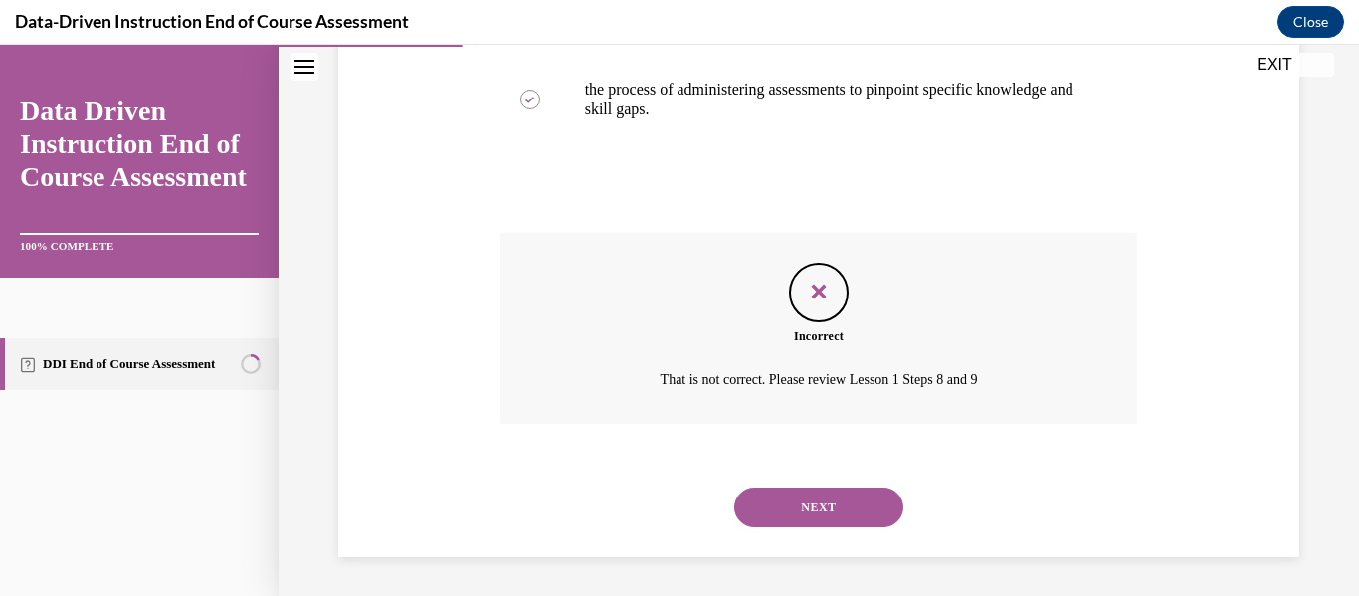
click at [808, 517] on button "NEXT" at bounding box center [818, 507] width 169 height 40
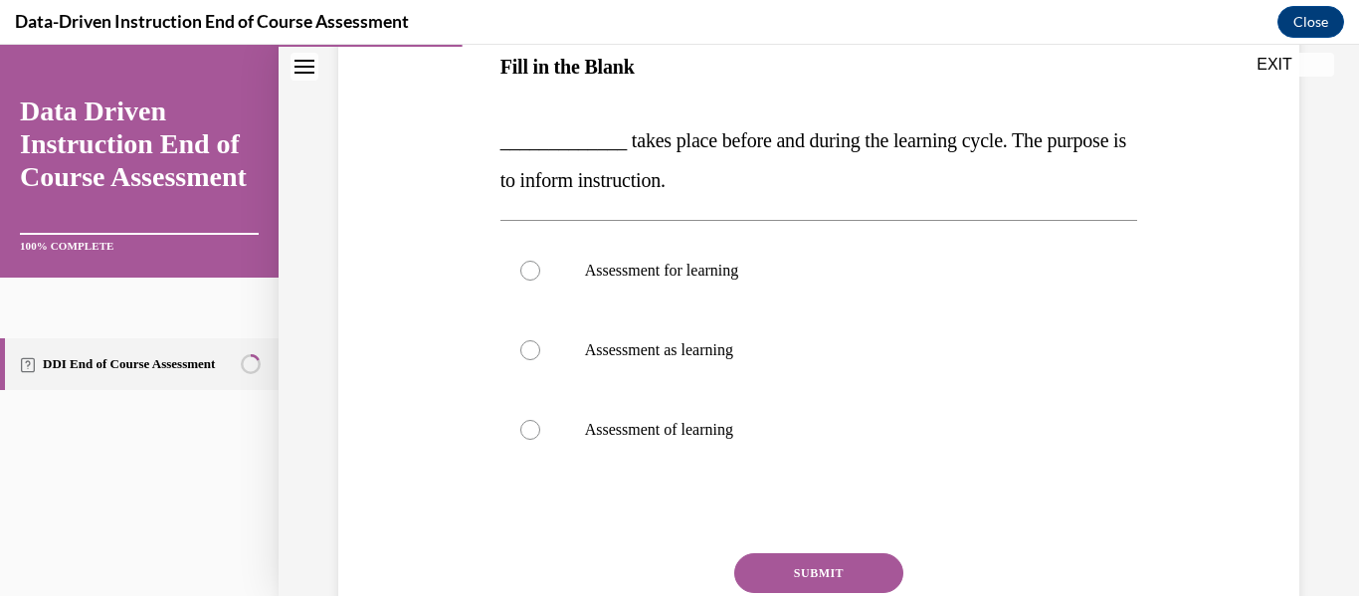
scroll to position [334, 0]
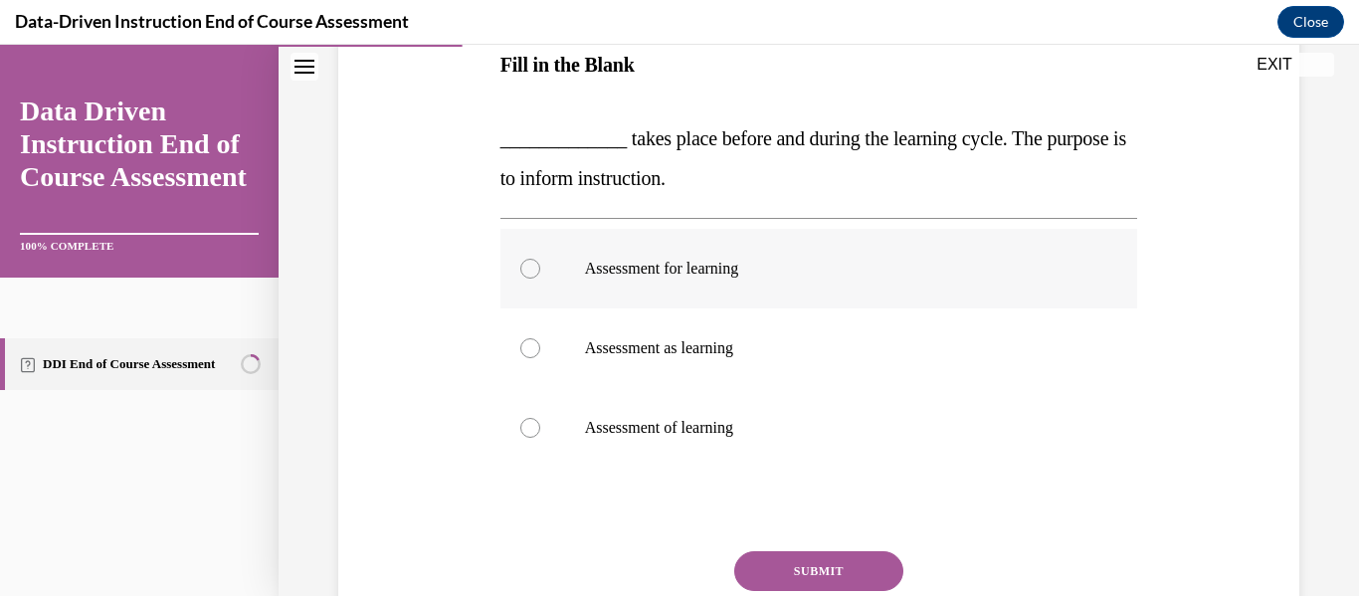
click at [746, 279] on label "Assessment for learning" at bounding box center [819, 269] width 638 height 80
click at [540, 279] on input "Assessment for learning" at bounding box center [530, 269] width 20 height 20
radio input "true"
click at [757, 586] on button "SUBMIT" at bounding box center [818, 571] width 169 height 40
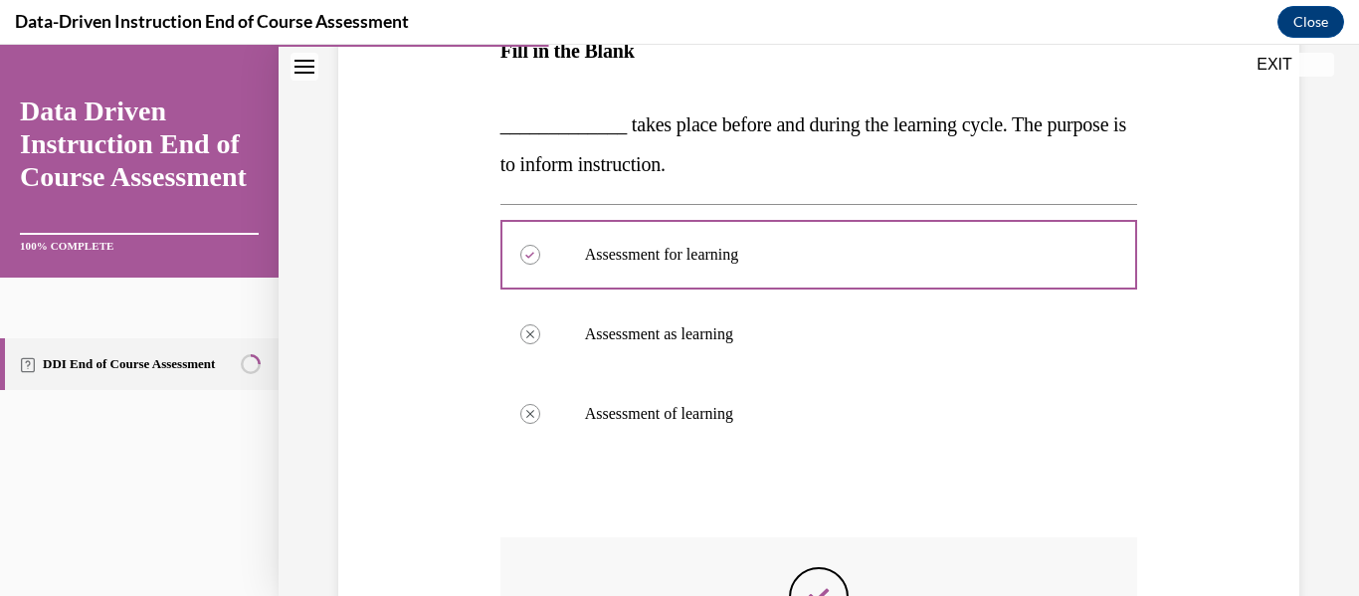
scroll to position [654, 0]
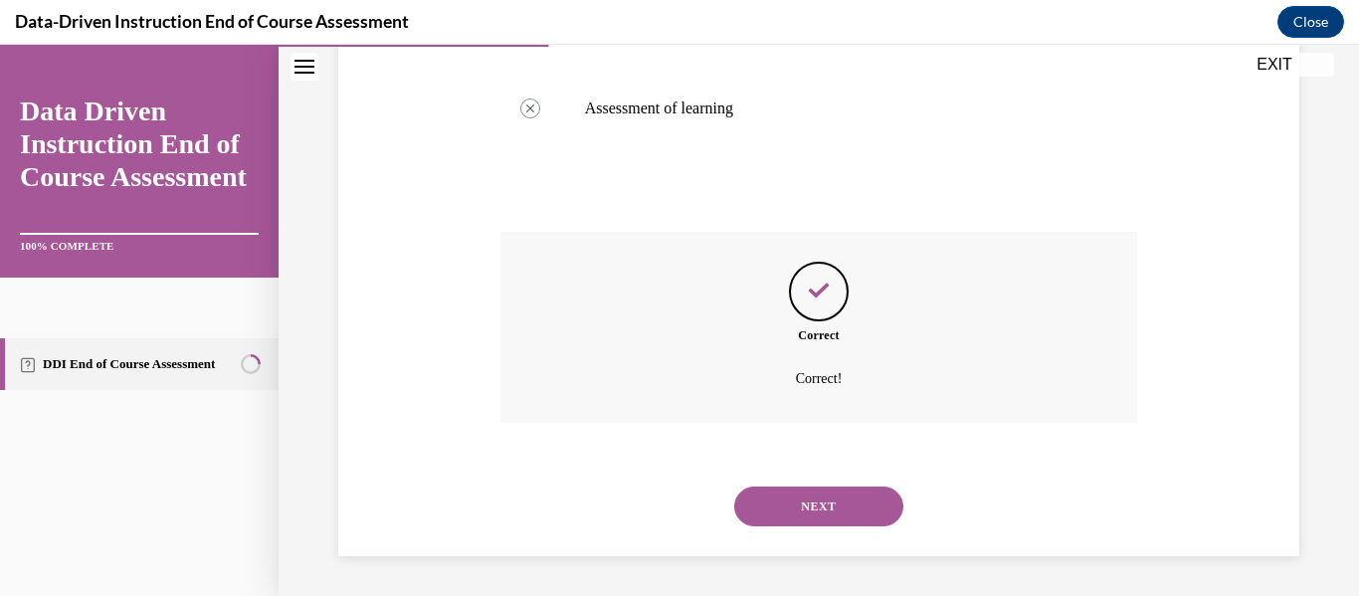
click at [881, 525] on button "NEXT" at bounding box center [818, 506] width 169 height 40
click at [0, 45] on label "True" at bounding box center [0, 45] width 0 height 0
click at [0, 45] on input "True" at bounding box center [0, 45] width 0 height 0
radio input "true"
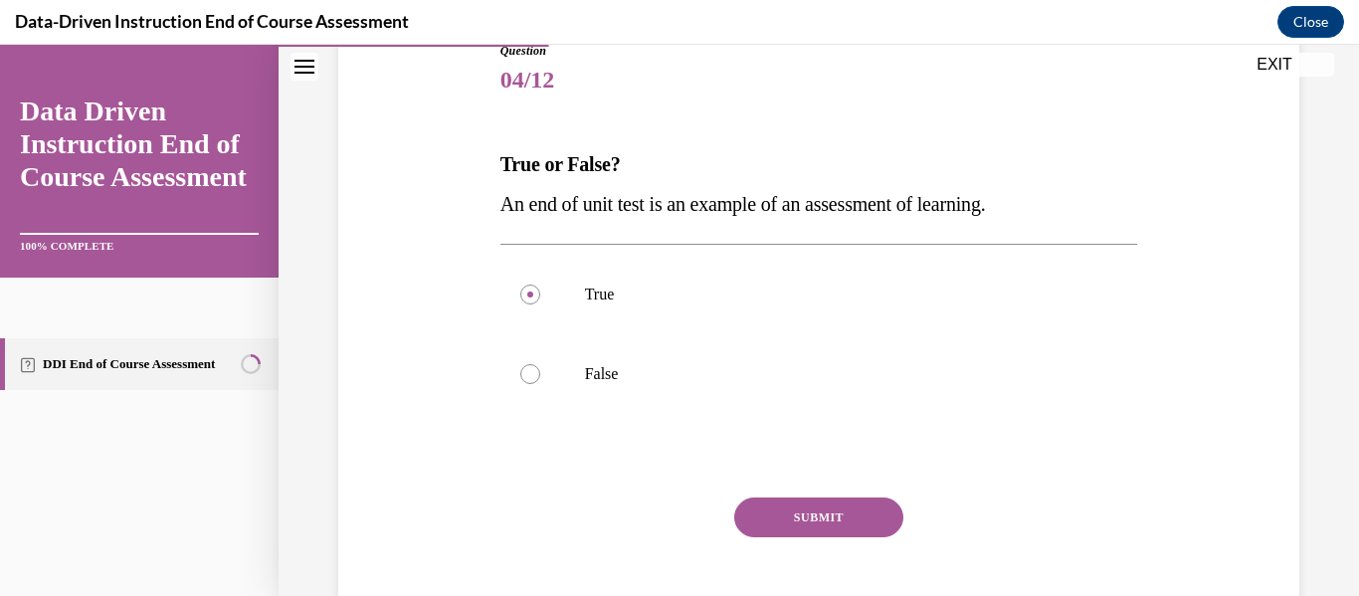
scroll to position [237, 0]
click at [775, 297] on p "True" at bounding box center [836, 293] width 503 height 20
click at [540, 297] on input "True" at bounding box center [530, 293] width 20 height 20
click at [795, 495] on button "SUBMIT" at bounding box center [818, 515] width 169 height 40
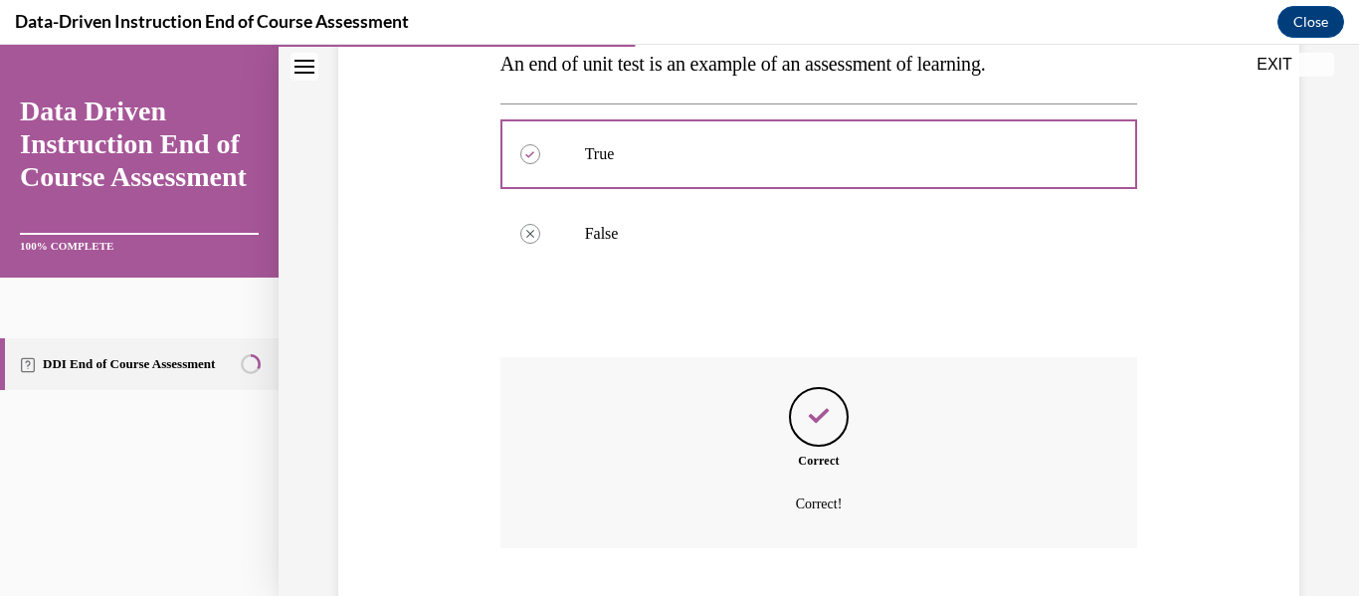
scroll to position [500, 0]
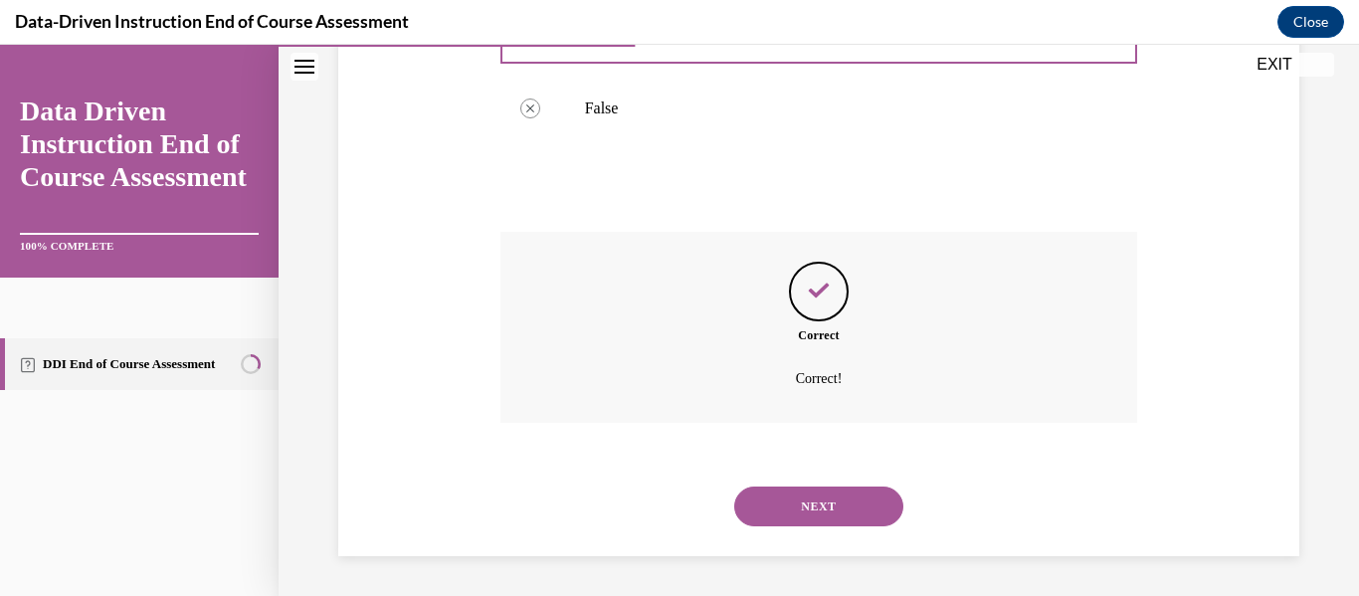
click at [795, 495] on button "NEXT" at bounding box center [818, 506] width 169 height 40
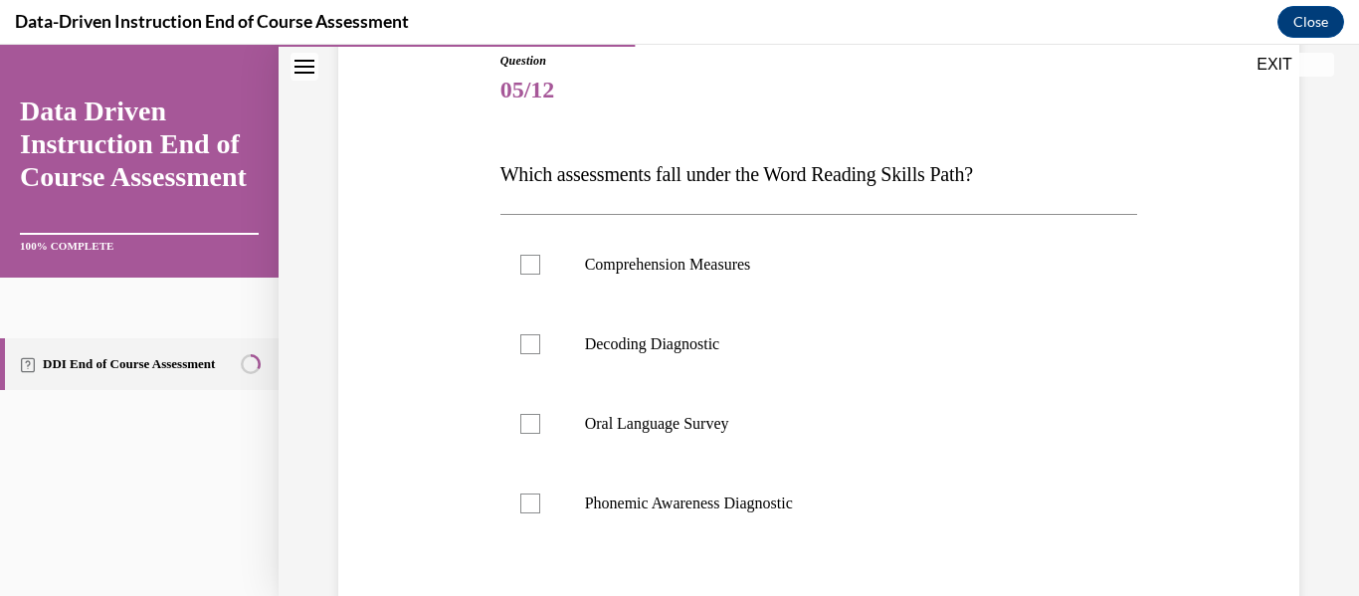
scroll to position [226, 0]
click at [752, 344] on p "Decoding Diagnostic" at bounding box center [836, 343] width 503 height 20
click at [540, 344] on input "Decoding Diagnostic" at bounding box center [530, 343] width 20 height 20
checkbox input "true"
click at [740, 513] on label "Phonemic Awareness Diagnostic" at bounding box center [819, 503] width 638 height 80
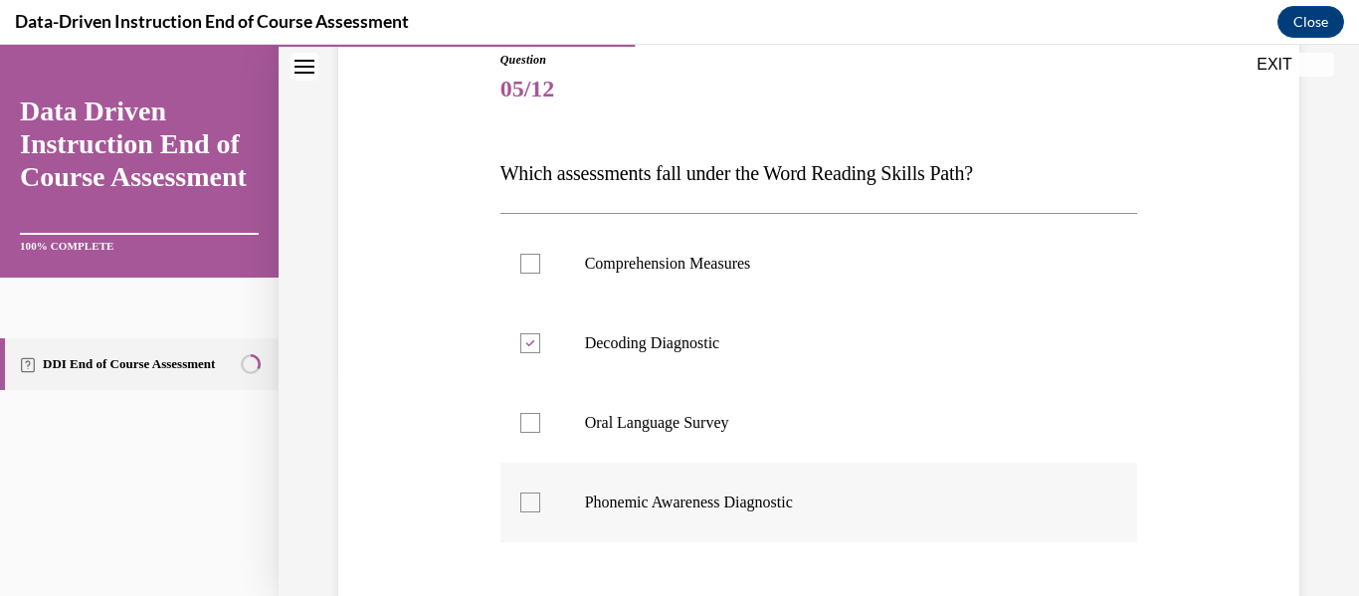
click at [540, 512] on input "Phonemic Awareness Diagnostic" at bounding box center [530, 502] width 20 height 20
checkbox input "true"
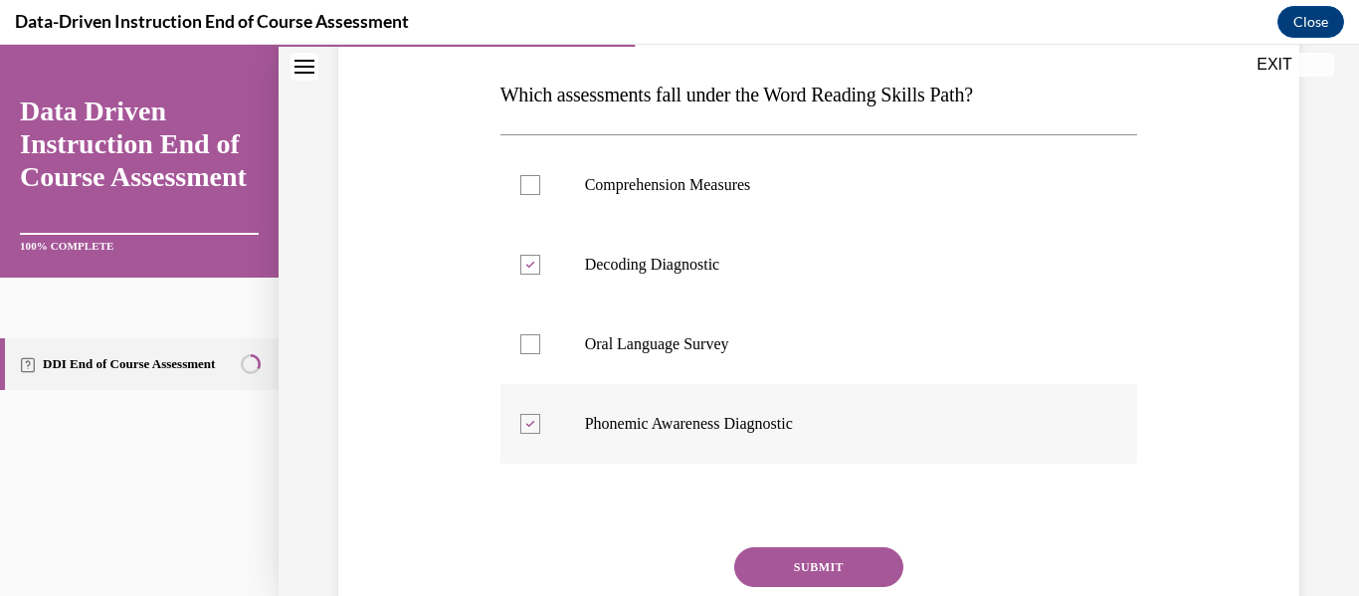
scroll to position [313, 0]
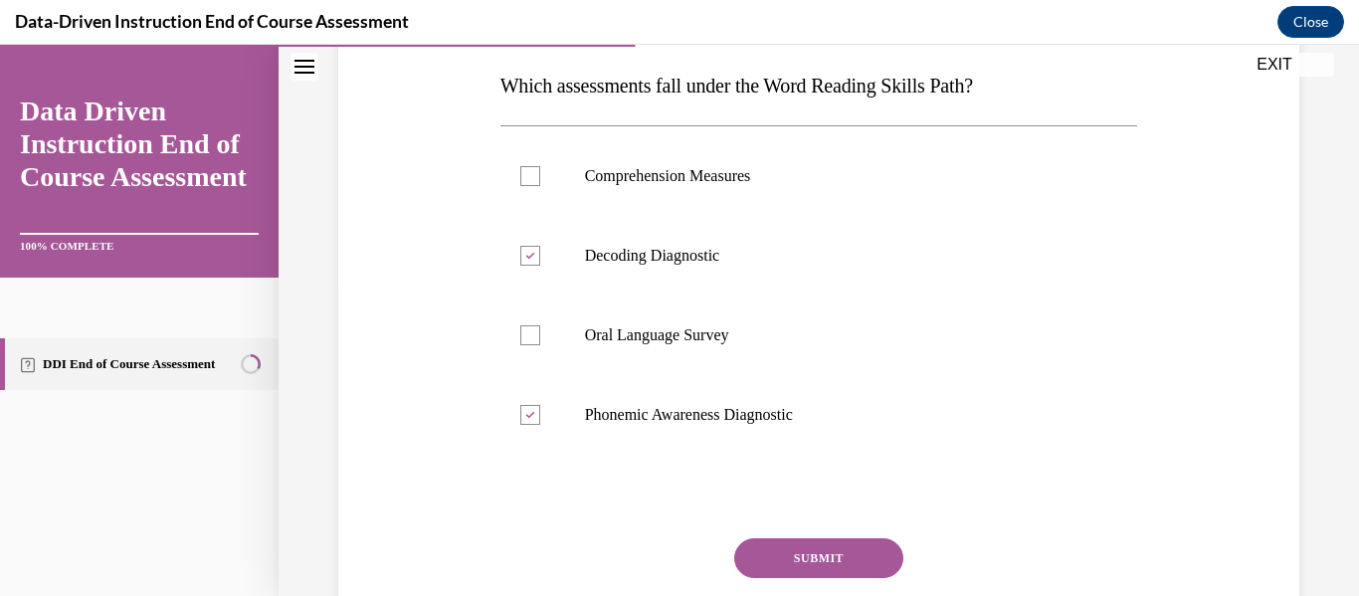
click at [810, 553] on button "SUBMIT" at bounding box center [818, 558] width 169 height 40
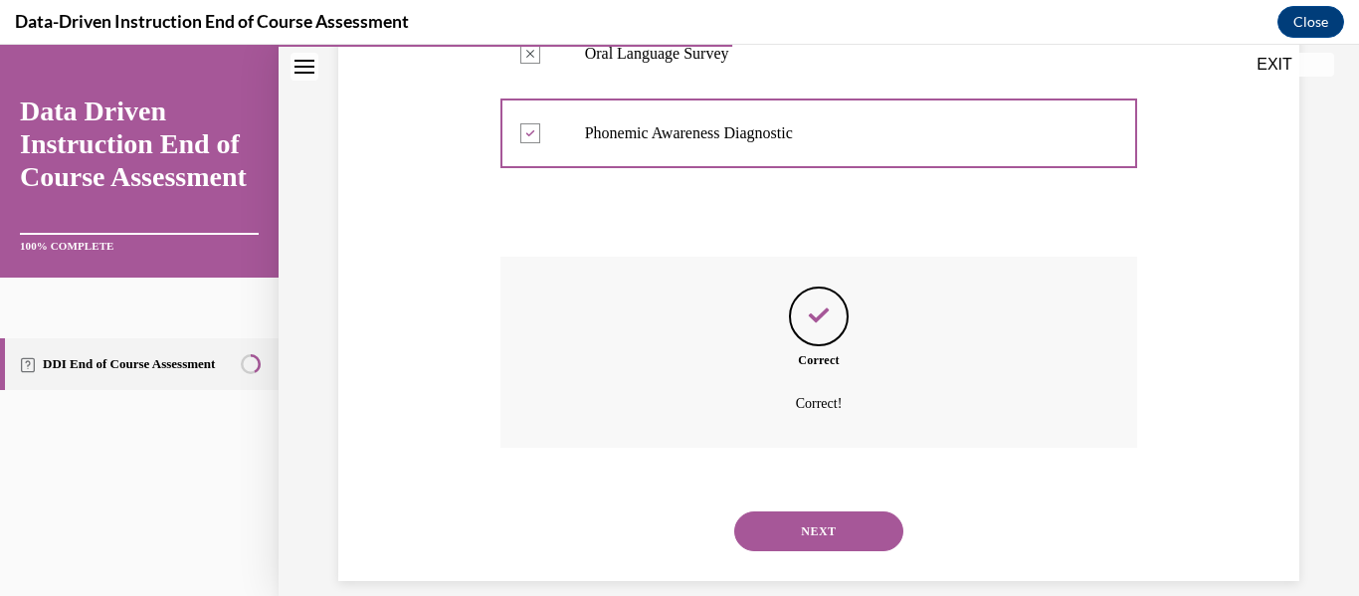
scroll to position [596, 0]
click at [782, 539] on button "NEXT" at bounding box center [818, 530] width 169 height 40
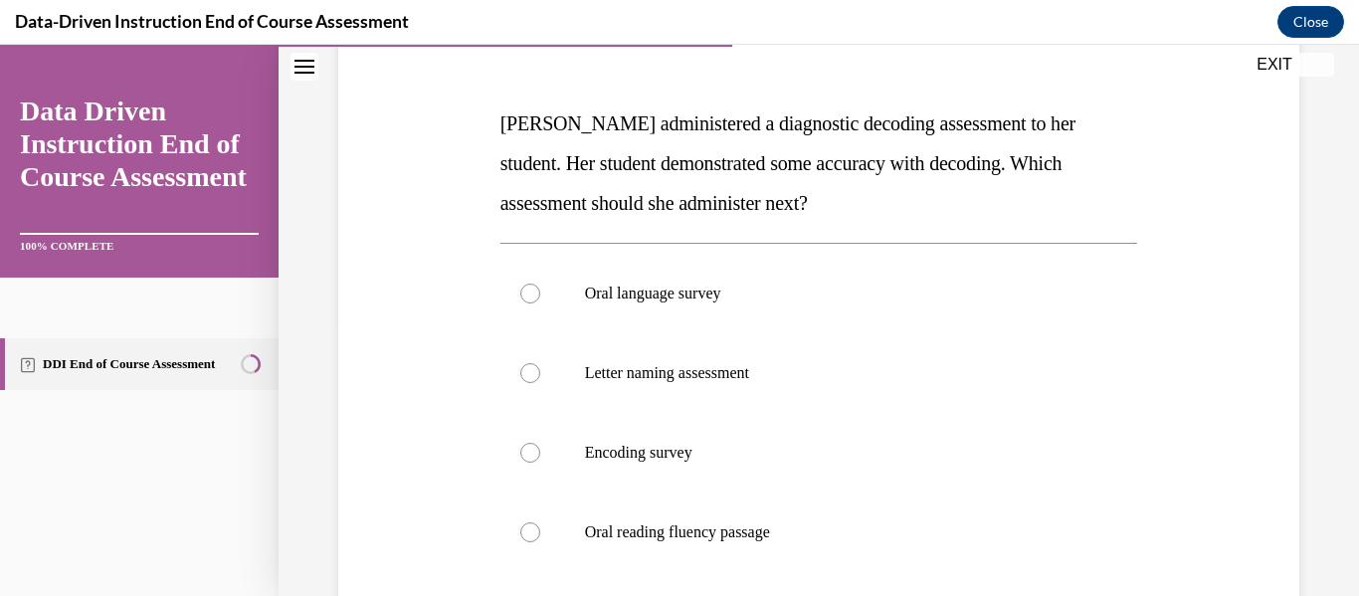
scroll to position [280, 0]
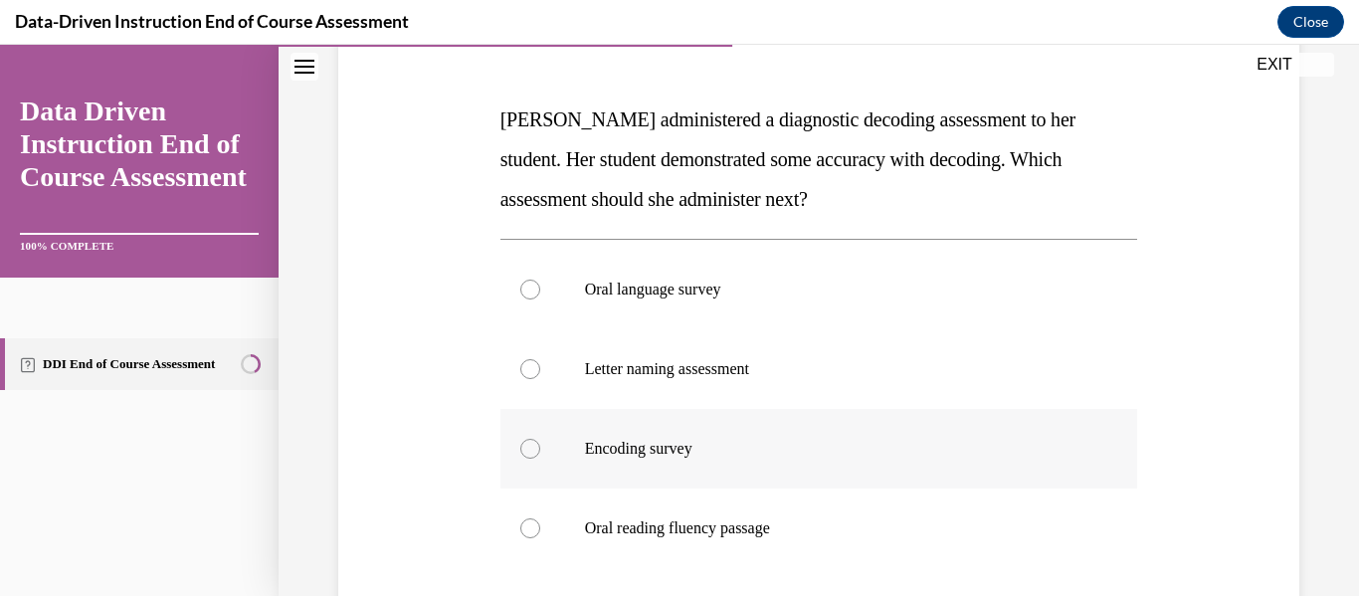
click at [688, 474] on label "Encoding survey" at bounding box center [819, 449] width 638 height 80
click at [540, 459] on input "Encoding survey" at bounding box center [530, 449] width 20 height 20
radio input "true"
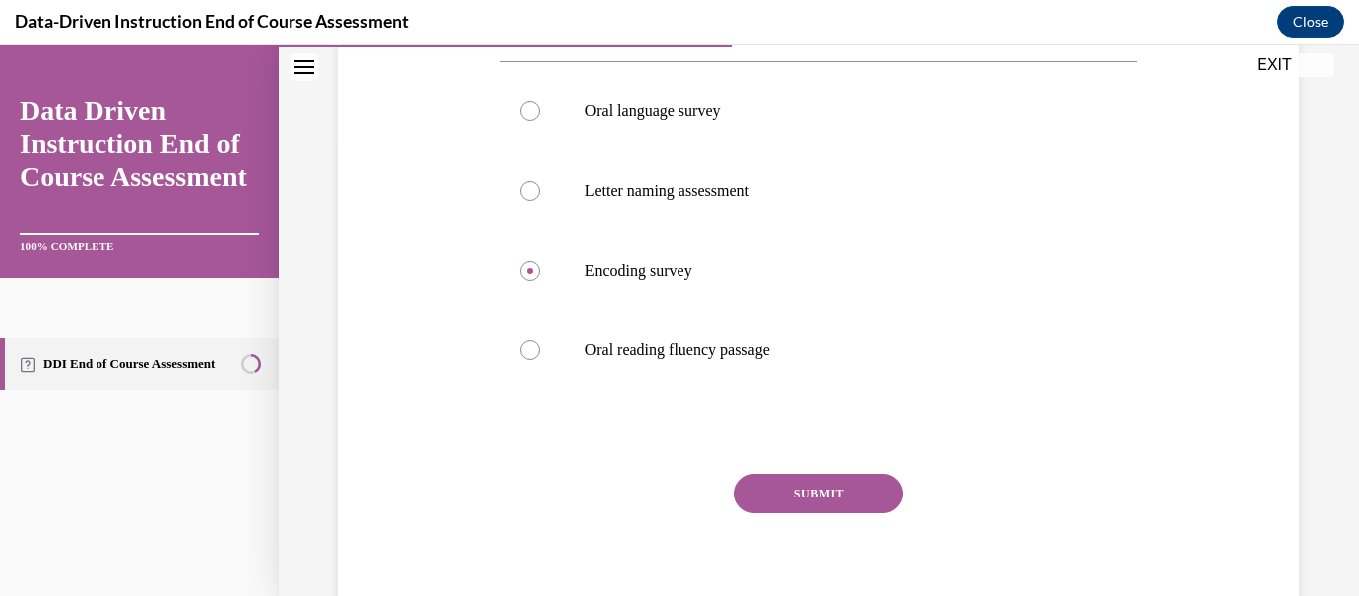
click at [852, 485] on button "SUBMIT" at bounding box center [818, 494] width 169 height 40
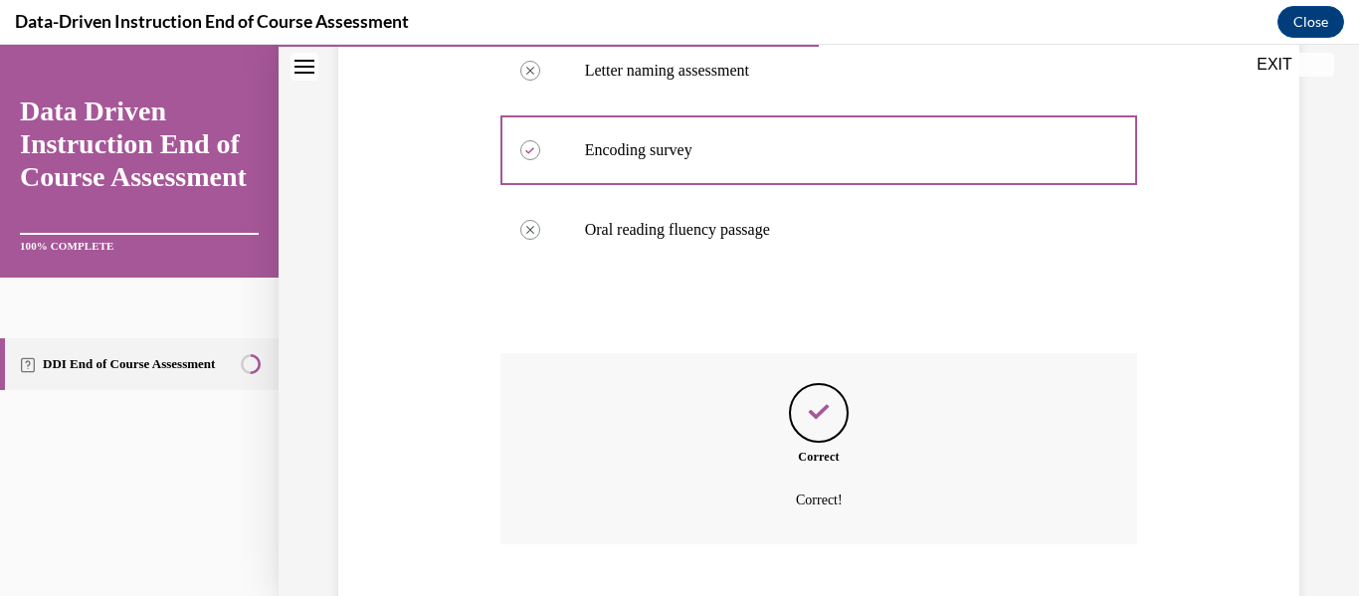
scroll to position [699, 0]
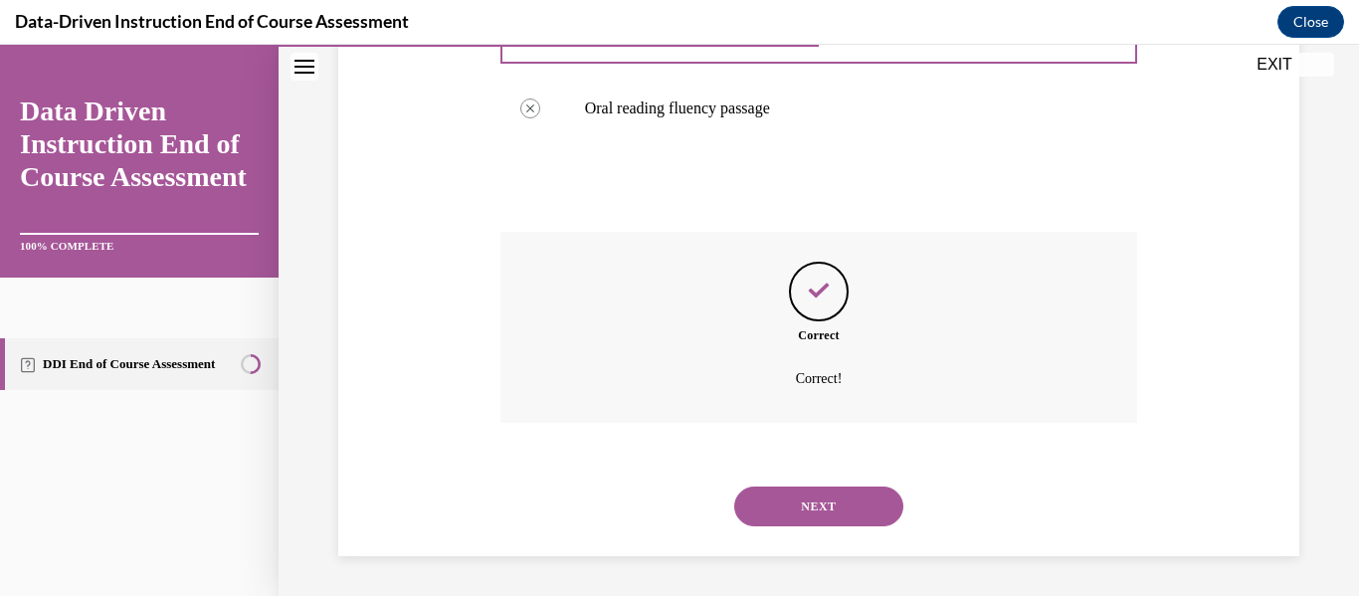
click at [852, 485] on div "NEXT" at bounding box center [819, 507] width 638 height 80
click at [857, 511] on button "NEXT" at bounding box center [818, 506] width 169 height 40
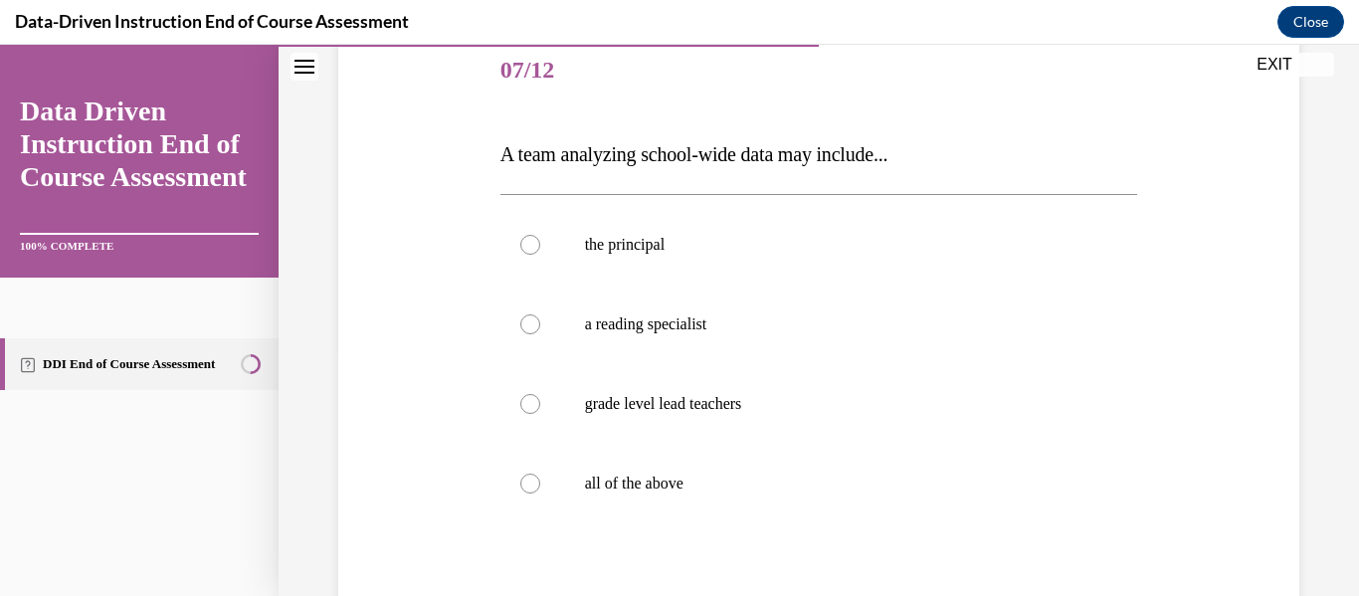
scroll to position [252, 0]
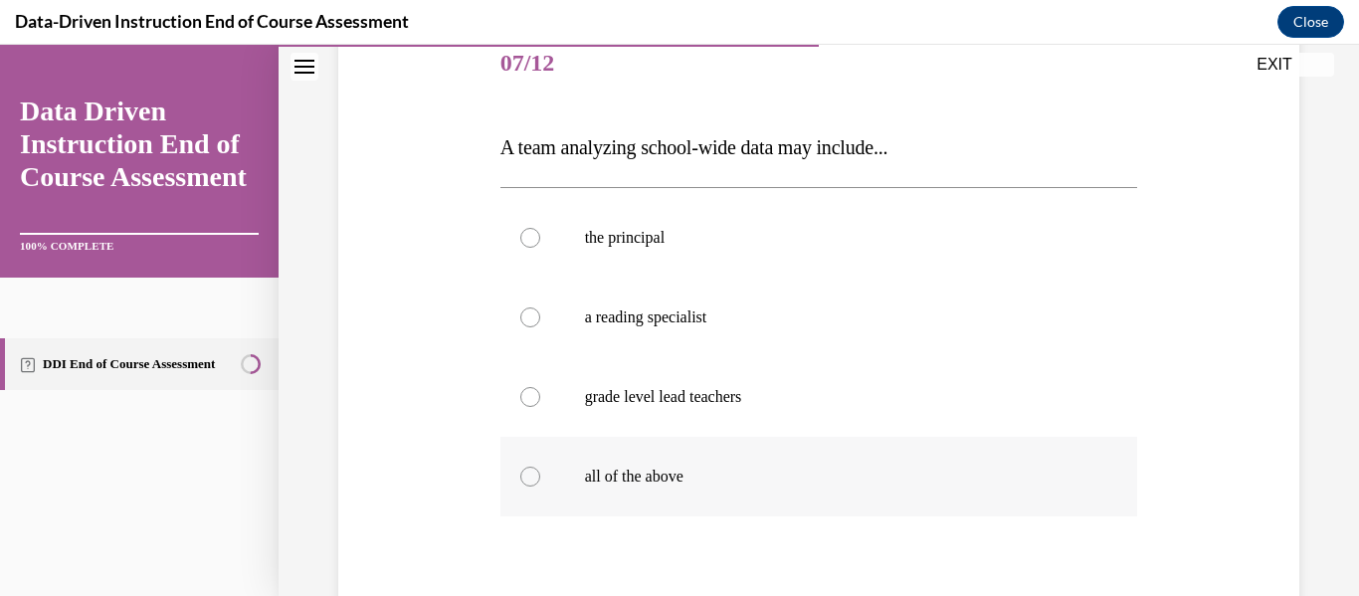
click at [792, 487] on label "all of the above" at bounding box center [819, 477] width 638 height 80
click at [540, 486] on input "all of the above" at bounding box center [530, 477] width 20 height 20
radio input "true"
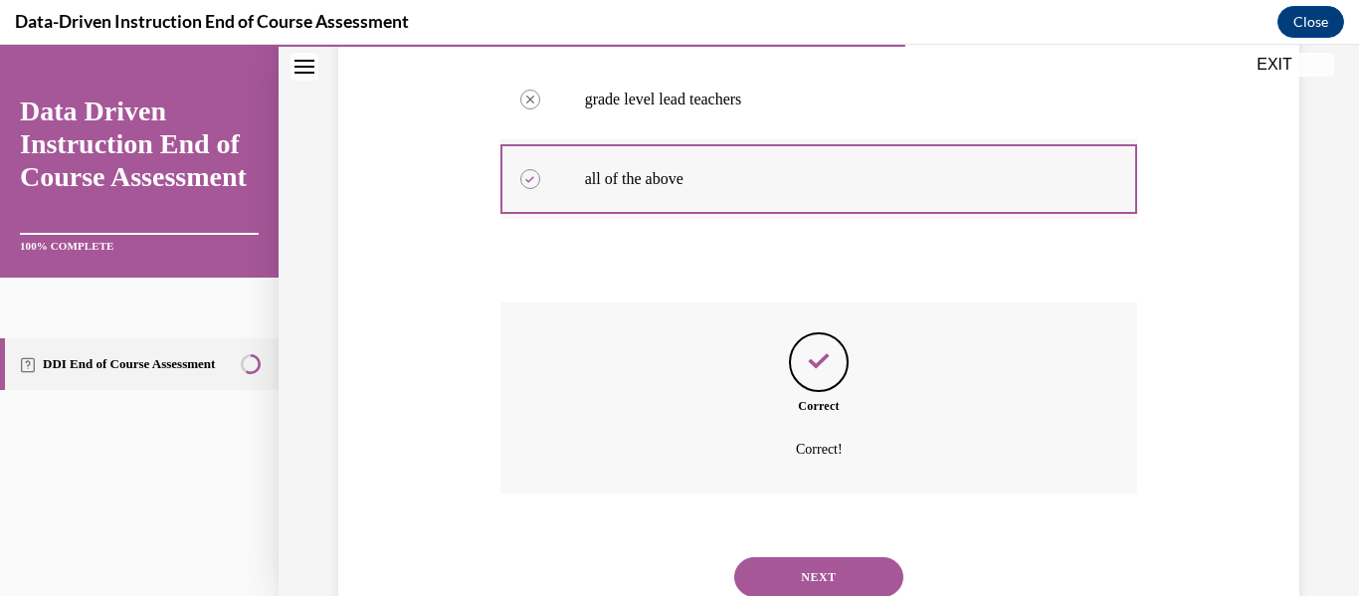
scroll to position [620, 0]
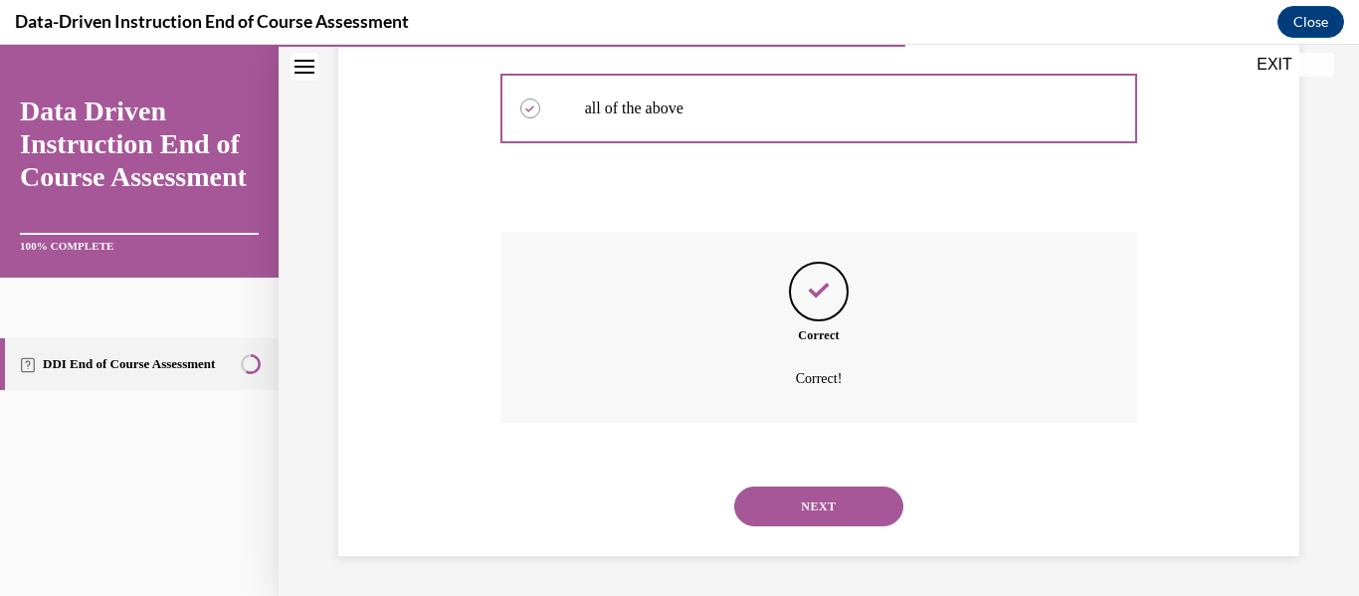
click at [781, 526] on div "NEXT" at bounding box center [819, 507] width 638 height 80
click at [775, 517] on button "NEXT" at bounding box center [818, 506] width 169 height 40
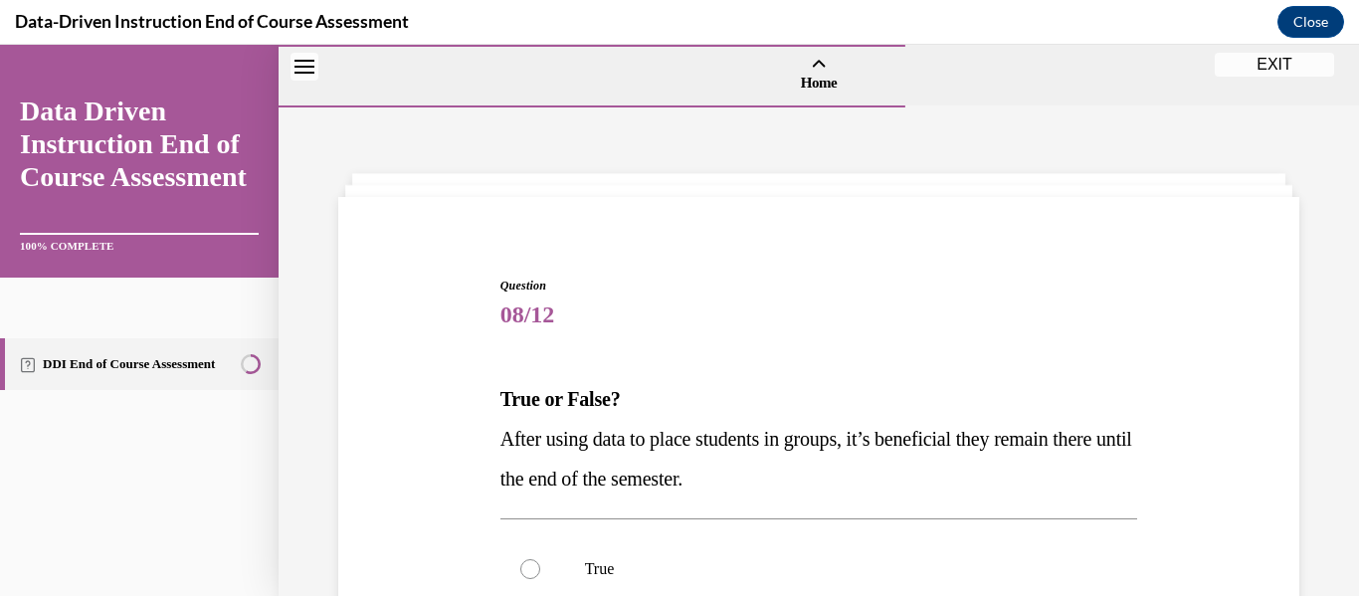
scroll to position [182, 0]
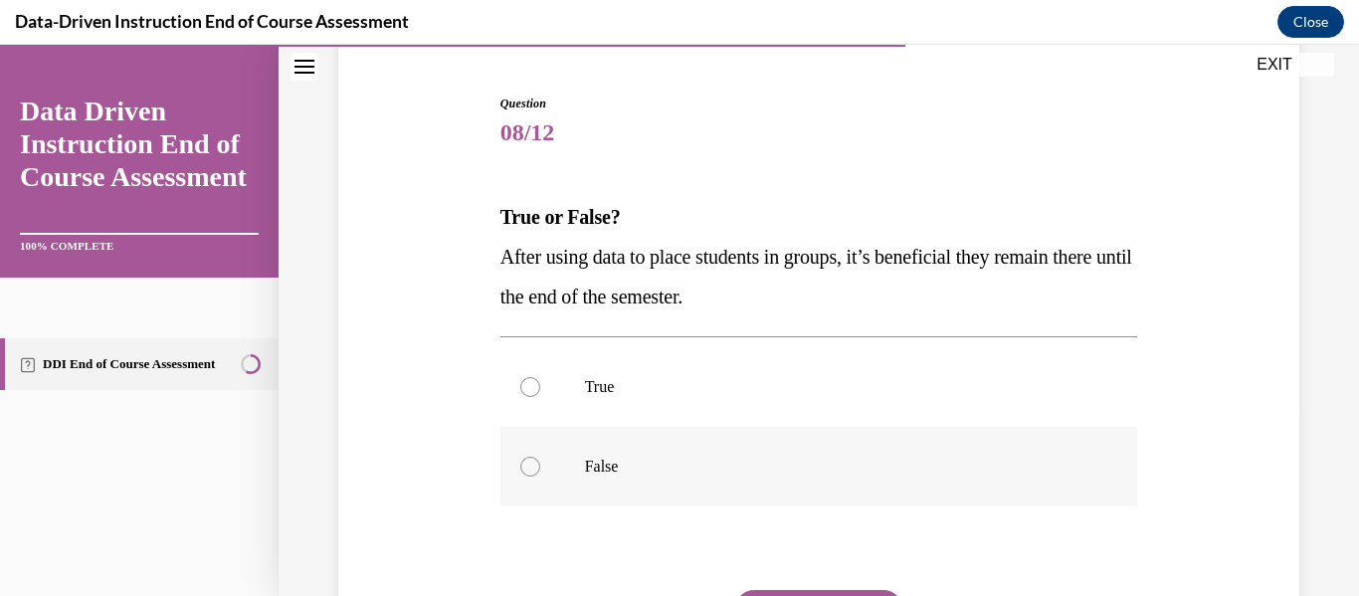
click at [694, 467] on p "False" at bounding box center [836, 467] width 503 height 20
click at [540, 467] on input "False" at bounding box center [530, 467] width 20 height 20
radio input "true"
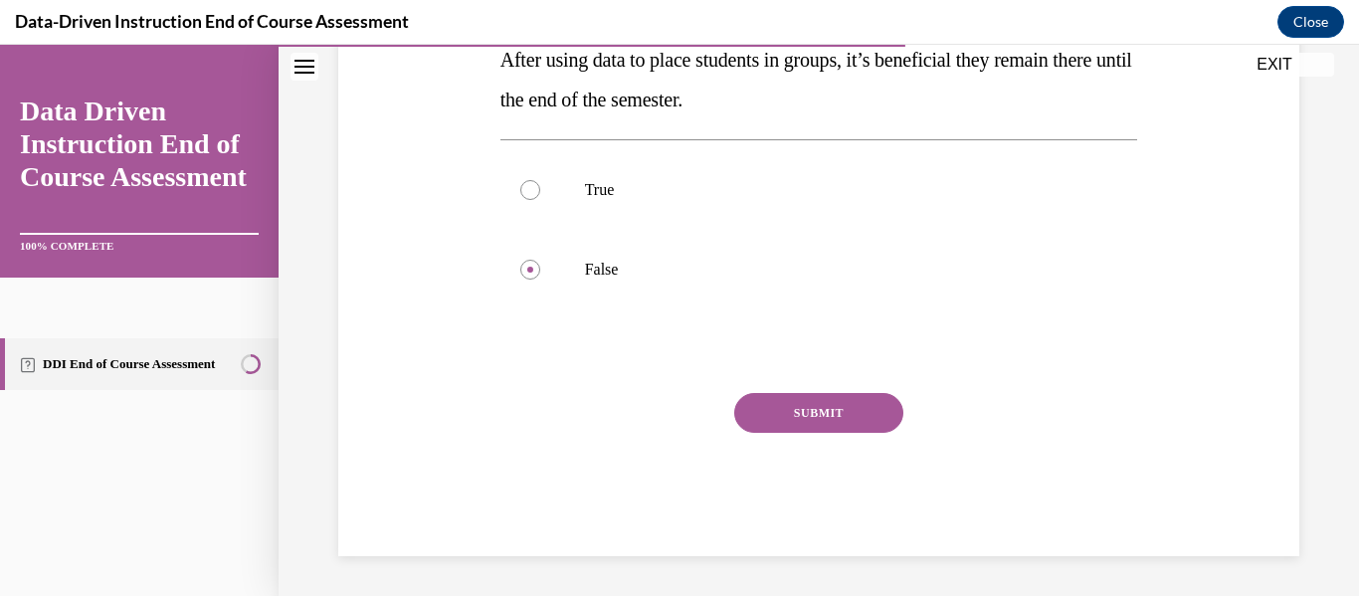
click at [784, 420] on button "SUBMIT" at bounding box center [818, 413] width 169 height 40
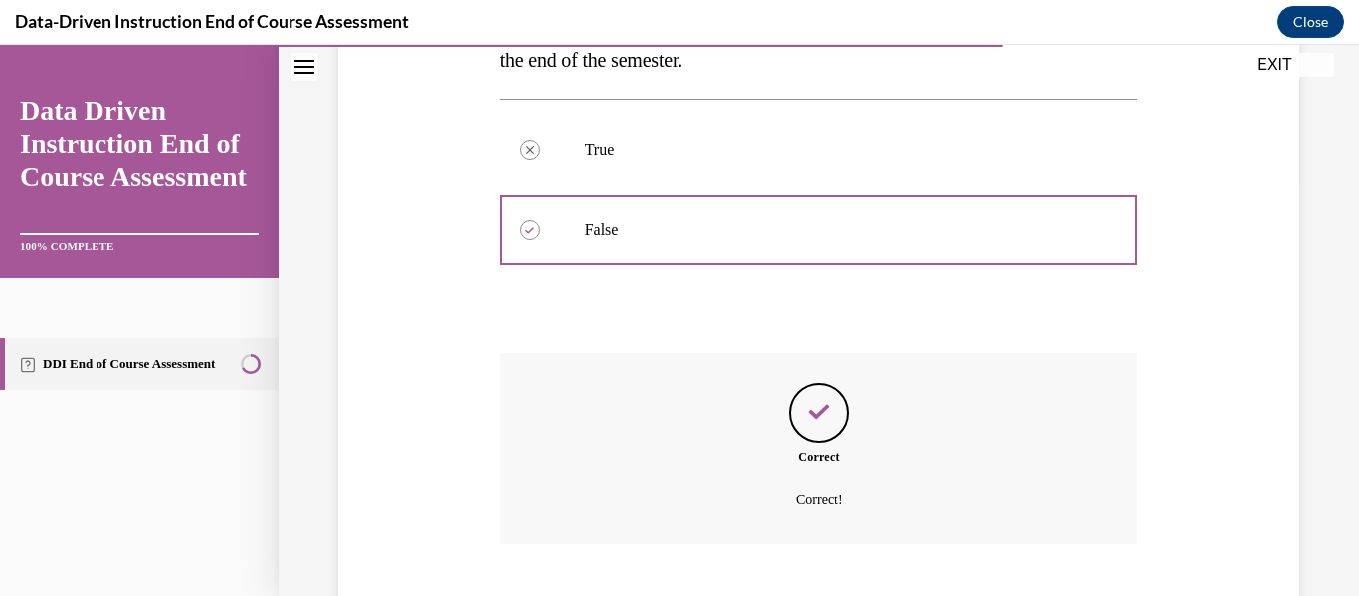
scroll to position [540, 0]
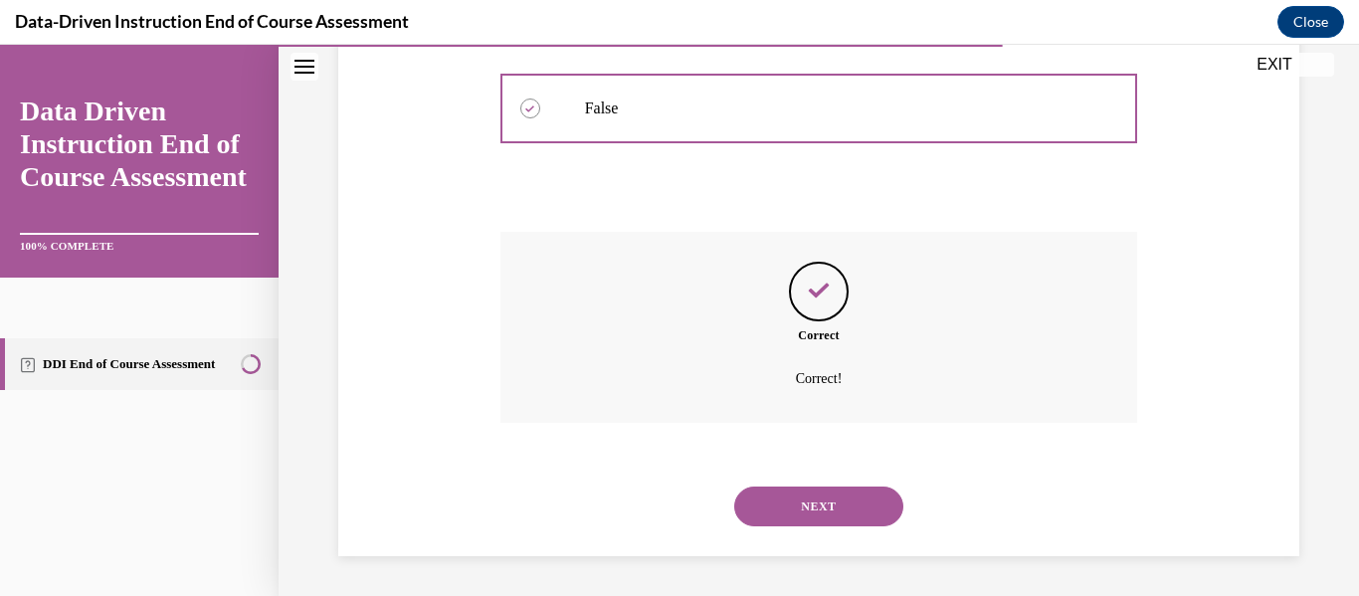
click at [847, 511] on button "NEXT" at bounding box center [818, 506] width 169 height 40
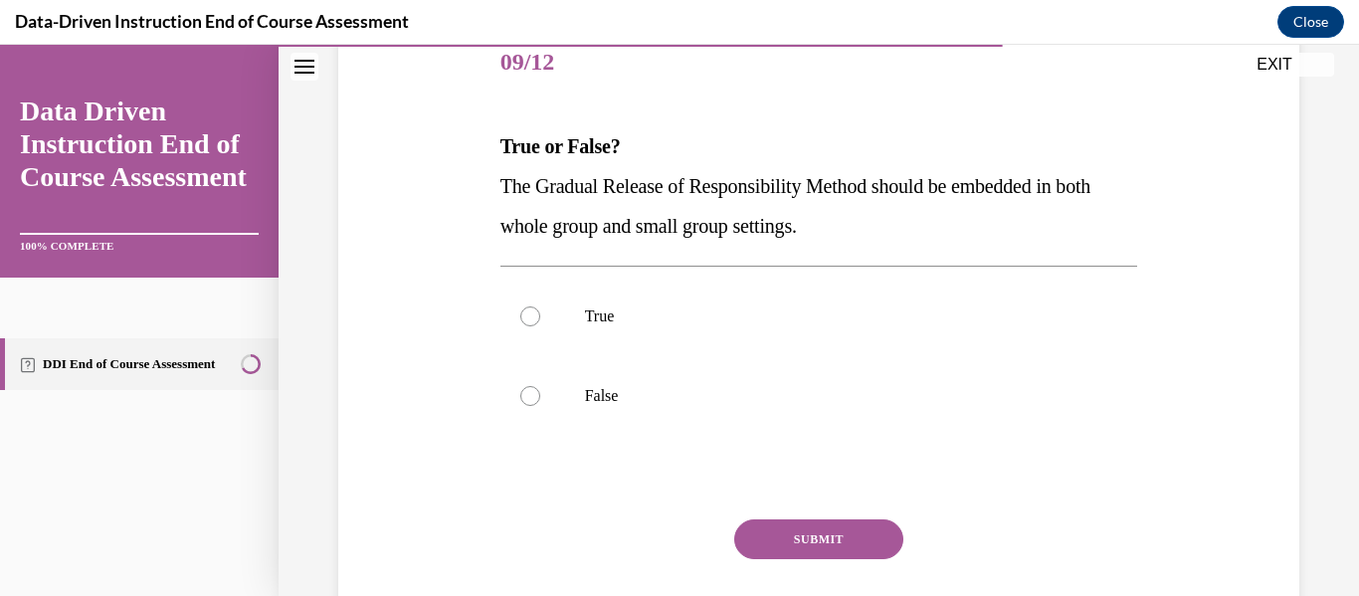
scroll to position [257, 0]
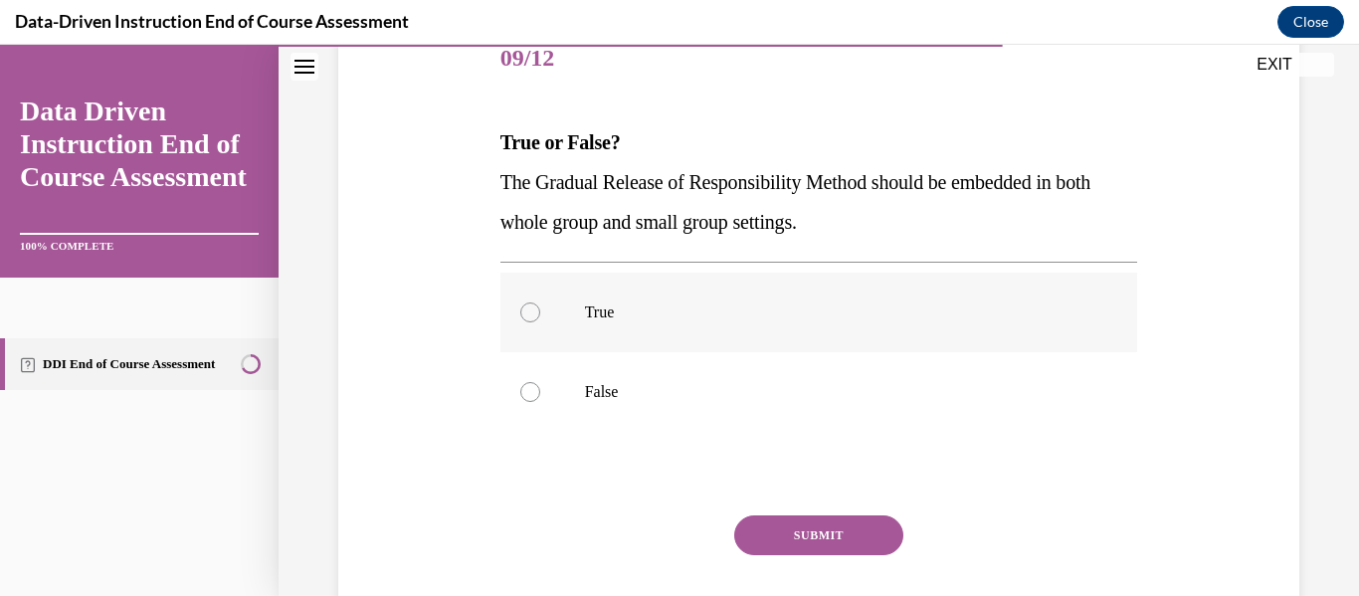
click at [747, 309] on p "True" at bounding box center [836, 312] width 503 height 20
click at [540, 309] on input "True" at bounding box center [530, 312] width 20 height 20
radio input "true"
click at [836, 532] on button "SUBMIT" at bounding box center [818, 535] width 169 height 40
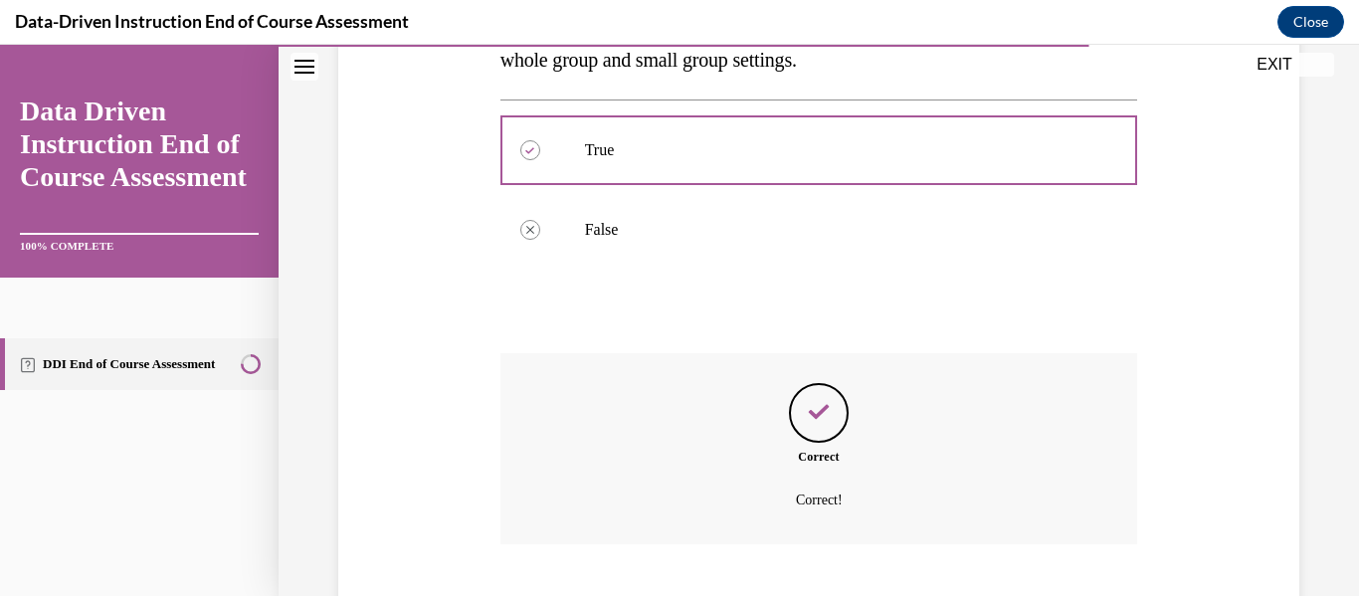
scroll to position [540, 0]
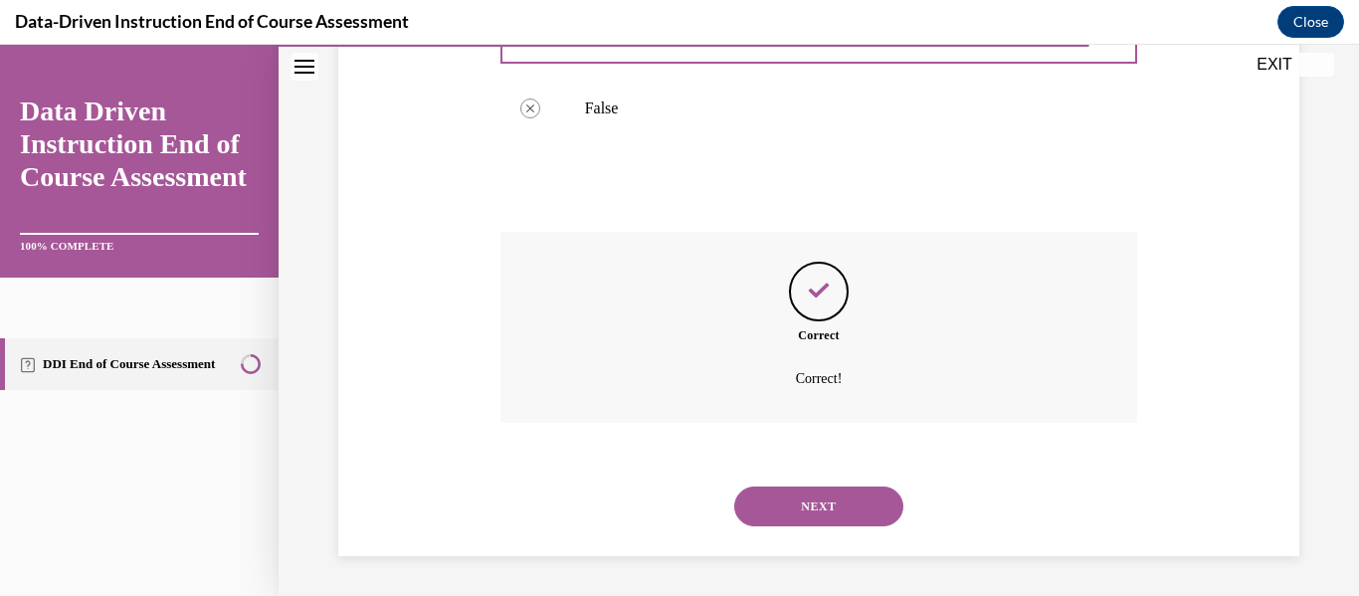
click at [796, 509] on button "NEXT" at bounding box center [818, 506] width 169 height 40
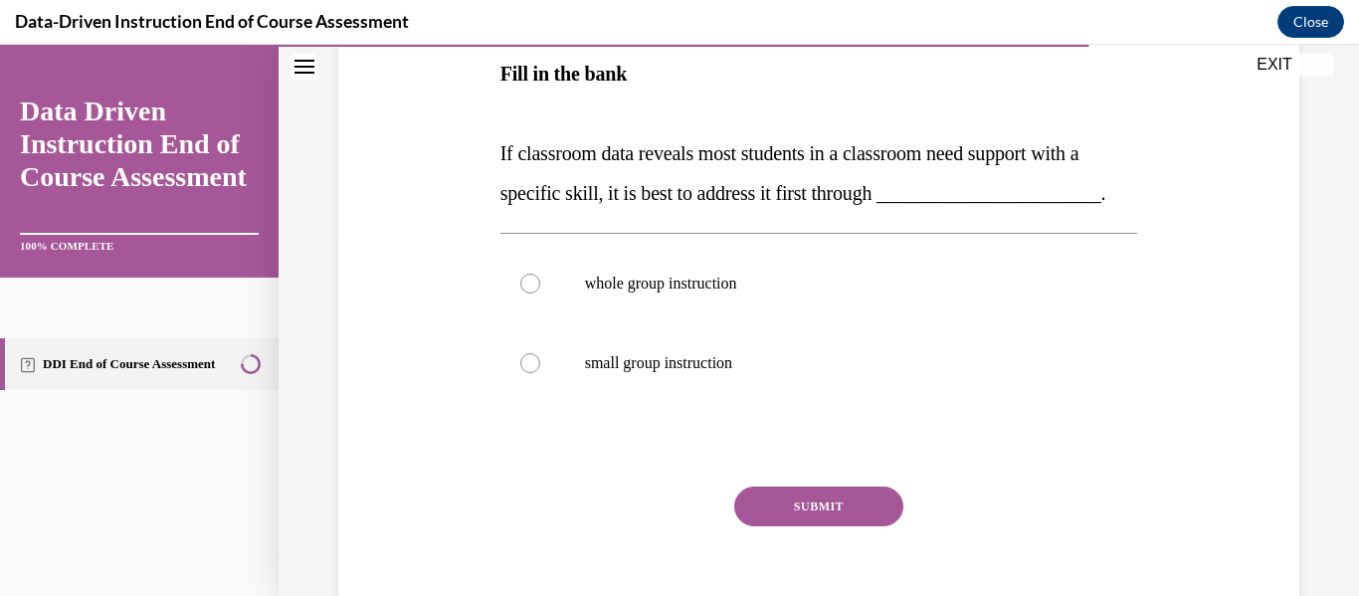
scroll to position [385, 0]
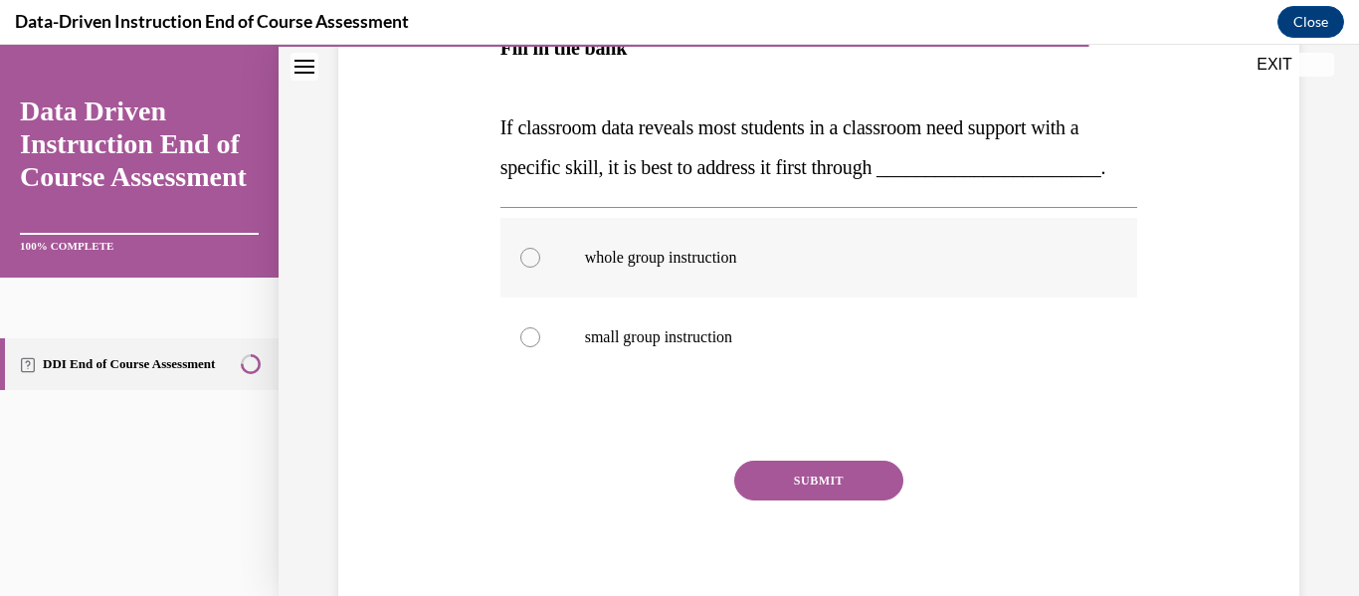
click at [715, 267] on p "whole group instruction" at bounding box center [836, 258] width 503 height 20
click at [540, 267] on input "whole group instruction" at bounding box center [530, 258] width 20 height 20
radio input "true"
click at [863, 492] on button "SUBMIT" at bounding box center [818, 481] width 169 height 40
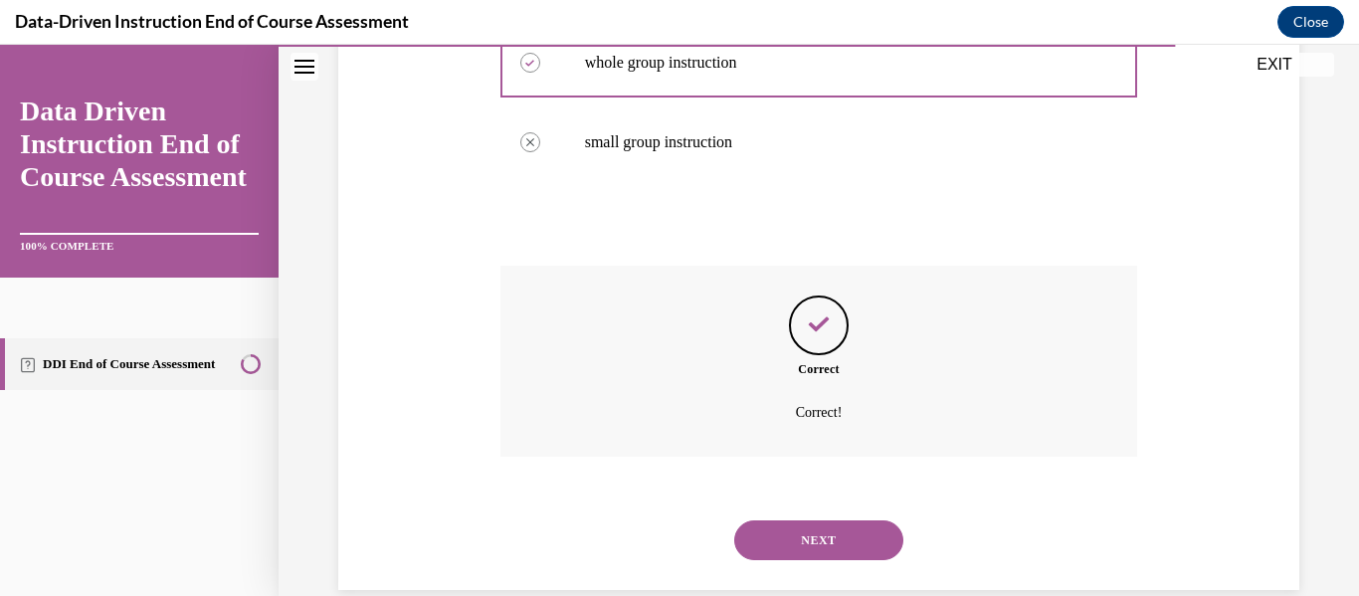
scroll to position [614, 0]
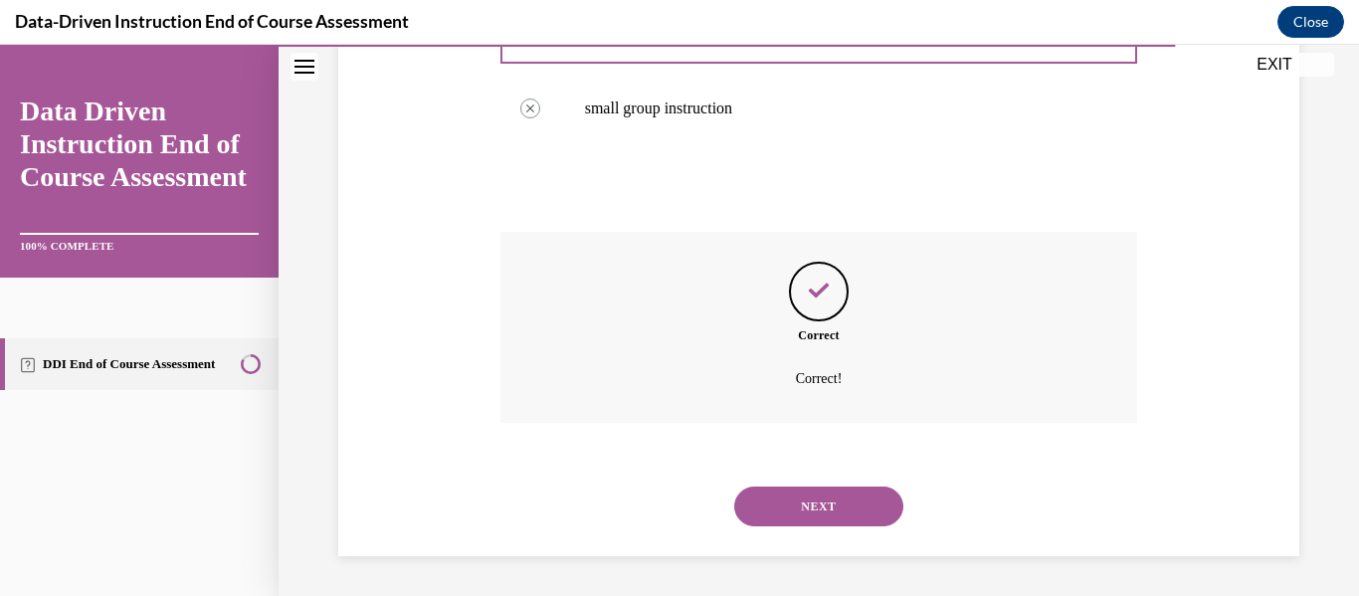
click at [864, 505] on button "NEXT" at bounding box center [818, 506] width 169 height 40
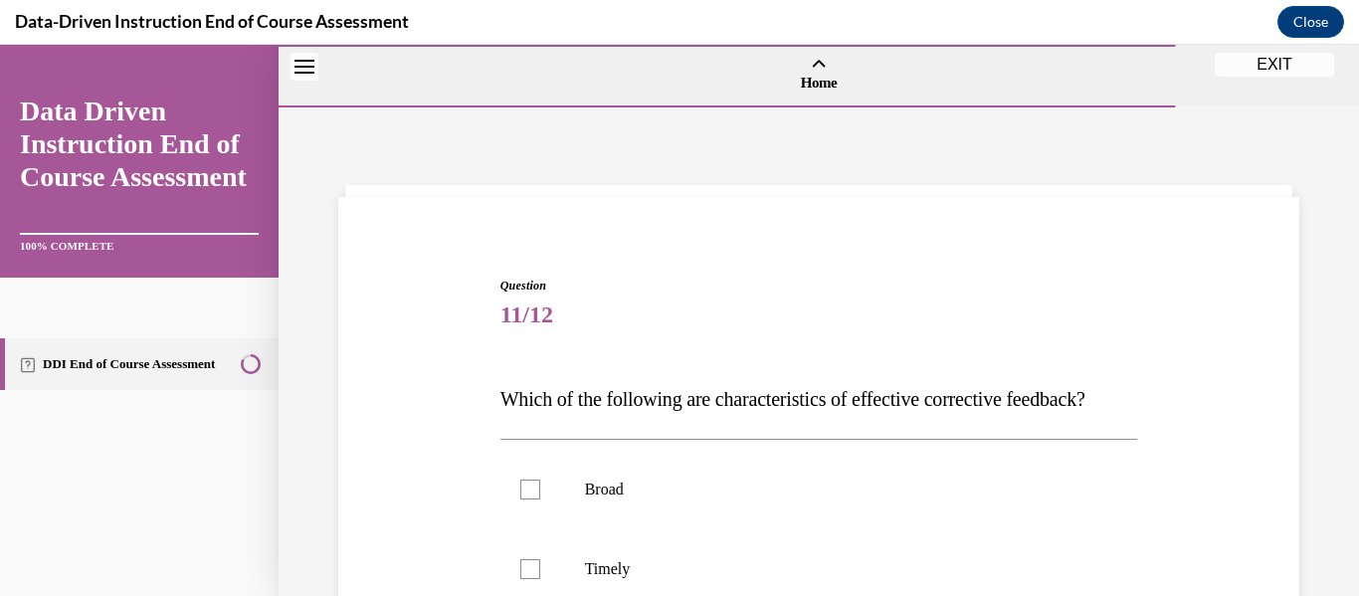
scroll to position [247, 0]
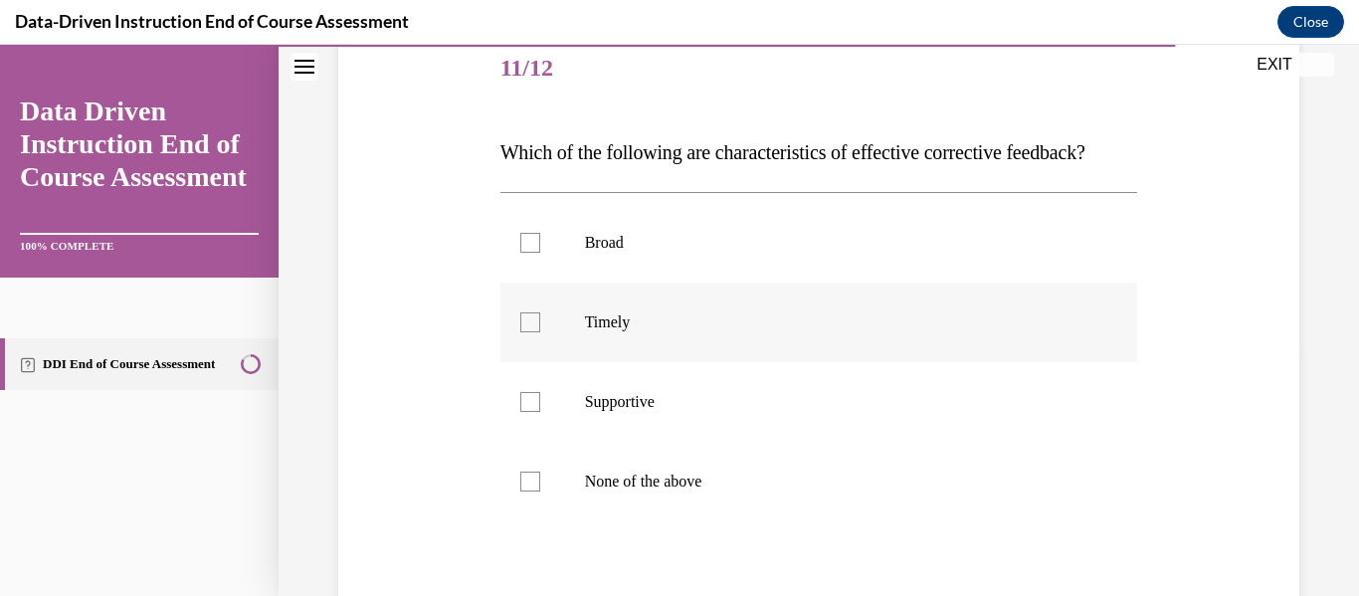
click at [675, 332] on p "Timely" at bounding box center [836, 322] width 503 height 20
click at [540, 332] on input "Timely" at bounding box center [530, 322] width 20 height 20
checkbox input "true"
click at [679, 424] on label "Supportive" at bounding box center [819, 402] width 638 height 80
click at [540, 412] on input "Supportive" at bounding box center [530, 402] width 20 height 20
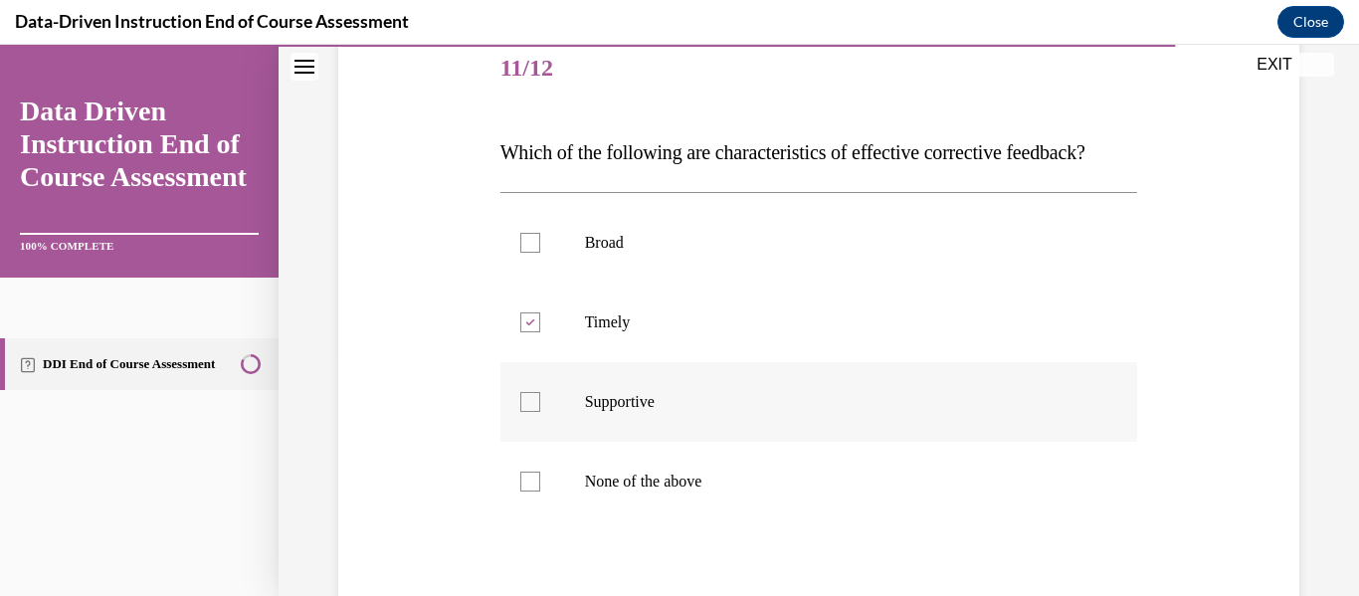
checkbox input "true"
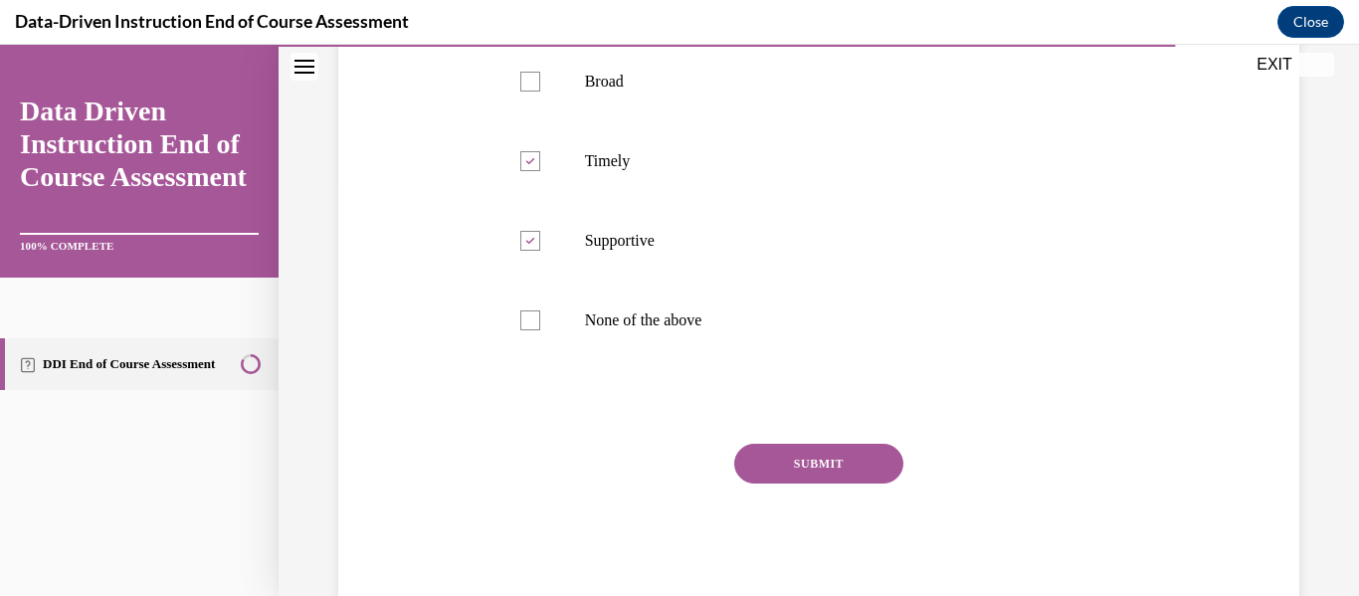
click at [833, 484] on button "SUBMIT" at bounding box center [818, 464] width 169 height 40
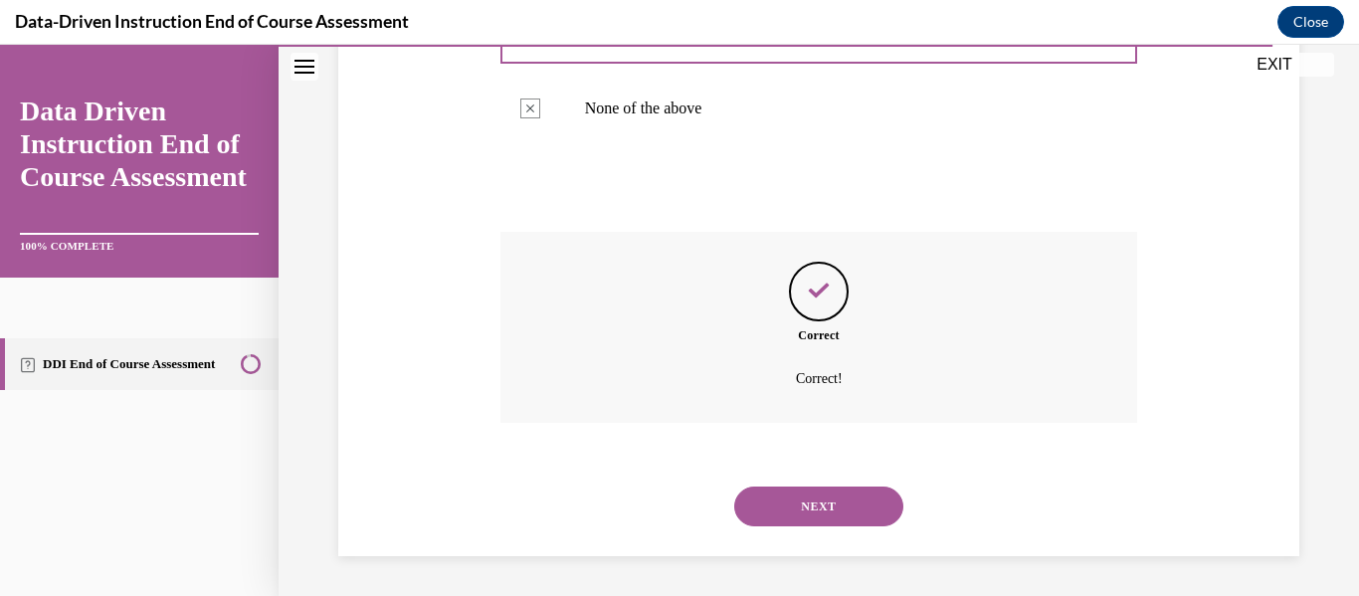
scroll to position [660, 0]
click at [833, 504] on button "NEXT" at bounding box center [818, 506] width 169 height 40
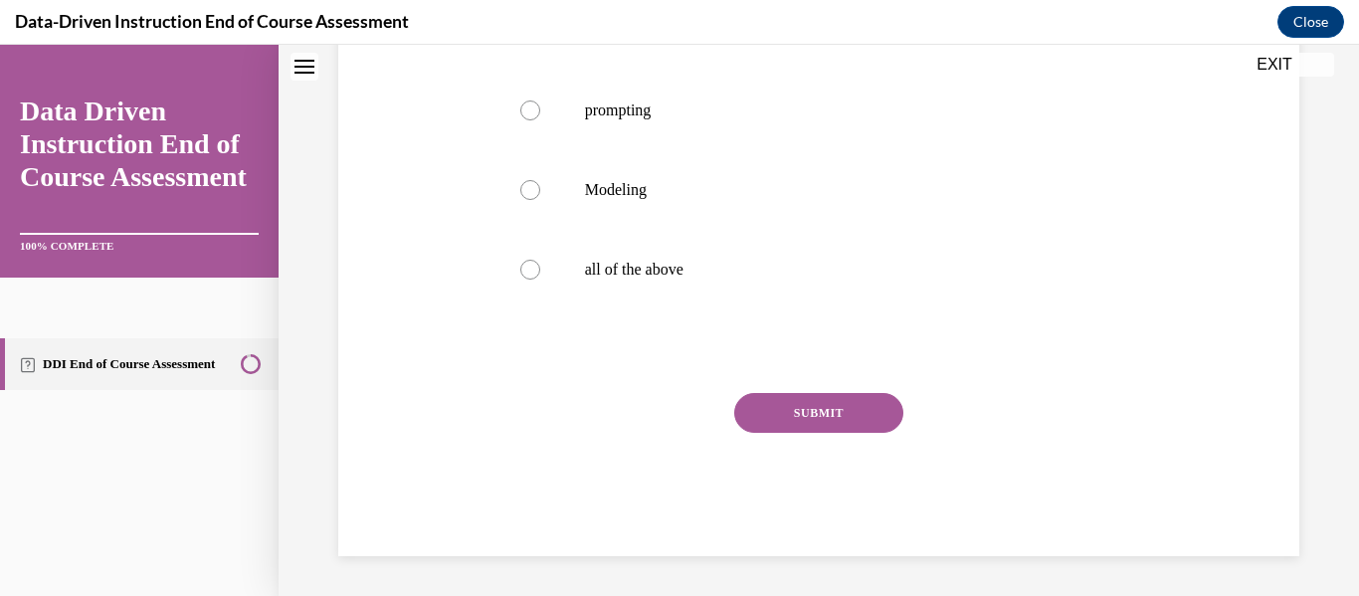
scroll to position [0, 0]
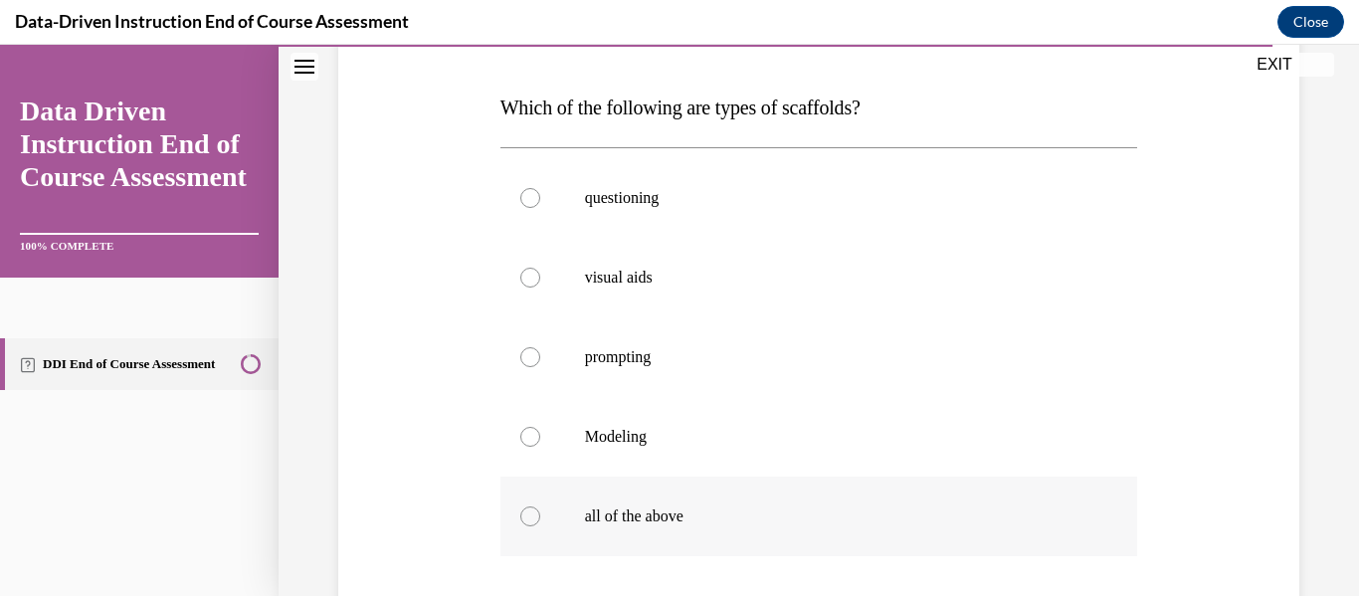
click at [607, 522] on p "all of the above" at bounding box center [836, 516] width 503 height 20
click at [540, 522] on input "all of the above" at bounding box center [530, 516] width 20 height 20
radio input "true"
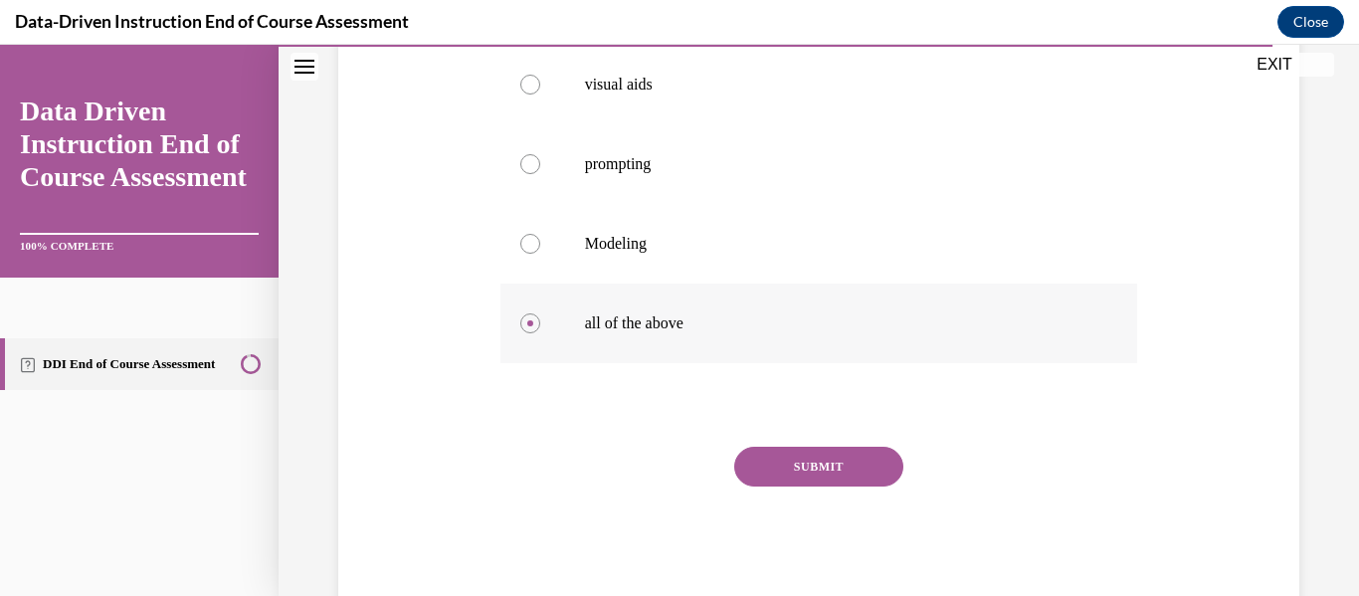
scroll to position [492, 0]
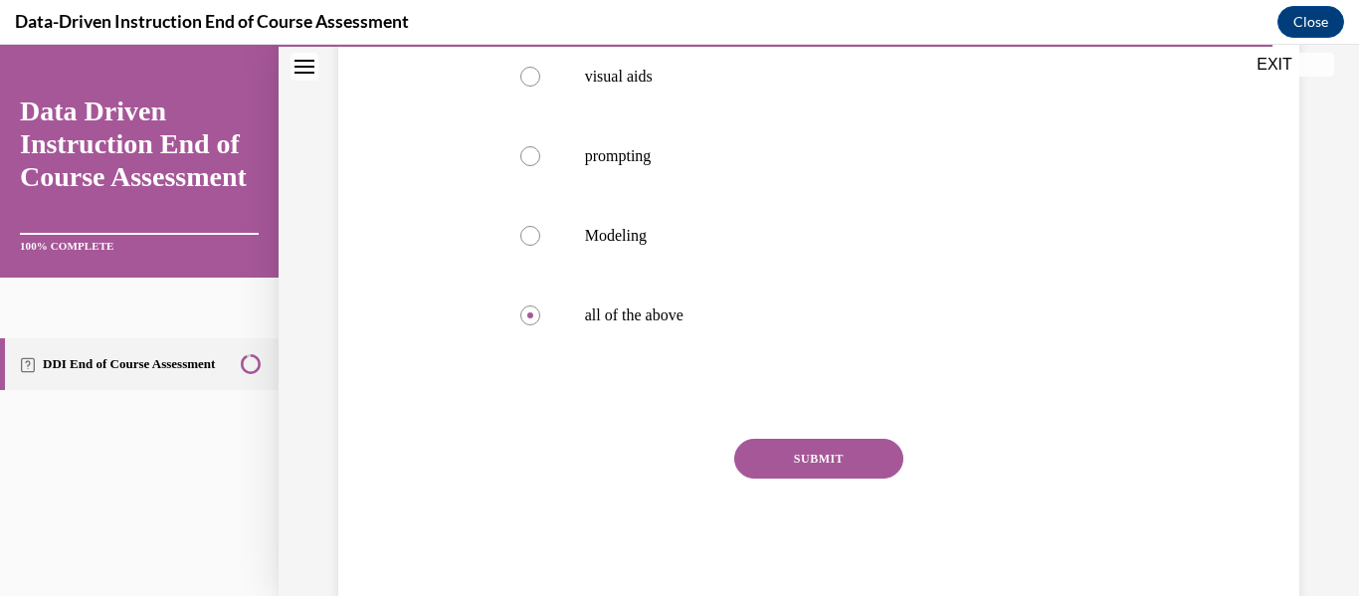
click at [772, 468] on button "SUBMIT" at bounding box center [818, 459] width 169 height 40
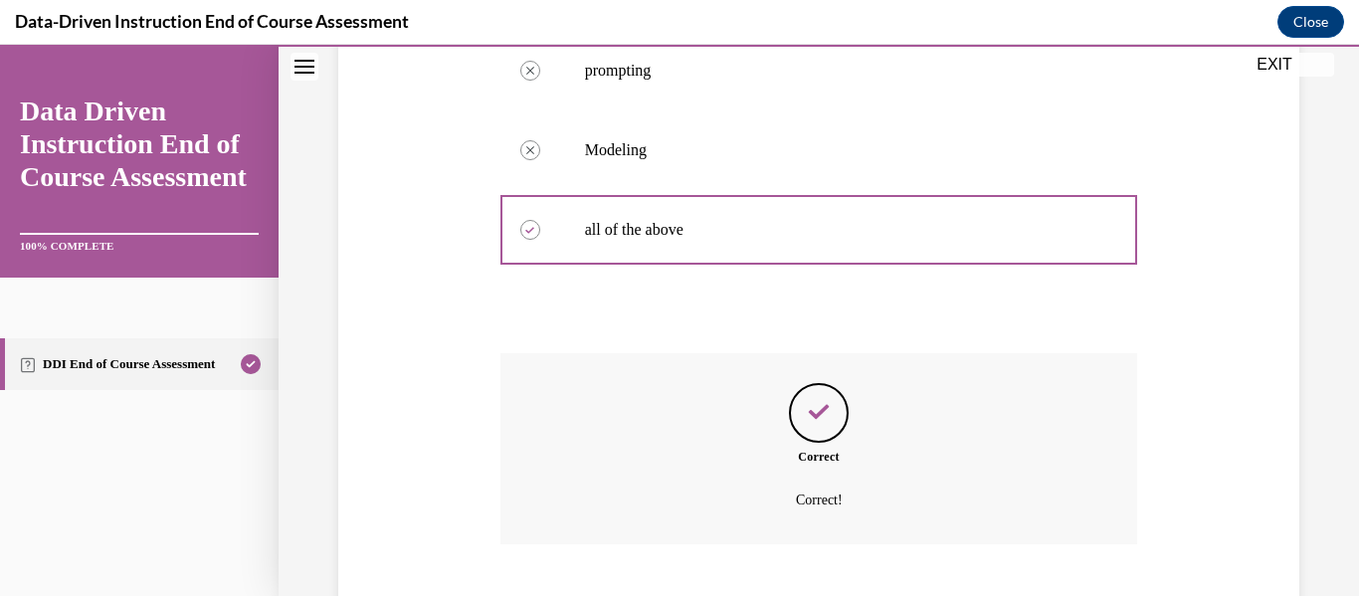
scroll to position [699, 0]
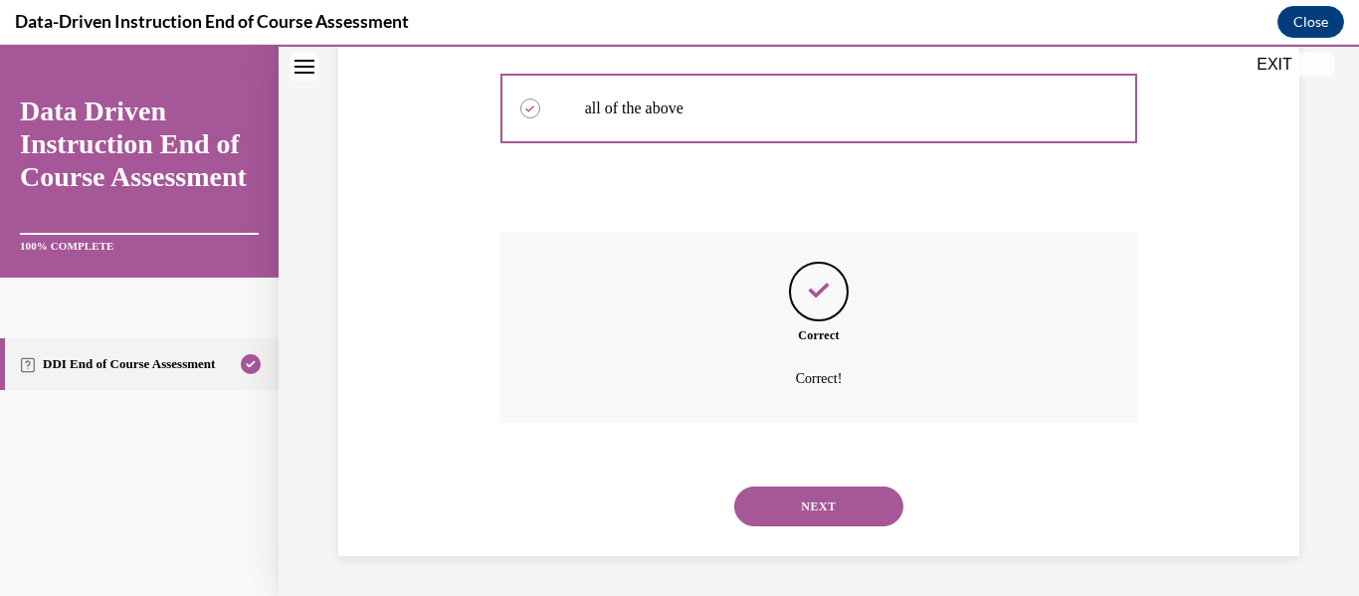
click at [814, 506] on button "NEXT" at bounding box center [818, 506] width 169 height 40
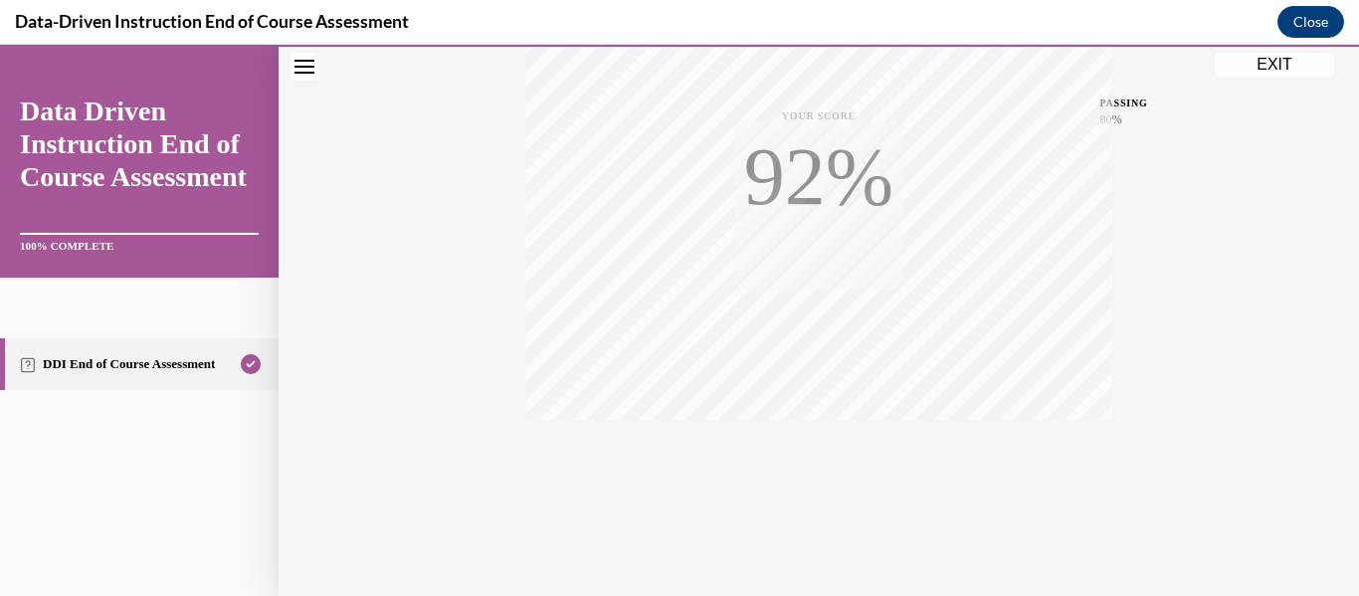
scroll to position [469, 0]
click at [1267, 72] on button "EXIT" at bounding box center [1274, 65] width 119 height 24
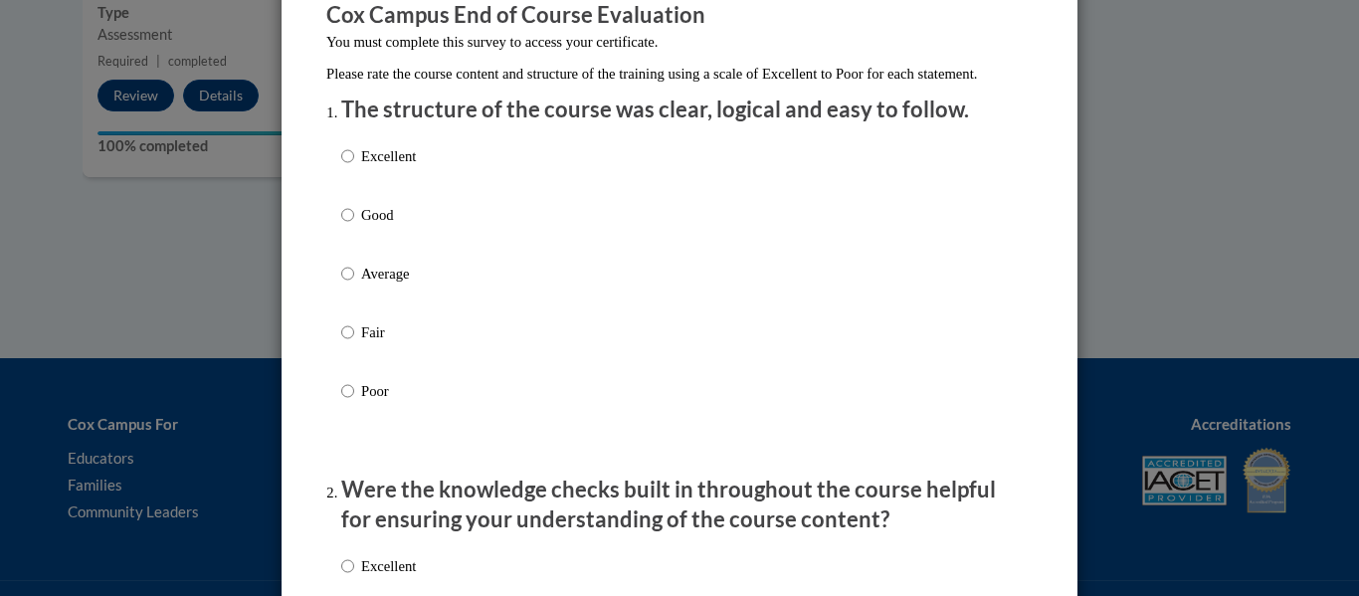
scroll to position [191, 0]
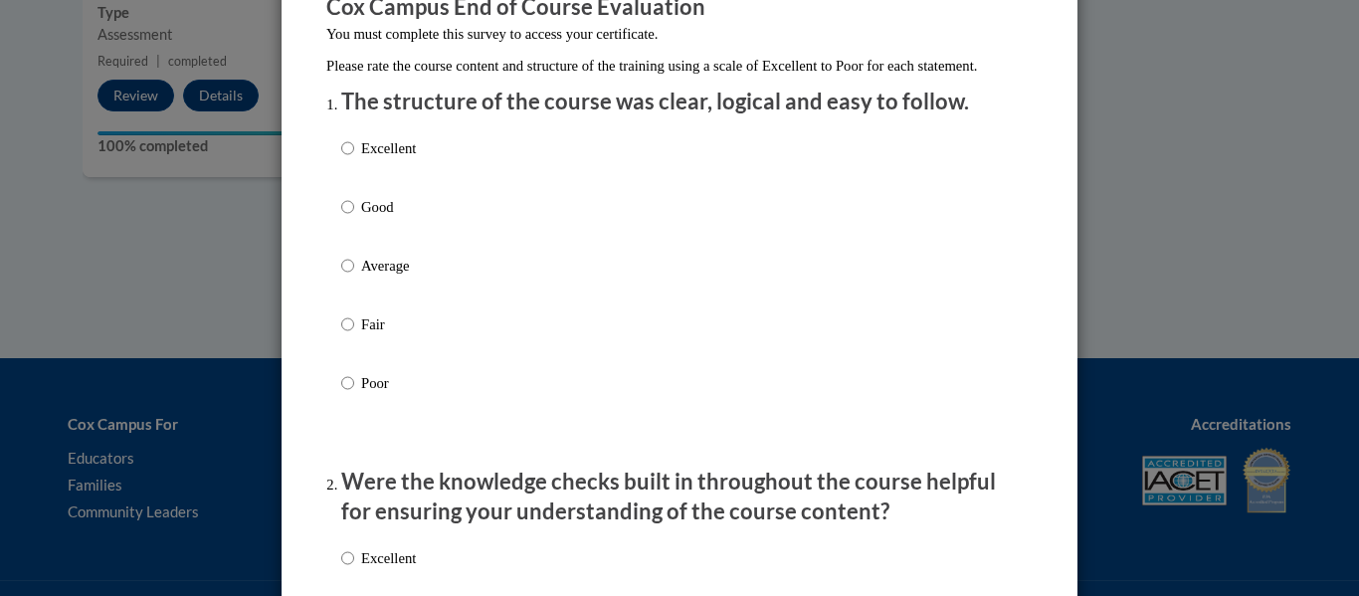
click at [350, 335] on input "Fair" at bounding box center [347, 324] width 13 height 22
radio input "true"
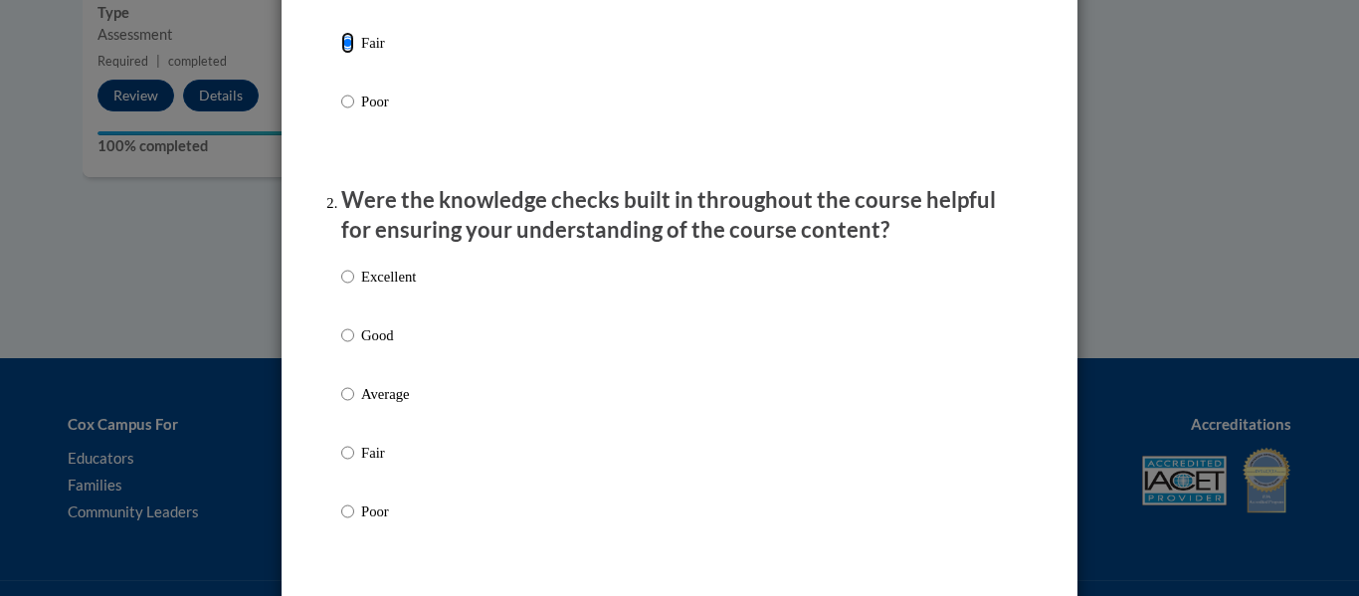
scroll to position [487, 0]
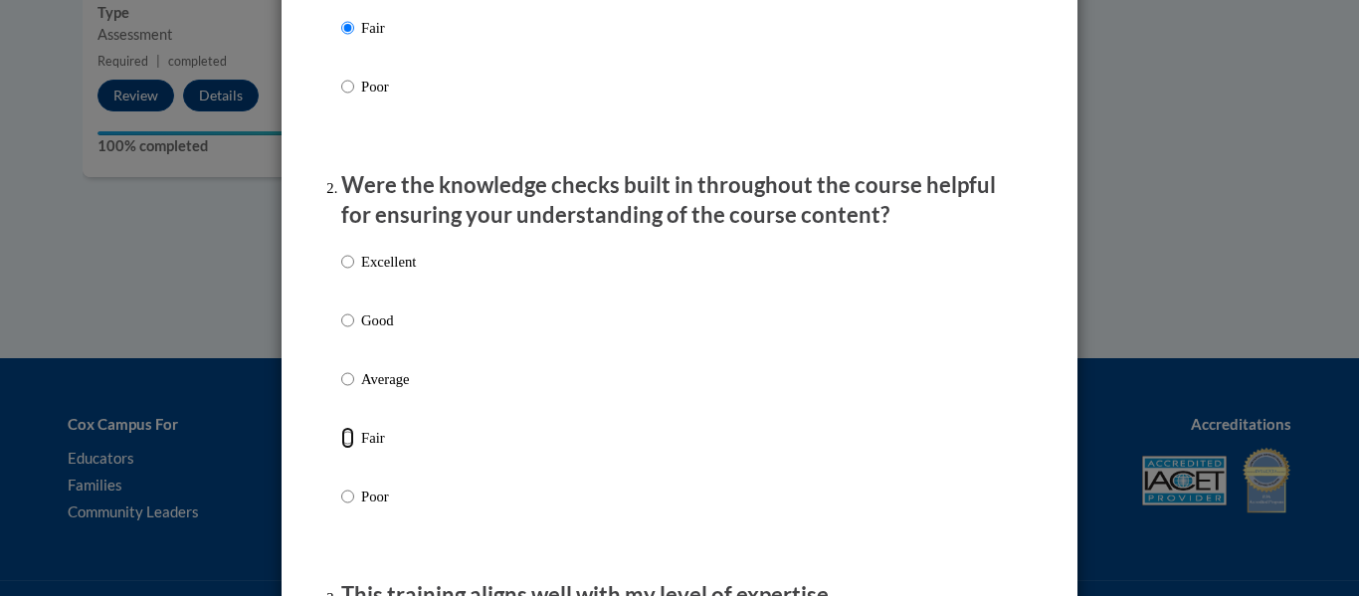
click at [343, 449] on input "Fair" at bounding box center [347, 438] width 13 height 22
radio input "true"
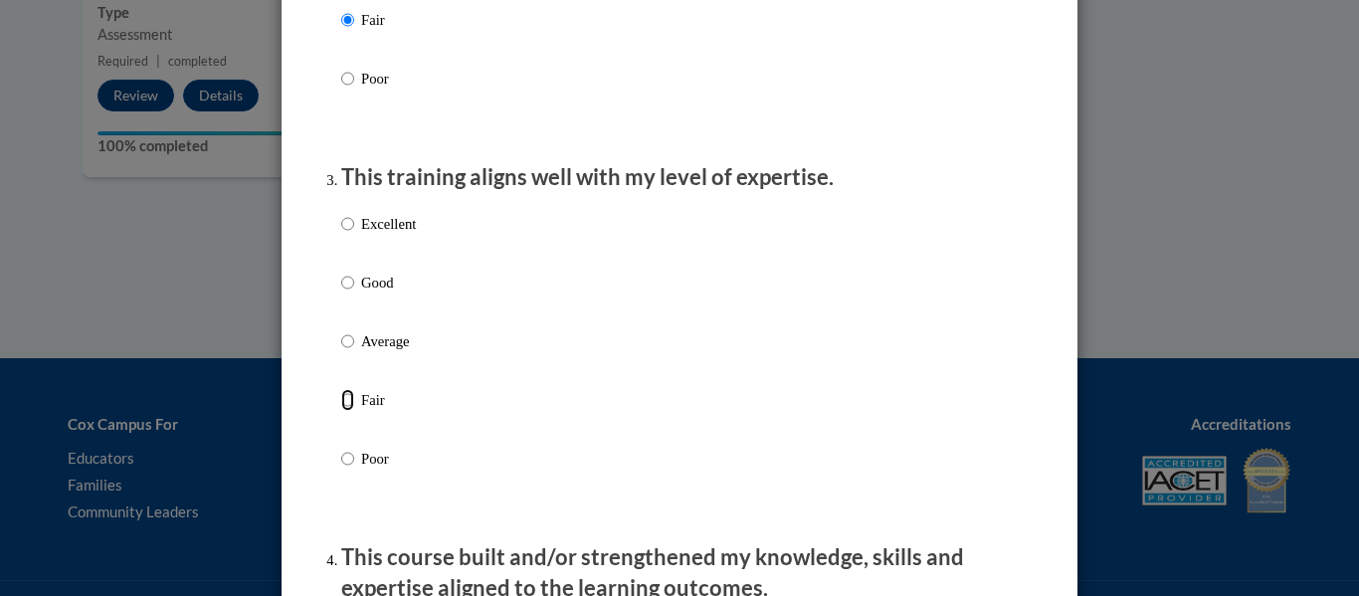
click at [342, 411] on input "Fair" at bounding box center [347, 400] width 13 height 22
radio input "true"
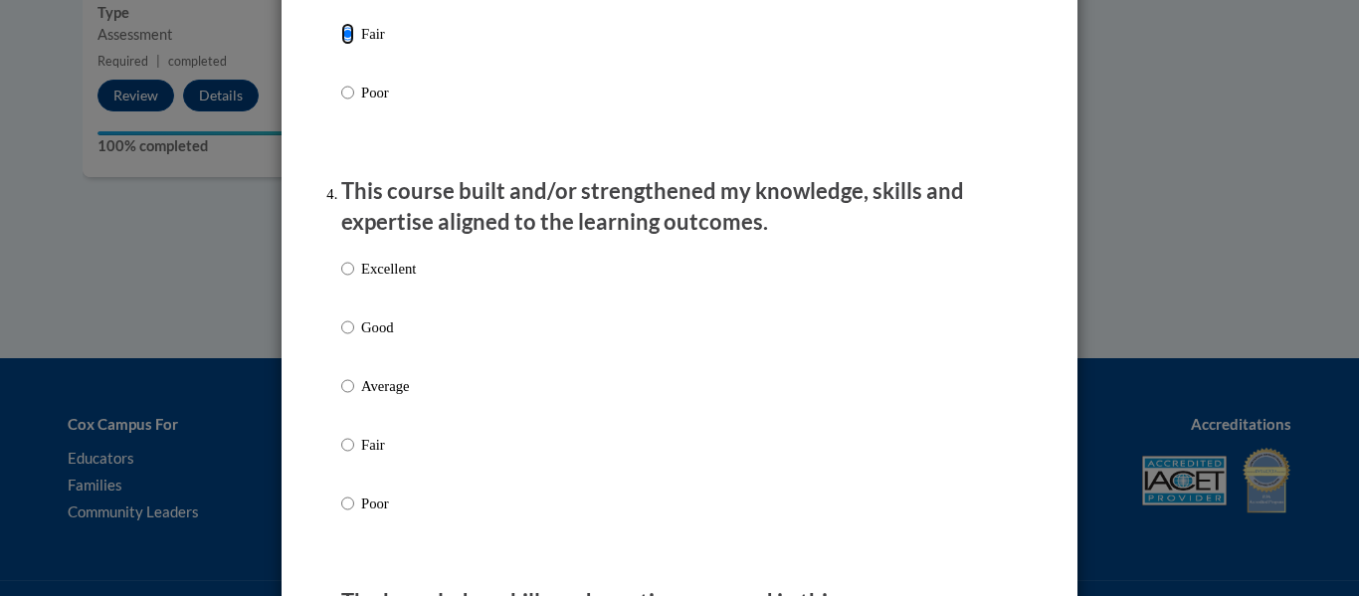
scroll to position [1270, 0]
click at [349, 457] on input "Fair" at bounding box center [347, 446] width 13 height 22
radio input "true"
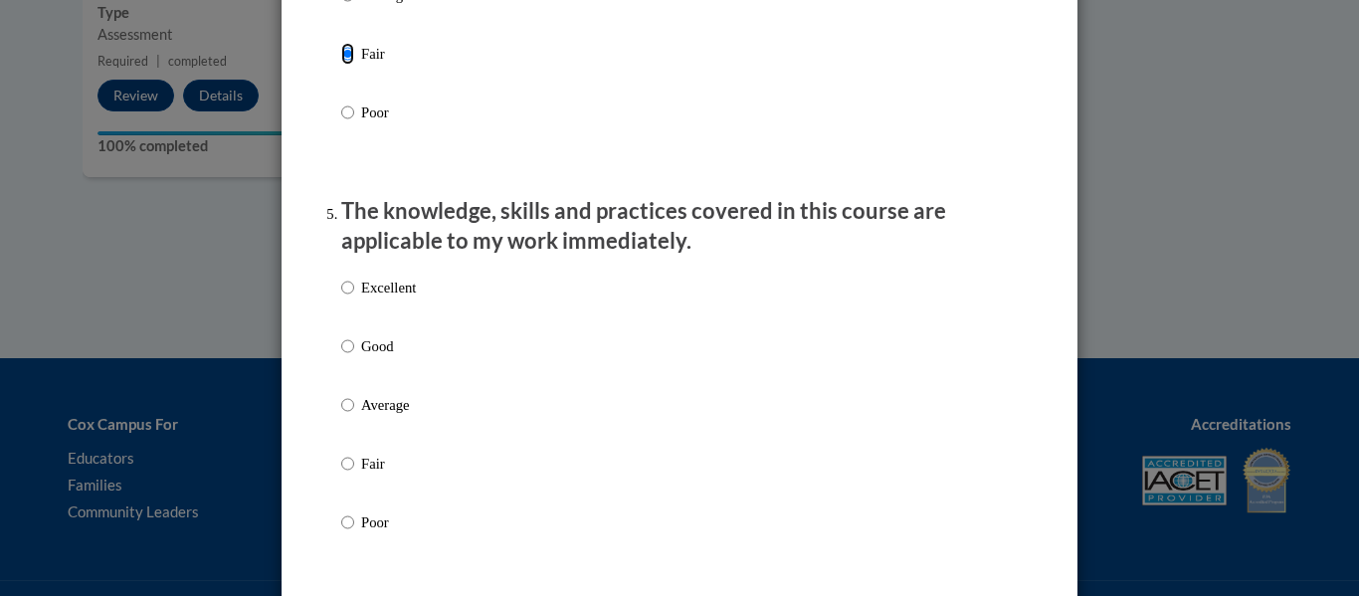
scroll to position [1660, 0]
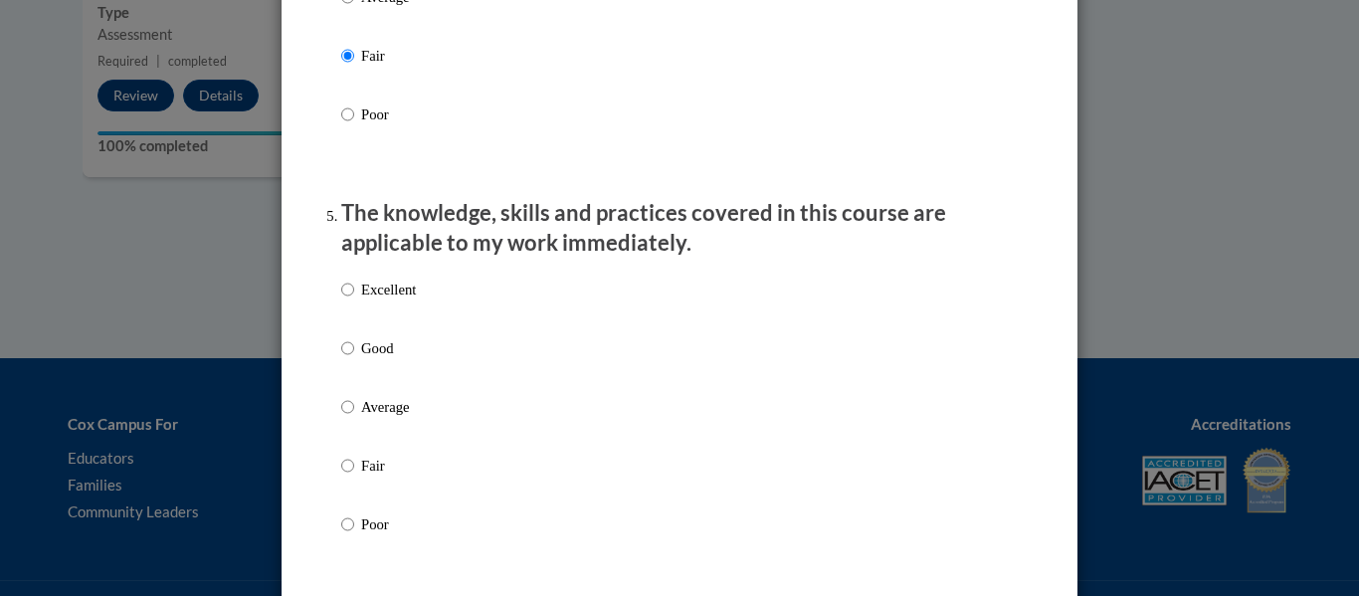
click at [349, 471] on div "Excellent Good Average Fair Poor" at bounding box center [378, 423] width 75 height 308
click at [350, 477] on input "Fair" at bounding box center [347, 466] width 13 height 22
radio input "true"
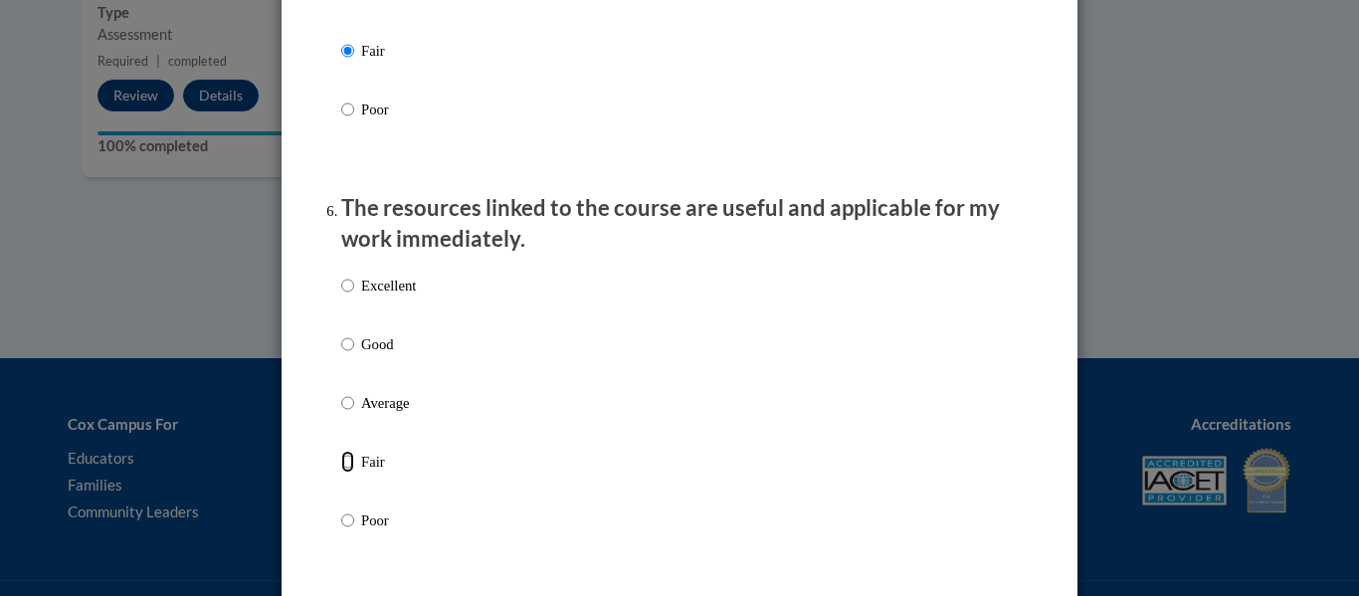
click at [350, 473] on input "Fair" at bounding box center [347, 462] width 13 height 22
radio input "true"
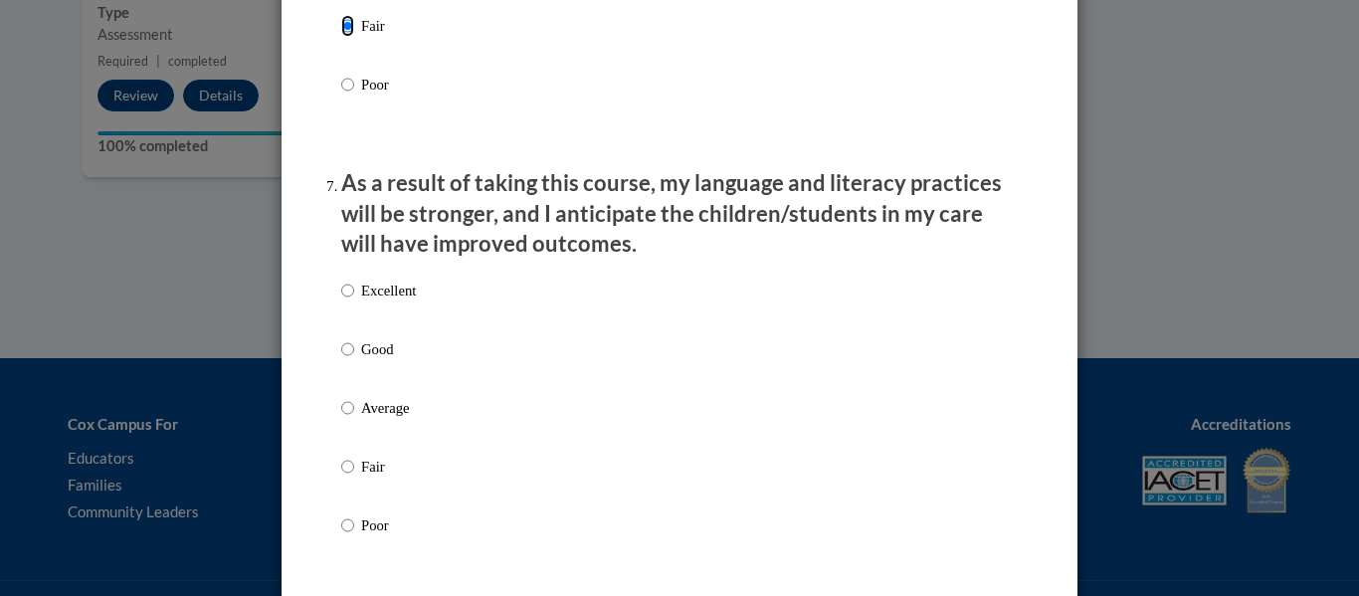
scroll to position [2520, 0]
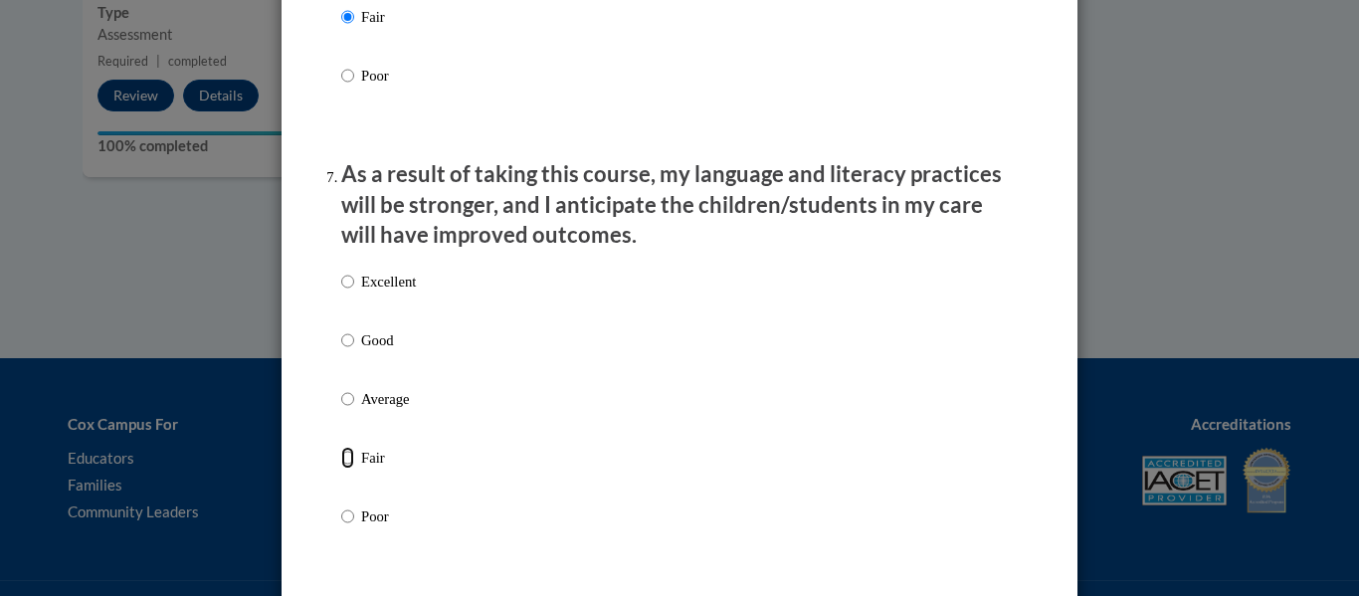
click at [350, 469] on input "Fair" at bounding box center [347, 458] width 13 height 22
radio input "true"
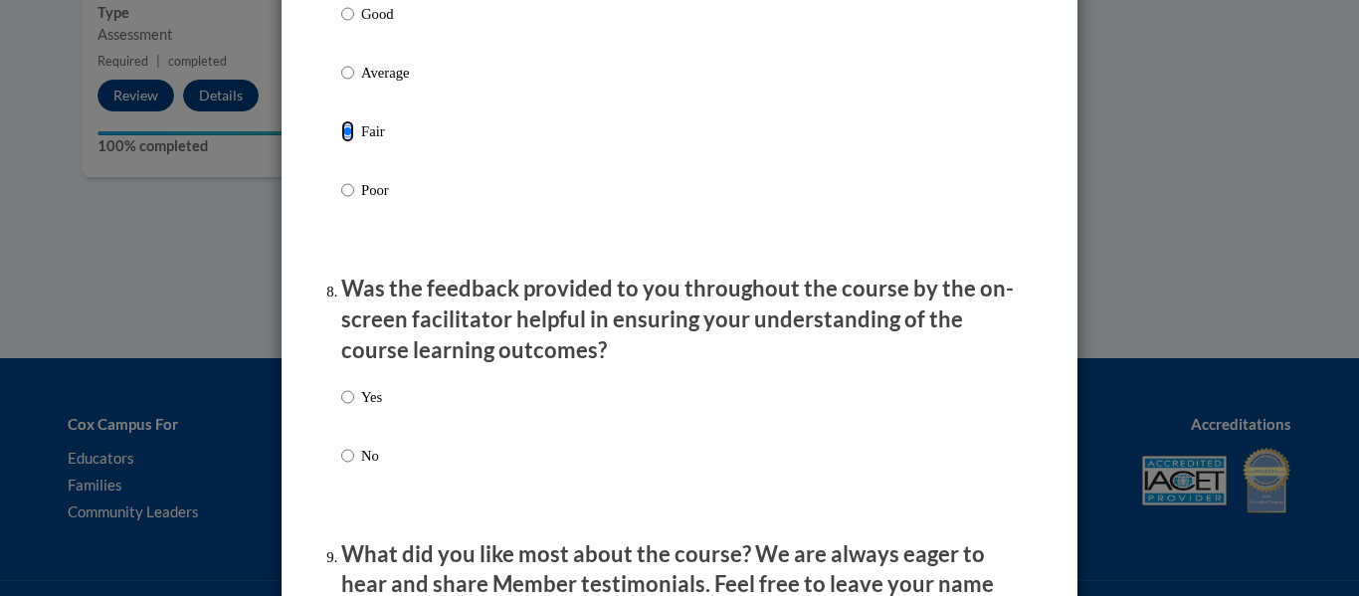
scroll to position [2849, 0]
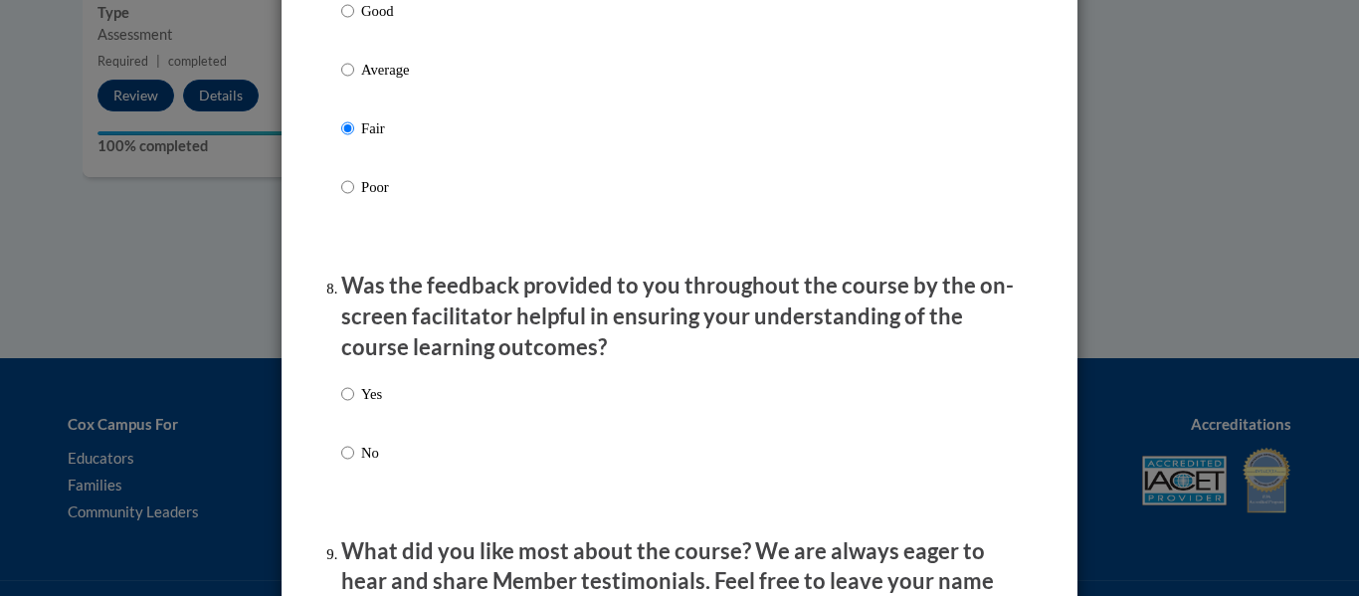
click at [350, 483] on label "No" at bounding box center [361, 469] width 41 height 54
click at [350, 464] on input "No" at bounding box center [347, 453] width 13 height 22
radio input "true"
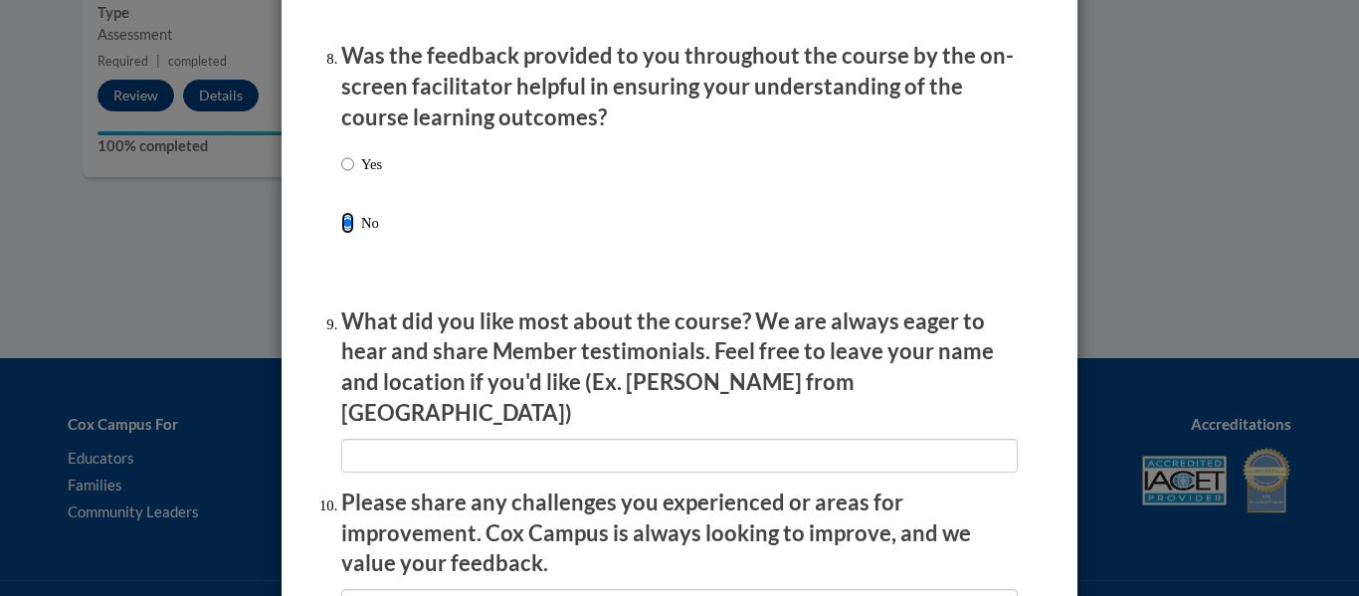
scroll to position [3538, 0]
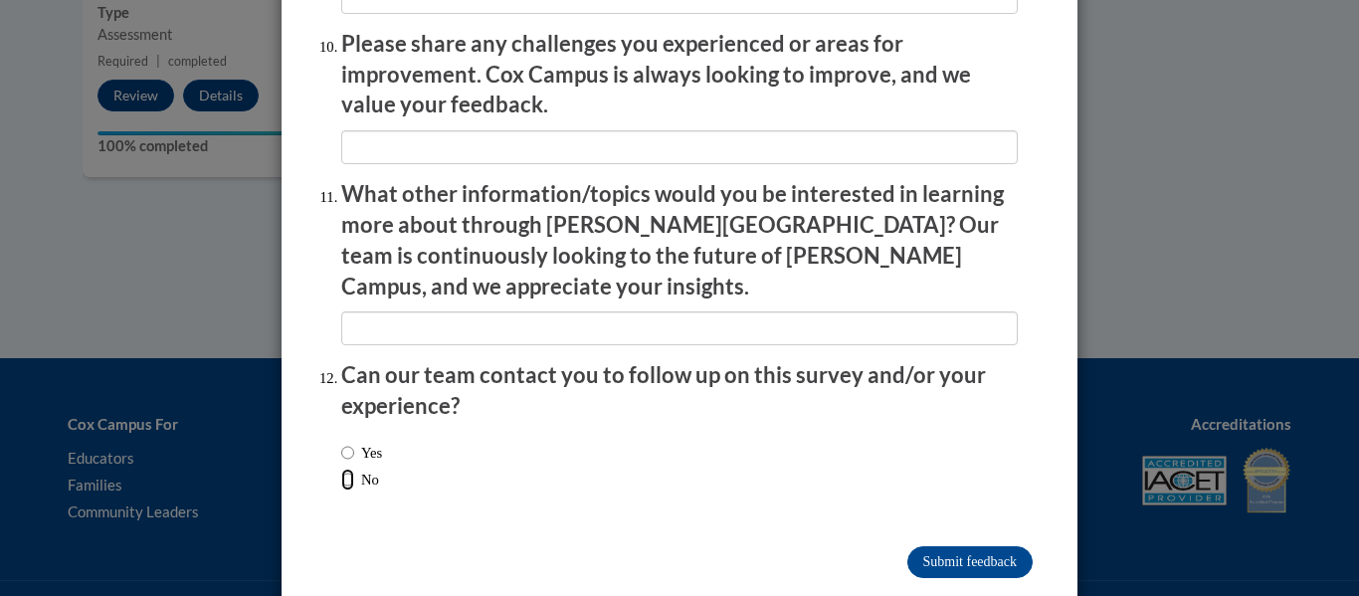
click at [351, 469] on input "No" at bounding box center [347, 480] width 13 height 22
radio input "true"
click at [946, 546] on input "Submit feedback" at bounding box center [969, 562] width 125 height 32
